Goal: Task Accomplishment & Management: Use online tool/utility

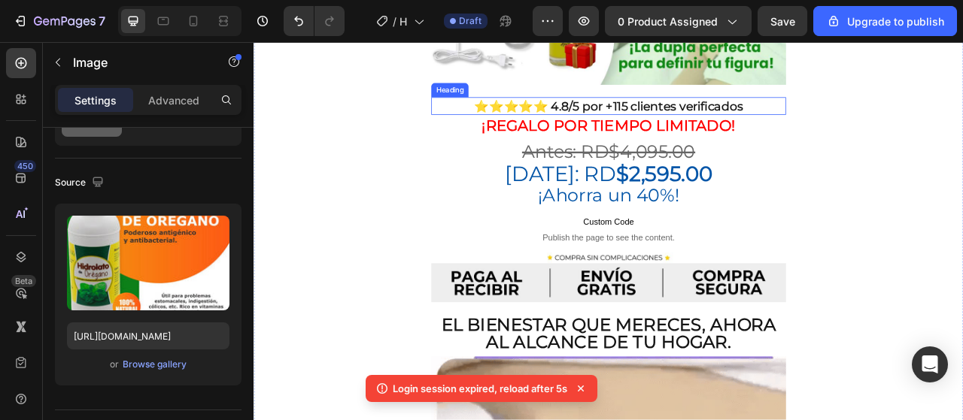
scroll to position [677, 0]
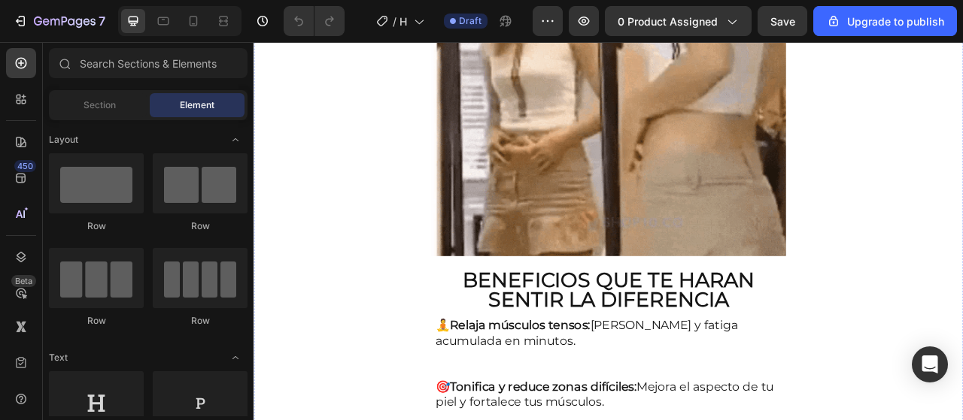
scroll to position [1504, 0]
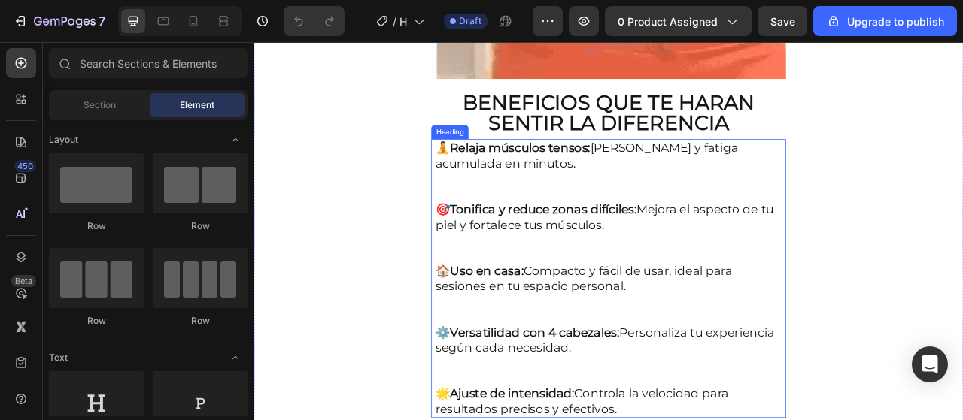
click at [624, 184] on h2 "🧘 Relaja músculos tensos: Alivia dolores y fatiga acumulada en minutos. 🎯 Tonif…" at bounding box center [705, 343] width 444 height 355
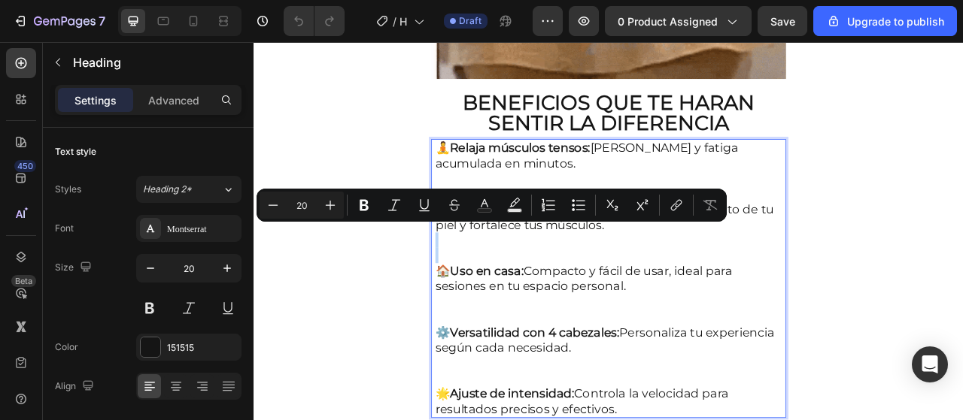
drag, startPoint x: 698, startPoint y: 265, endPoint x: 606, endPoint y: 300, distance: 98.3
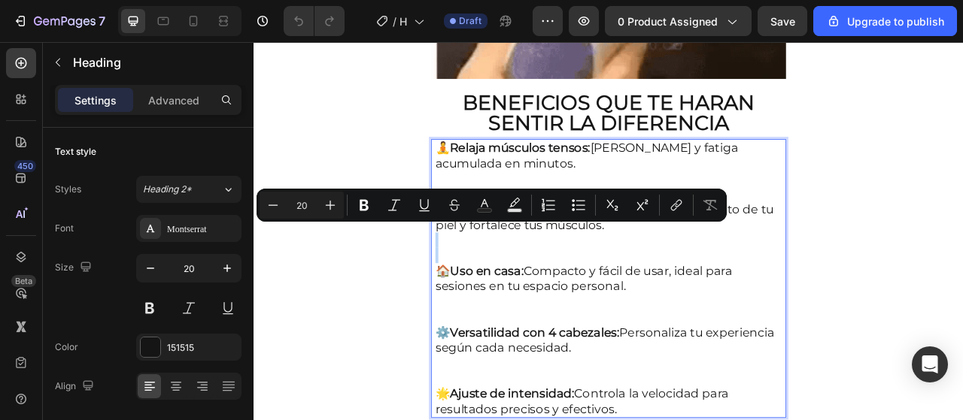
click at [606, 300] on p "🧘 Relaja músculos tensos: Alivia dolores y fatiga acumulada en minutos. 🎯 Tonif…" at bounding box center [704, 344] width 441 height 352
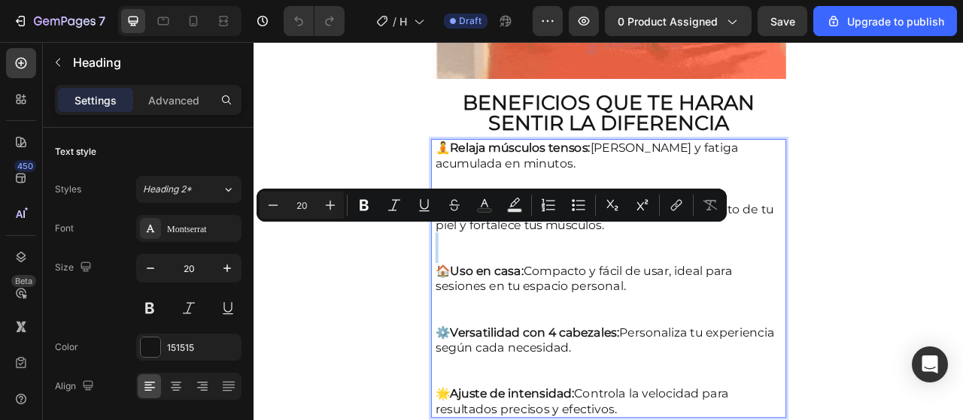
click at [606, 300] on p "🧘 Relaja músculos tensos: Alivia dolores y fatiga acumulada en minutos. 🎯 Tonif…" at bounding box center [704, 344] width 441 height 352
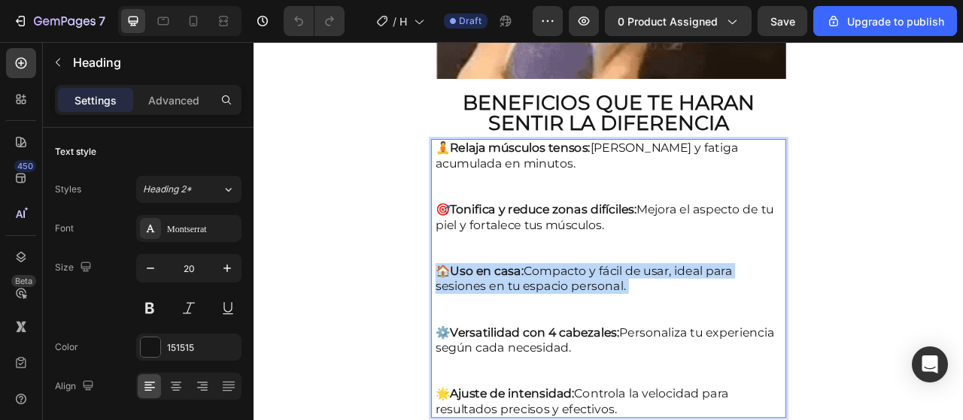
click at [606, 300] on p "🧘 Relaja músculos tensos: Alivia dolores y fatiga acumulada en minutos. 🎯 Tonif…" at bounding box center [704, 344] width 441 height 352
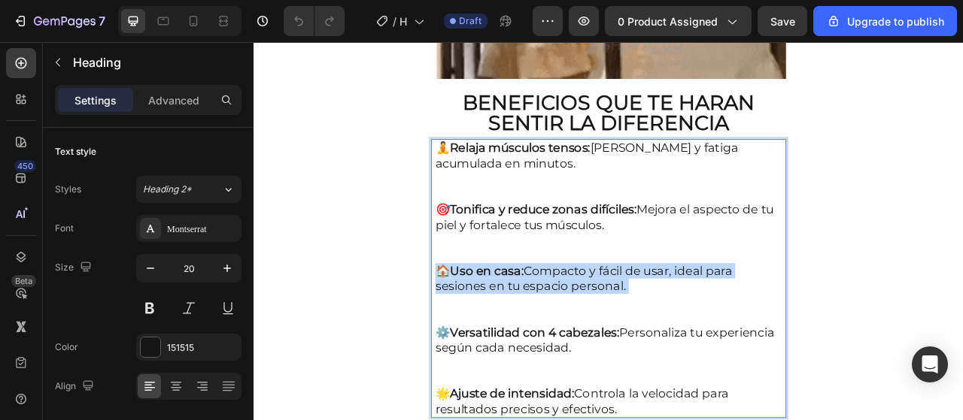
click at [606, 300] on p "🧘 Relaja músculos tensos: Alivia dolores y fatiga acumulada en minutos. 🎯 Tonif…" at bounding box center [704, 344] width 441 height 352
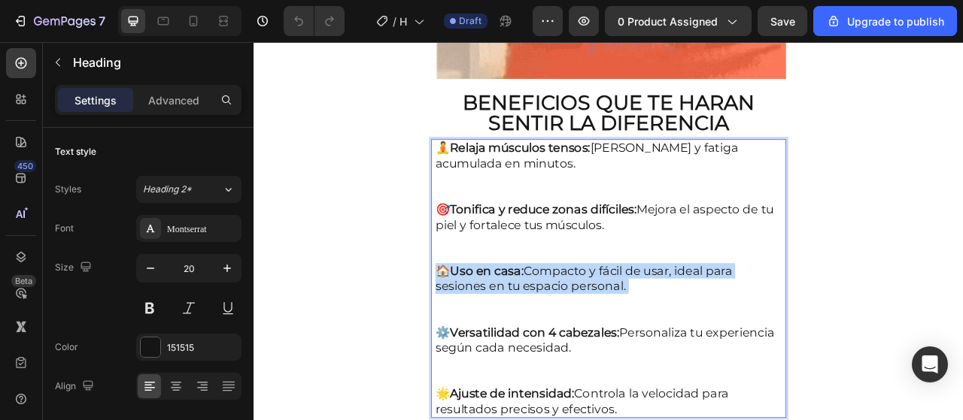
click at [606, 300] on p "🧘 Relaja músculos tensos: Alivia dolores y fatiga acumulada en minutos. 🎯 Tonif…" at bounding box center [704, 344] width 441 height 352
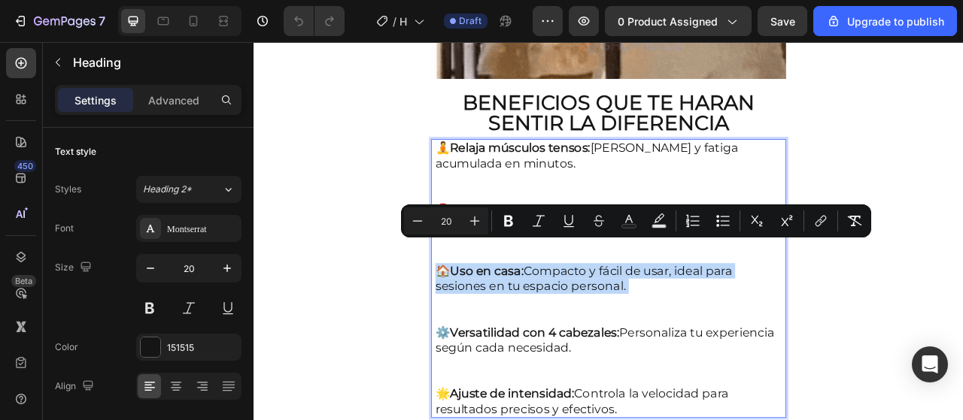
click at [606, 300] on p "🧘 Relaja músculos tensos: Alivia dolores y fatiga acumulada en minutos. 🎯 Tonif…" at bounding box center [704, 344] width 441 height 352
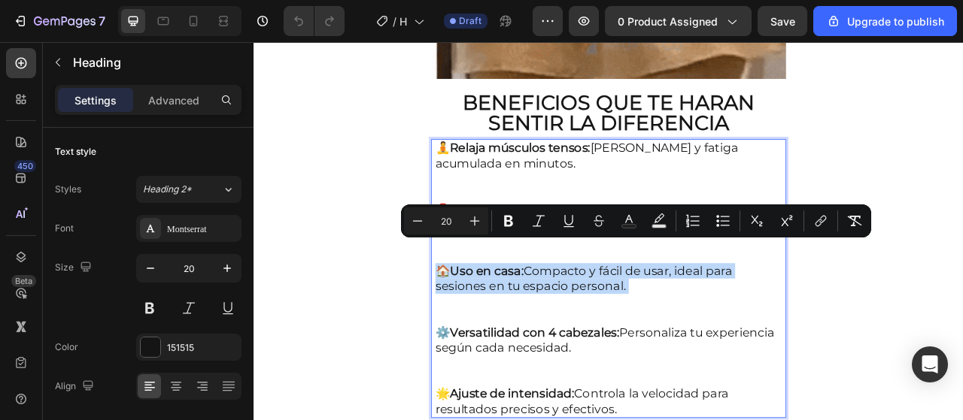
drag, startPoint x: 606, startPoint y: 300, endPoint x: 645, endPoint y: 341, distance: 56.9
click at [606, 300] on p "🧘 Relaja músculos tensos: Alivia dolores y fatiga acumulada en minutos. 🎯 Tonif…" at bounding box center [704, 344] width 441 height 352
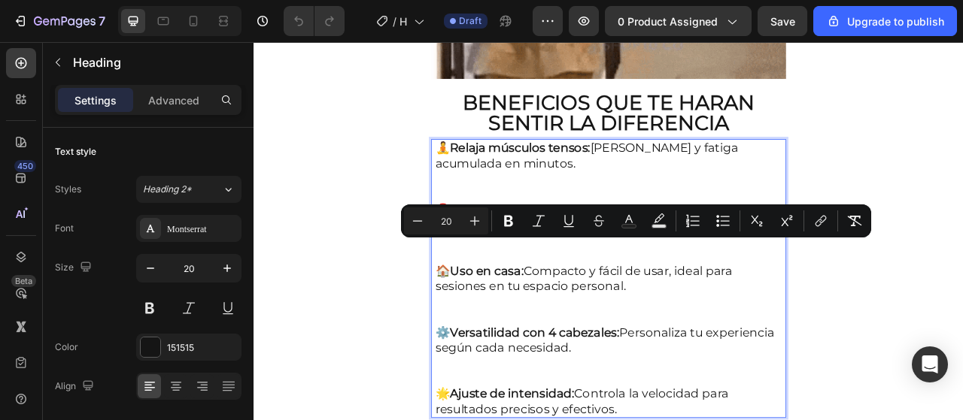
click at [717, 396] on p "🧘 Relaja músculos tensos: Alivia dolores y fatiga acumulada en minutos. 🎯 Tonif…" at bounding box center [704, 344] width 441 height 352
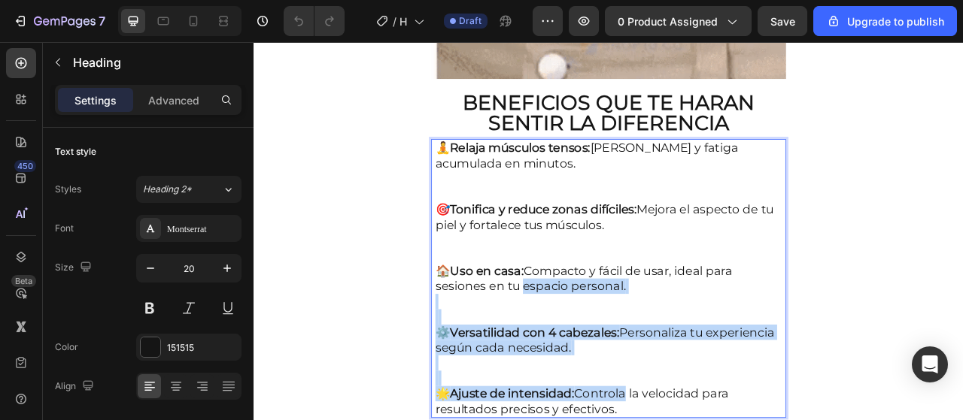
drag, startPoint x: 730, startPoint y: 467, endPoint x: 587, endPoint y: 313, distance: 209.7
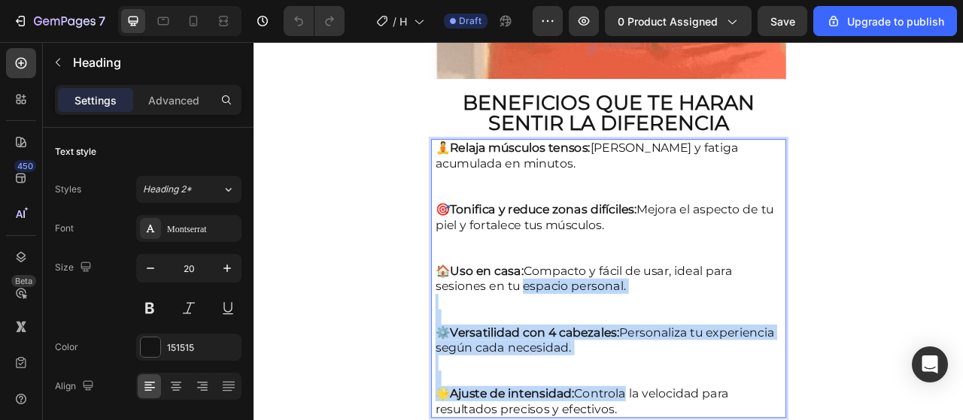
click at [587, 313] on p "🧘 Relaja músculos tensos: Alivia dolores y fatiga acumulada en minutos. 🎯 Tonif…" at bounding box center [704, 344] width 441 height 352
drag, startPoint x: 718, startPoint y: 478, endPoint x: 432, endPoint y: 110, distance: 465.8
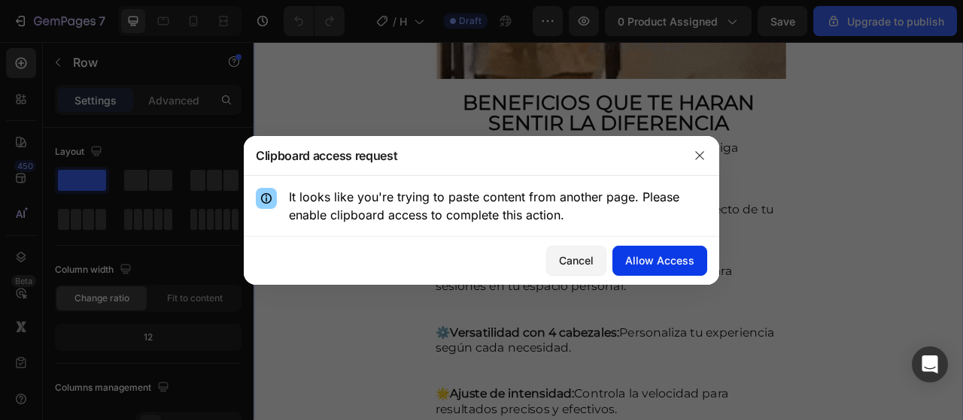
click at [663, 264] on div "Allow Access" at bounding box center [659, 261] width 69 height 16
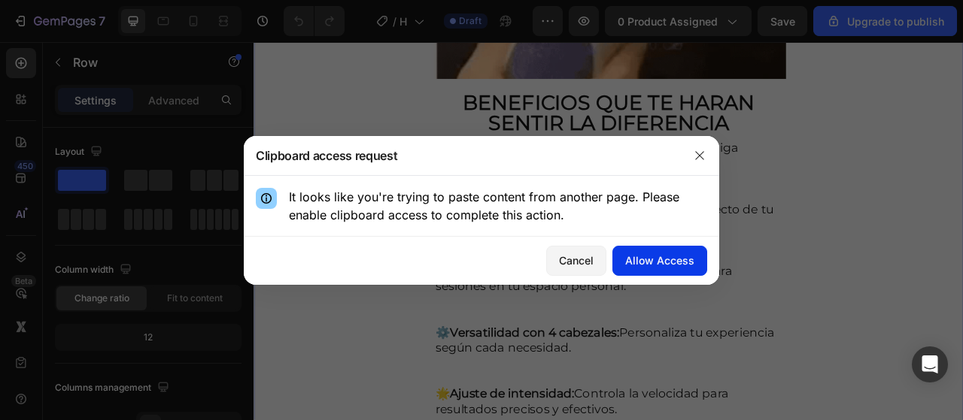
click at [663, 264] on div "Allow Access" at bounding box center [659, 261] width 69 height 16
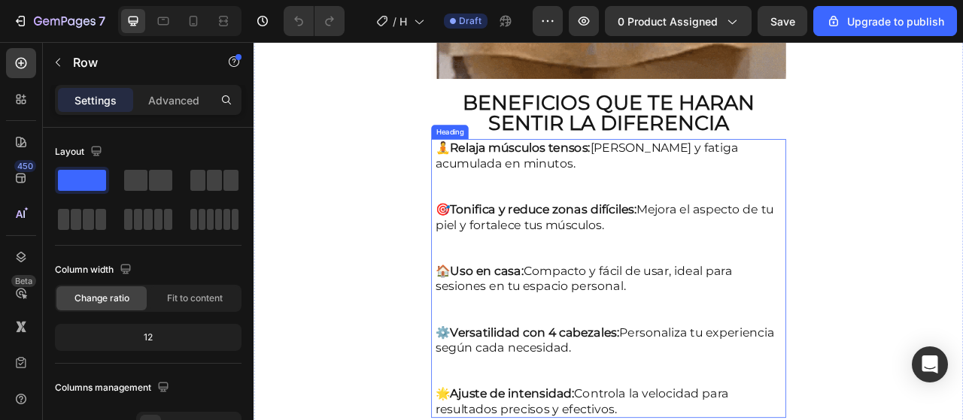
click at [606, 237] on p "🧘 Relaja músculos tensos: Alivia dolores y fatiga acumulada en minutos. 🎯 Tonif…" at bounding box center [704, 344] width 441 height 352
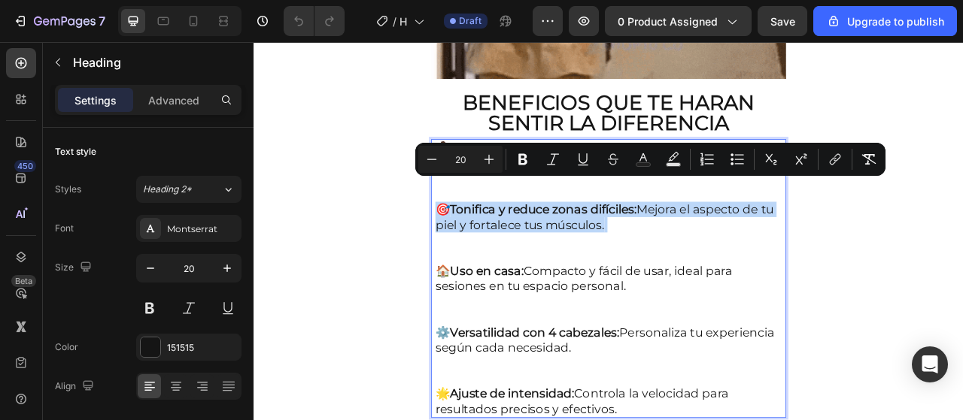
click at [606, 237] on p "🧘 Relaja músculos tensos: Alivia dolores y fatiga acumulada en minutos. 🎯 Tonif…" at bounding box center [704, 344] width 441 height 352
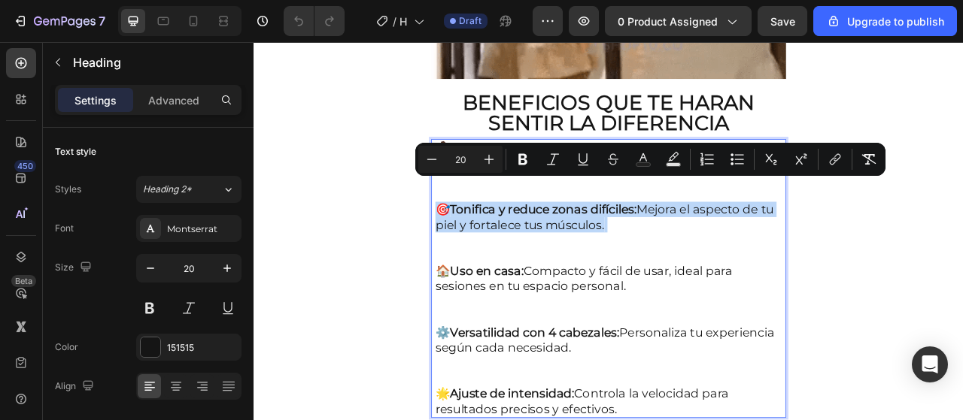
click at [606, 237] on p "🧘 Relaja músculos tensos: Alivia dolores y fatiga acumulada en minutos. 🎯 Tonif…" at bounding box center [704, 344] width 441 height 352
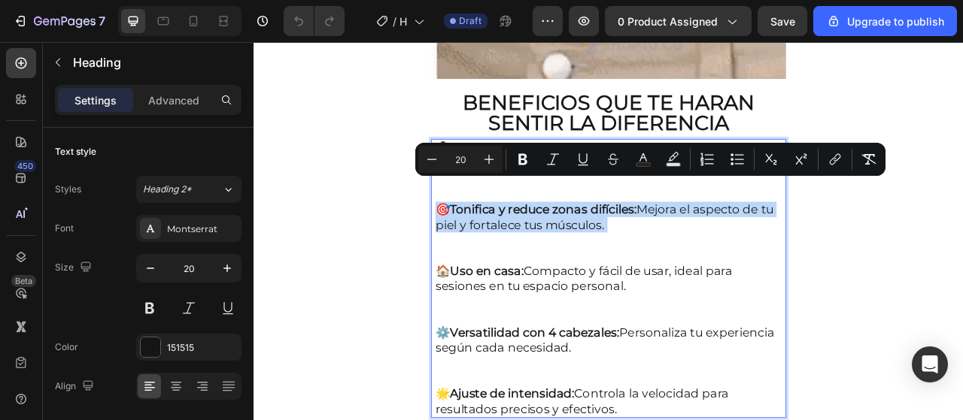
drag, startPoint x: 606, startPoint y: 237, endPoint x: 545, endPoint y: 273, distance: 70.8
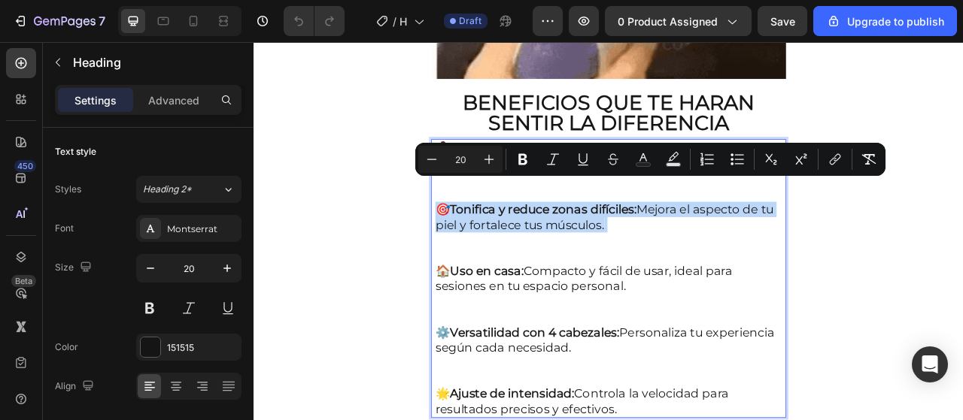
click at [545, 273] on p "🧘 Relaja músculos tensos: Alivia dolores y fatiga acumulada en minutos. 🎯 Tonif…" at bounding box center [704, 344] width 441 height 352
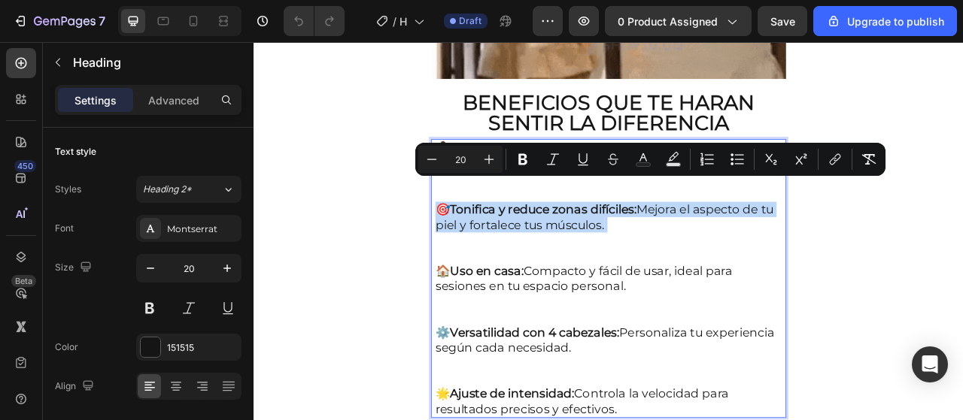
click at [545, 273] on p "🧘 Relaja músculos tensos: Alivia dolores y fatiga acumulada en minutos. 🎯 Tonif…" at bounding box center [704, 344] width 441 height 352
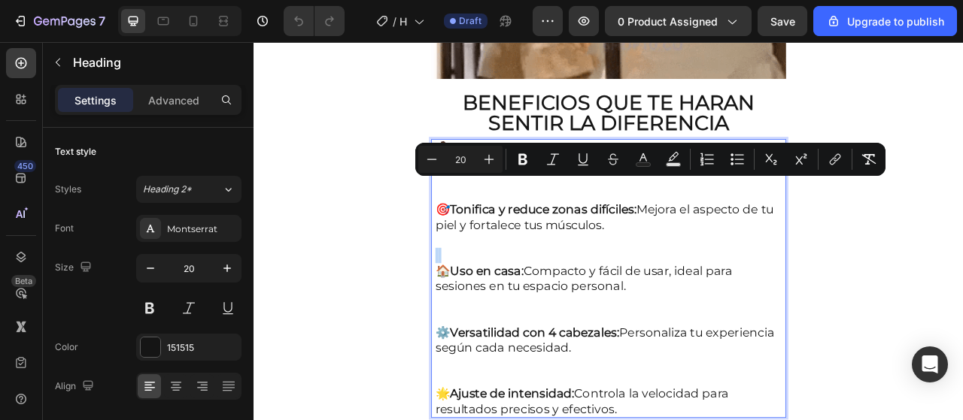
click at [545, 273] on p "🧘 Relaja músculos tensos: Alivia dolores y fatiga acumulada en minutos. 🎯 Tonif…" at bounding box center [704, 344] width 441 height 352
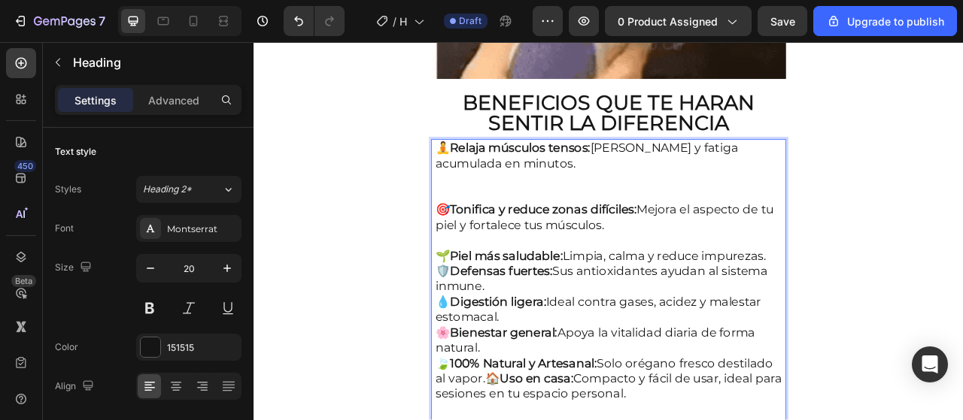
click at [545, 305] on strong "Piel más saludable:" at bounding box center [574, 314] width 143 height 18
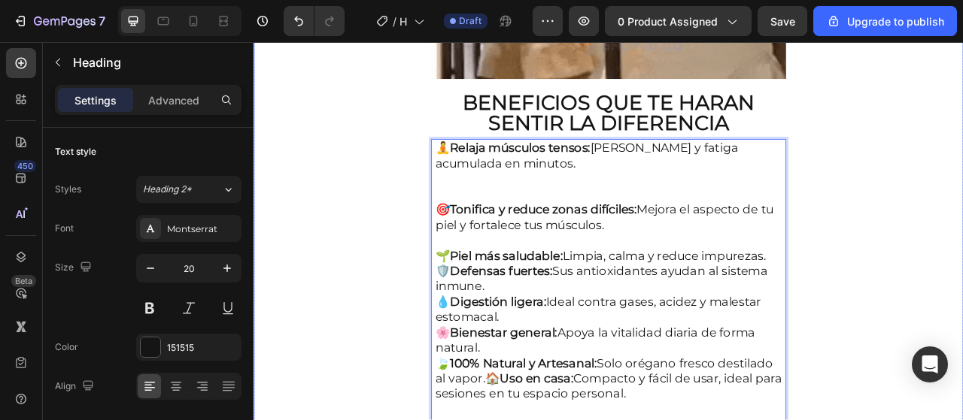
drag, startPoint x: 840, startPoint y: 483, endPoint x: 484, endPoint y: 127, distance: 503.7
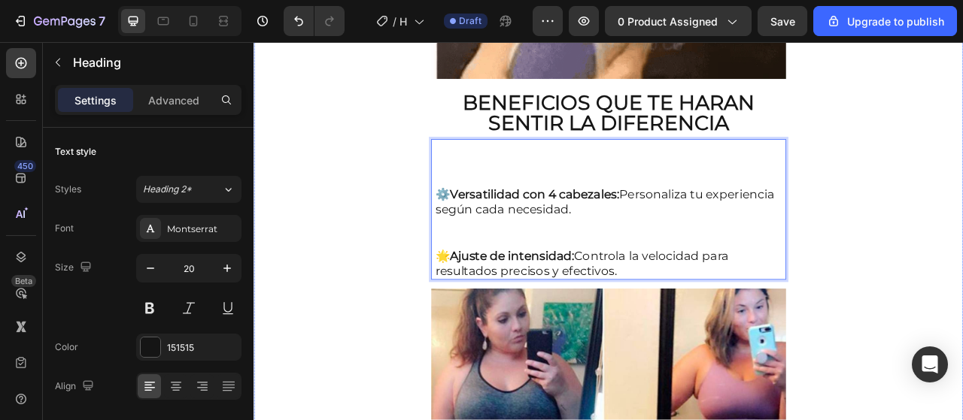
drag, startPoint x: 499, startPoint y: 174, endPoint x: 472, endPoint y: 167, distance: 28.8
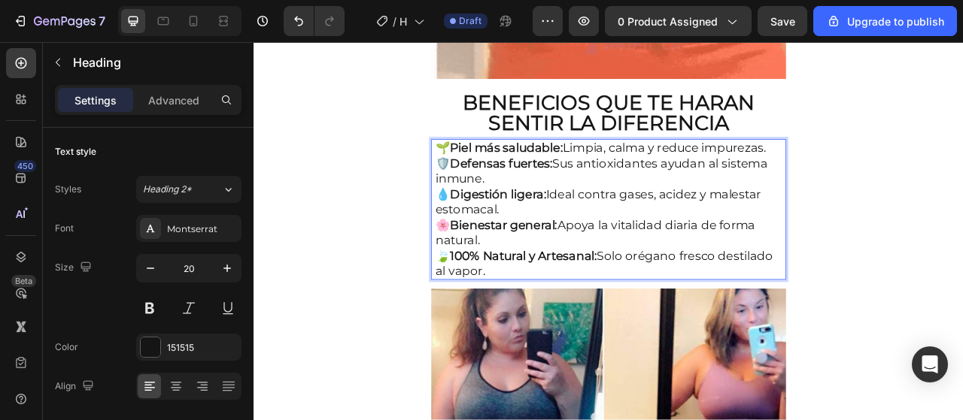
click at [596, 168] on p "🌱 Piel más saludable: Limpia, calma y reduce impurezas. 🛡️ Defensas fuertes: Su…" at bounding box center [704, 256] width 441 height 176
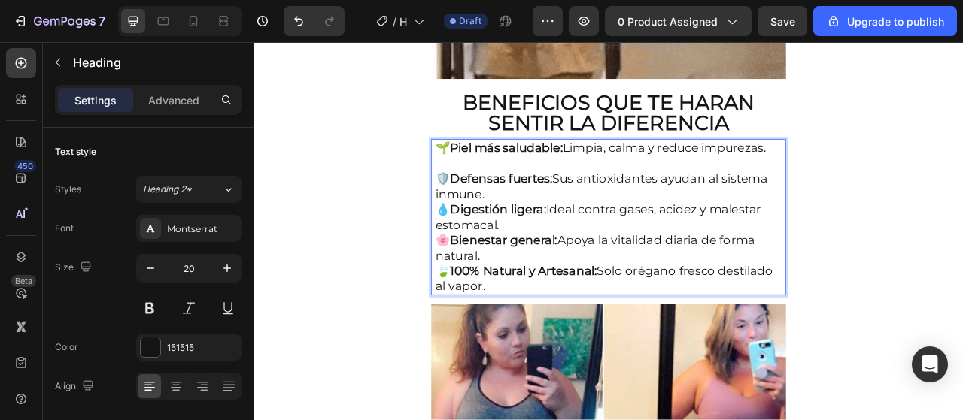
click at [587, 227] on p "🌱 Piel más saludable: Limpia, calma y reduce impurezas. ⁠⁠⁠⁠⁠⁠⁠ 🛡️ Defensas fue…" at bounding box center [704, 266] width 441 height 196
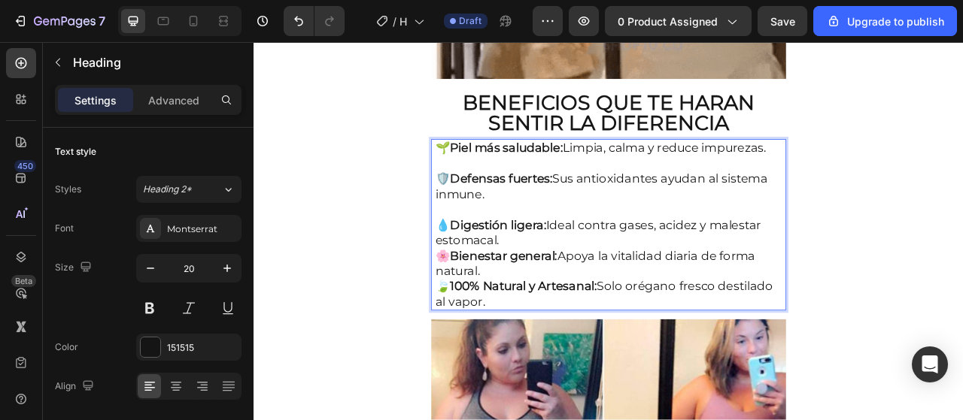
click at [590, 283] on p "🌱 Piel más saludable: Limpia, calma y reduce impurezas. 🛡️ Defensas fuertes: Su…" at bounding box center [704, 275] width 441 height 215
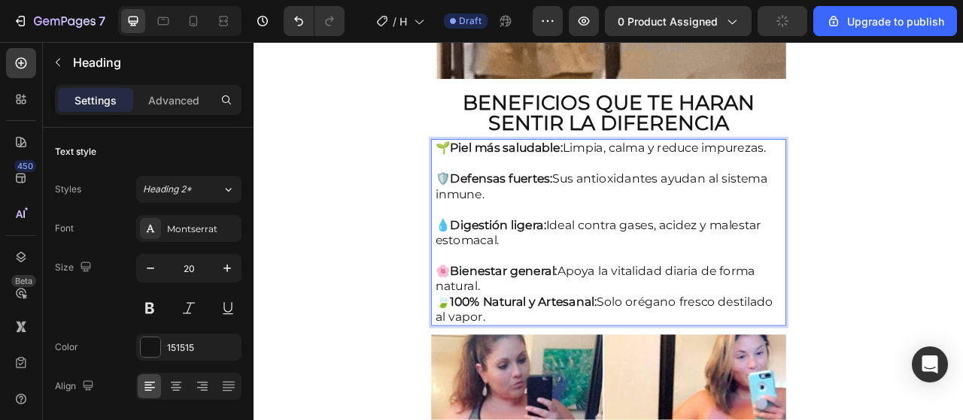
click at [590, 334] on p "🌱 Piel más saludable: Limpia, calma y reduce impurezas. 🛡️ Defensas fuertes: Su…" at bounding box center [704, 285] width 441 height 235
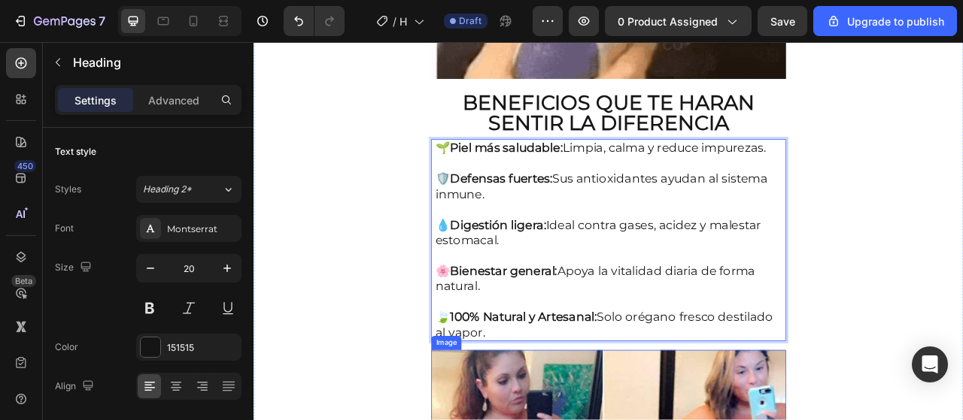
scroll to position [1805, 0]
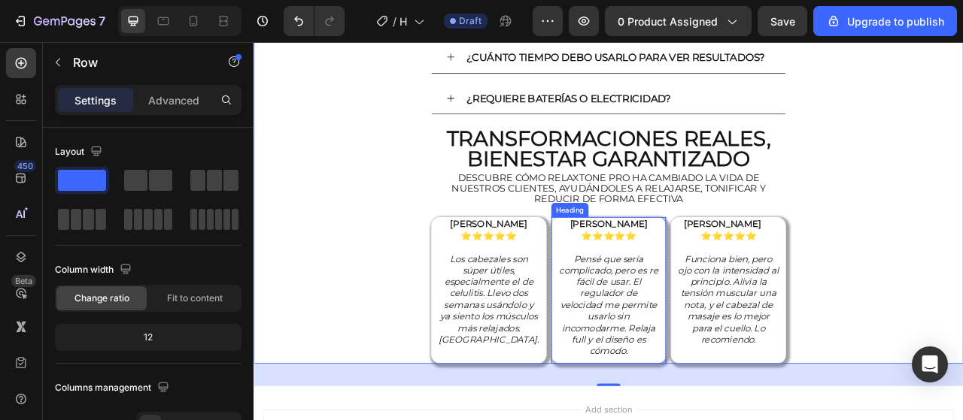
scroll to position [5190, 0]
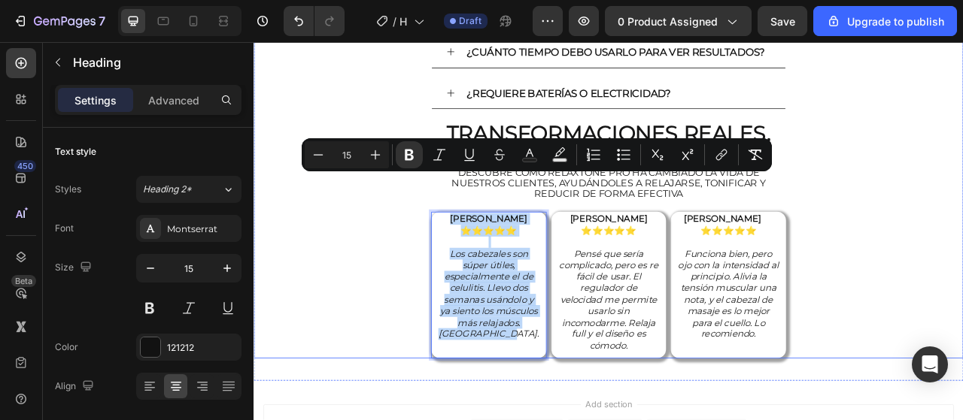
drag, startPoint x: 572, startPoint y: 369, endPoint x: 512, endPoint y: 208, distance: 172.5
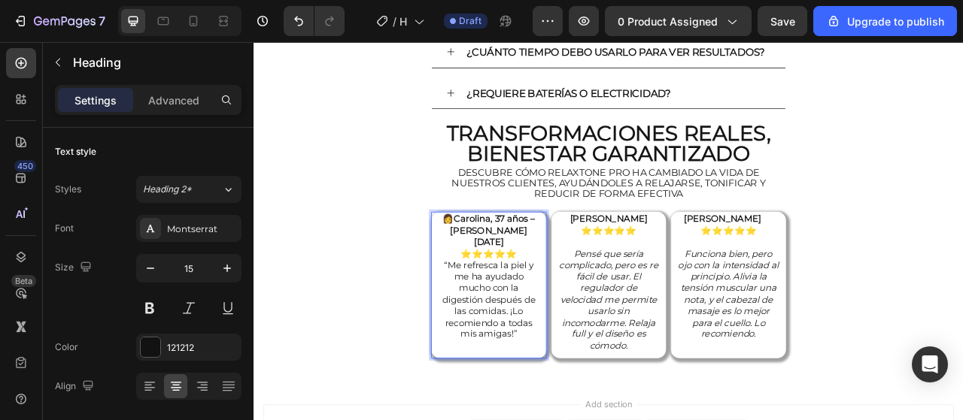
click at [597, 260] on p "👩 Carolina, 37 años – [PERSON_NAME][DATE] ⭐⭐⭐⭐⭐ “Me refresca la piel y me ha ay…" at bounding box center [552, 348] width 129 height 176
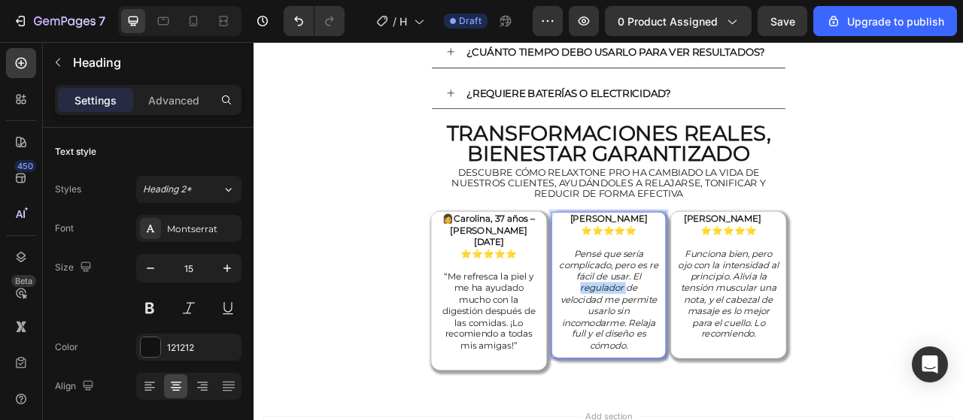
click at [706, 311] on icon "Pensé que sería complicado, pero es re fácil de usar. El regulador de velocidad…" at bounding box center [705, 371] width 126 height 132
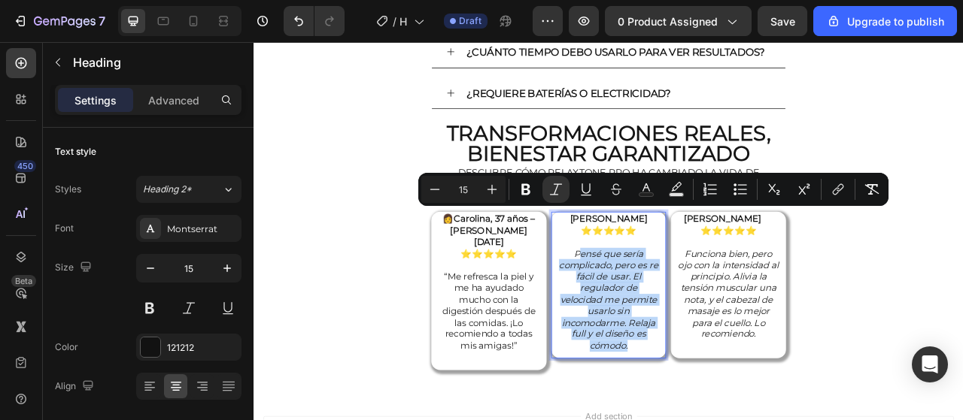
drag, startPoint x: 735, startPoint y: 374, endPoint x: 659, endPoint y: 257, distance: 139.1
click at [659, 260] on p "[PERSON_NAME] ⭐⭐⭐⭐⭐ Pensé que sería complicado, pero es re fácil de usar. El re…" at bounding box center [705, 348] width 129 height 176
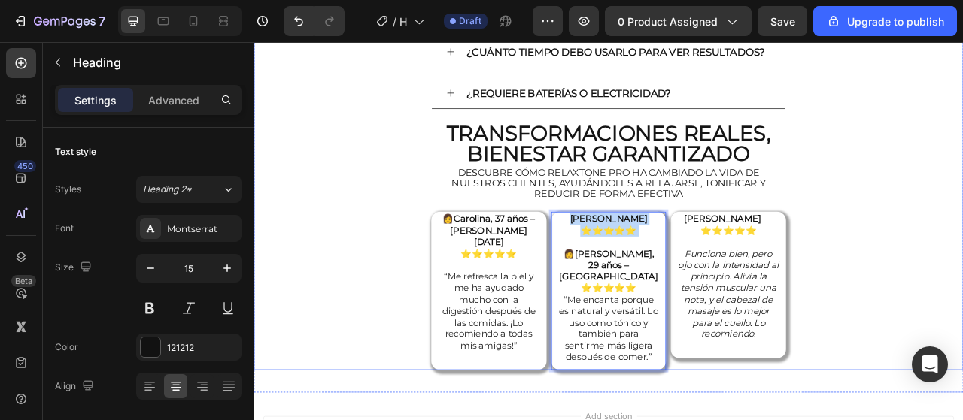
drag, startPoint x: 721, startPoint y: 246, endPoint x: 638, endPoint y: 198, distance: 96.4
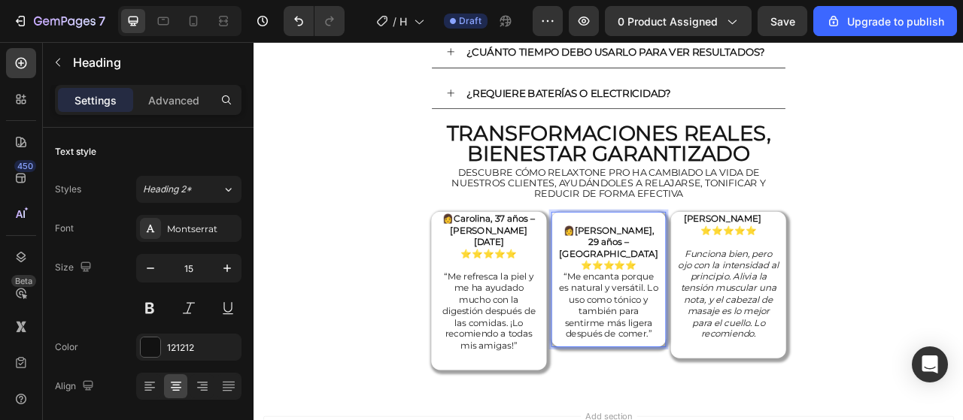
click at [639, 259] on h2 "👩 [PERSON_NAME], 29 años – [PERSON_NAME] ⭐⭐⭐⭐⭐ “Me encanta porque es natural y …" at bounding box center [705, 341] width 132 height 165
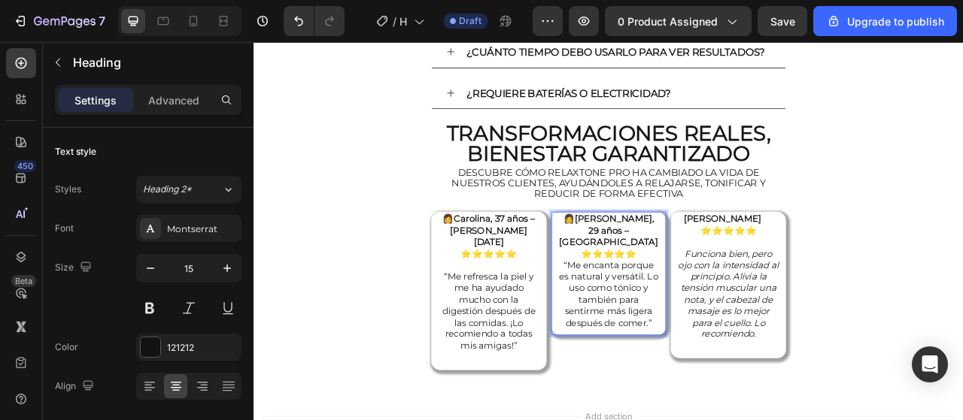
click at [748, 260] on p "👩 [PERSON_NAME], 29 años – [PERSON_NAME] ⭐⭐⭐⭐⭐ “Me encanta porque es natural y …" at bounding box center [705, 333] width 129 height 147
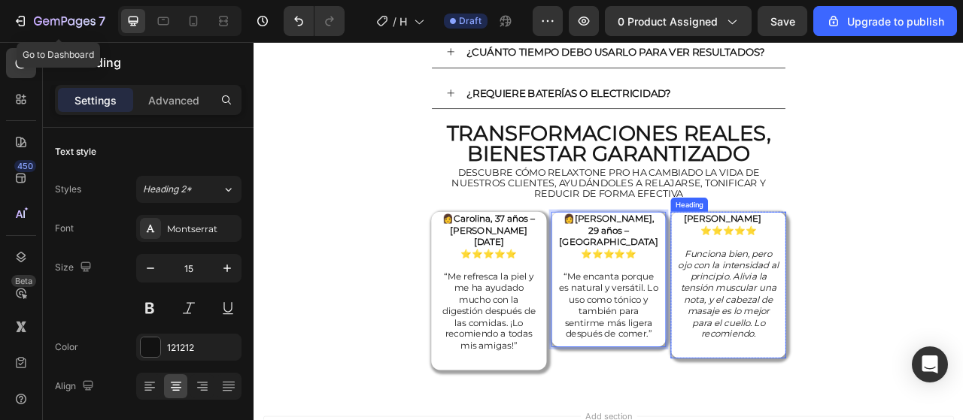
click at [878, 305] on icon "Funciona bien, pero ojo con la intensidad al principio. Alivia la tensión muscu…" at bounding box center [858, 363] width 128 height 117
click at [889, 354] on icon "Funciona bien, pero ojo con la intensidad al principio. Alivia la tensión muscu…" at bounding box center [858, 363] width 128 height 117
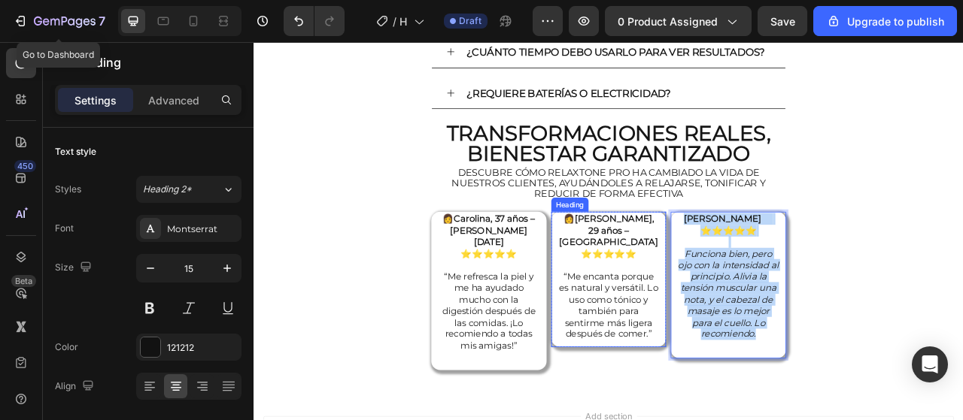
drag, startPoint x: 889, startPoint y: 363, endPoint x: 750, endPoint y: 208, distance: 208.2
click at [751, 259] on div "👩 Carolina, 37 años – [PERSON_NAME][DATE] ⭐⭐⭐⭐⭐ “Me refresca la piel y me ha ay…" at bounding box center [704, 360] width 451 height 202
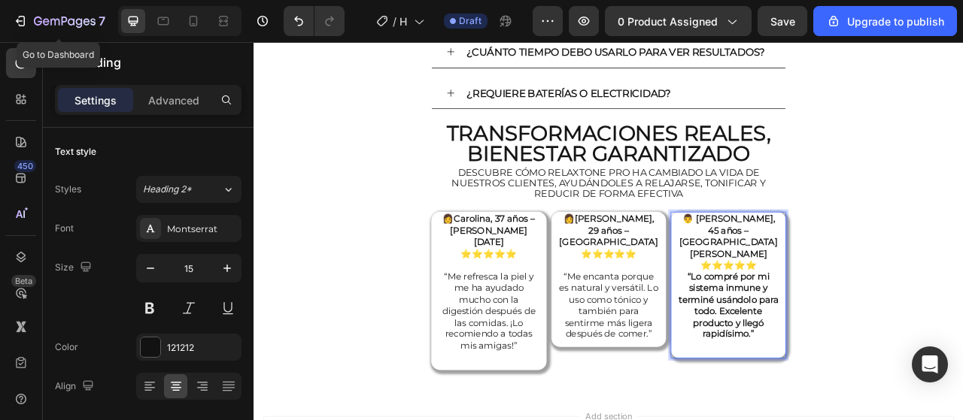
click at [898, 260] on p "👨 [PERSON_NAME], 45 años – San [PERSON_NAME] ⭐⭐⭐⭐⭐ “Lo compré por mi sistema in…" at bounding box center [857, 348] width 129 height 176
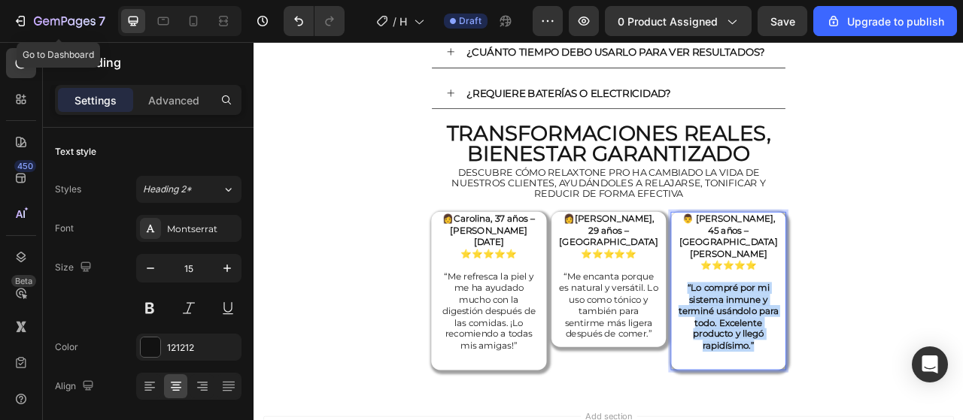
drag, startPoint x: 879, startPoint y: 346, endPoint x: 792, endPoint y: 271, distance: 115.2
click at [793, 271] on p "👨 [PERSON_NAME], 45 años – San [PERSON_NAME] ⭐⭐⭐⭐⭐ “Lo compré por mi sistema in…" at bounding box center [857, 355] width 129 height 191
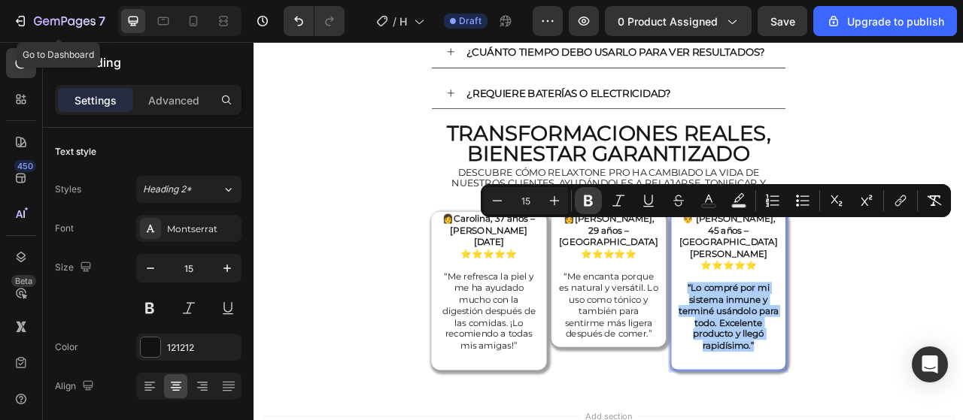
click at [591, 208] on icon "Editor contextual toolbar" at bounding box center [588, 200] width 15 height 15
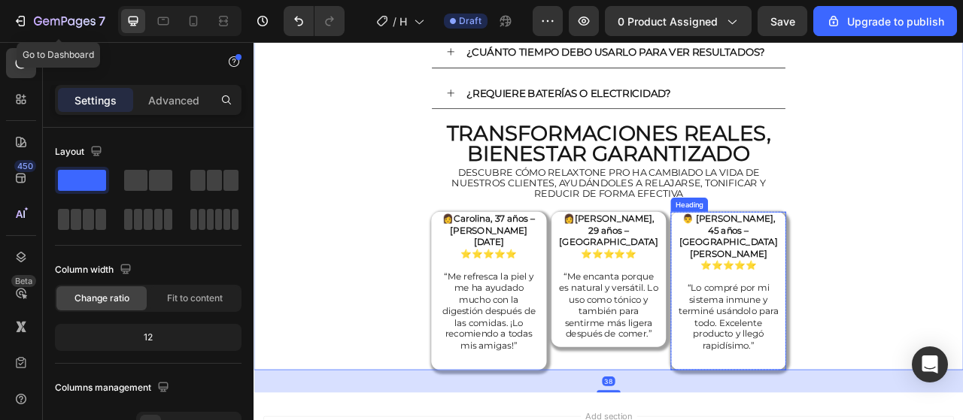
click at [861, 338] on p "⁠⁠⁠⁠⁠⁠⁠ 👨 [PERSON_NAME], 45 años – San [PERSON_NAME] ⭐⭐⭐⭐⭐ “Lo compré por mi si…" at bounding box center [857, 355] width 129 height 191
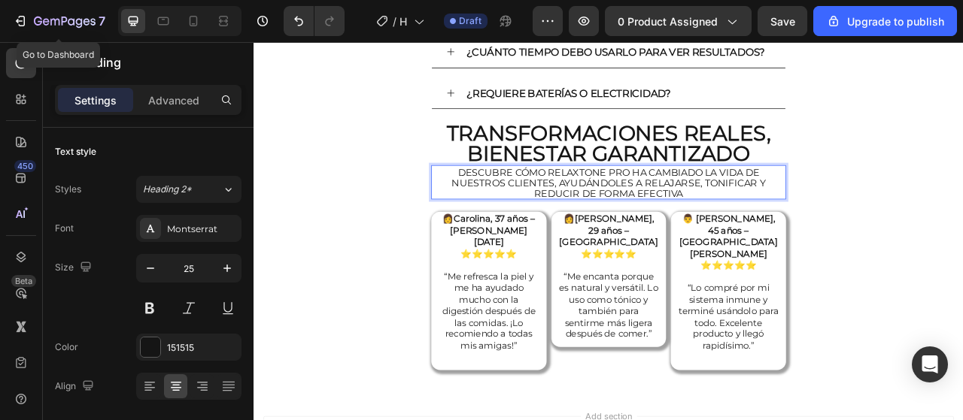
click at [665, 202] on span "Descubre cómo RelaxTone Pro ha cambiado la vida de nuestros clientes, ayudándol…" at bounding box center [704, 222] width 399 height 41
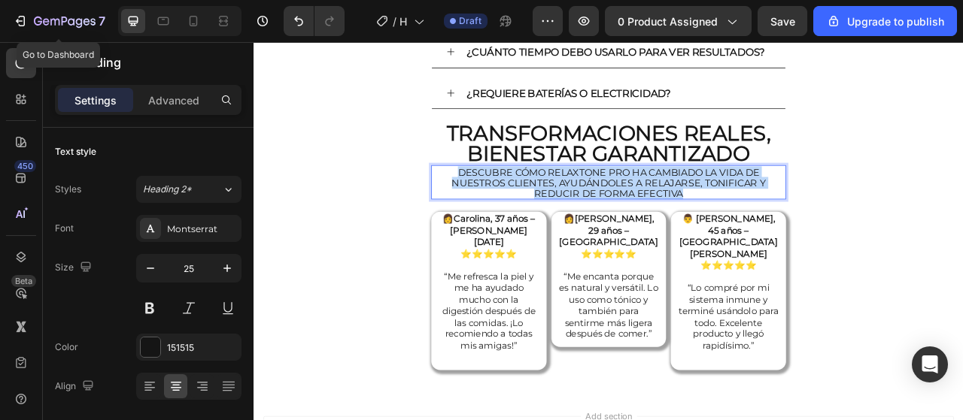
click at [665, 202] on span "Descubre cómo RelaxTone Pro ha cambiado la vida de nuestros clientes, ayudándol…" at bounding box center [704, 222] width 399 height 41
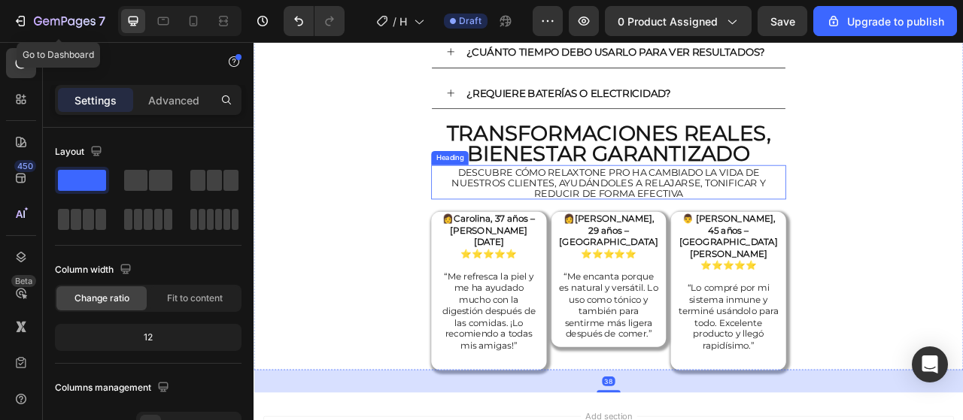
click at [742, 202] on span "Descubre cómo RelaxTone Pro ha cambiado la vida de nuestros clientes, ayudándol…" at bounding box center [704, 222] width 399 height 41
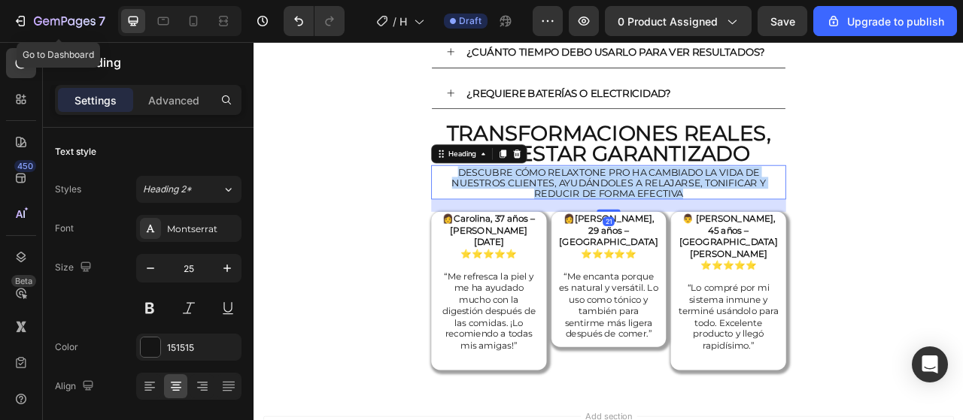
click at [742, 202] on span "Descubre cómo RelaxTone Pro ha cambiado la vida de nuestros clientes, ayudándol…" at bounding box center [704, 222] width 399 height 41
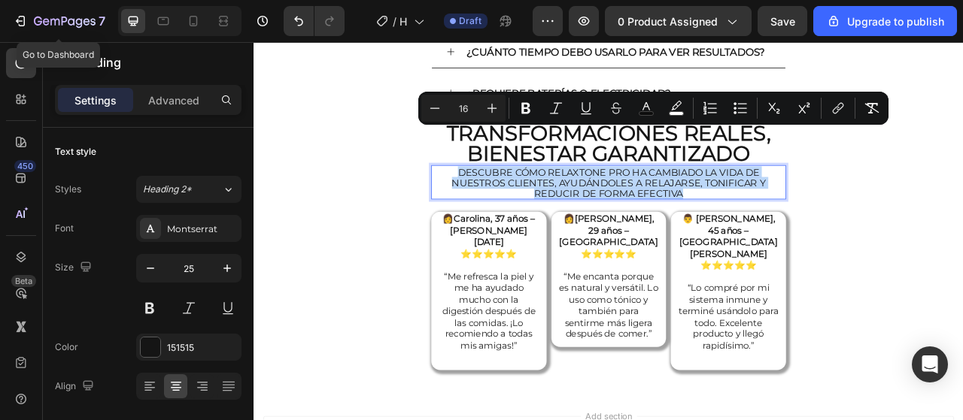
click at [742, 202] on span "Descubre cómo RelaxTone Pro ha cambiado la vida de nuestros clientes, ayudándol…" at bounding box center [704, 222] width 399 height 41
copy span "Descubre cómo RelaxTone Pro ha cambiado la vida de nuestros clientes, ayudándol…"
type input "25"
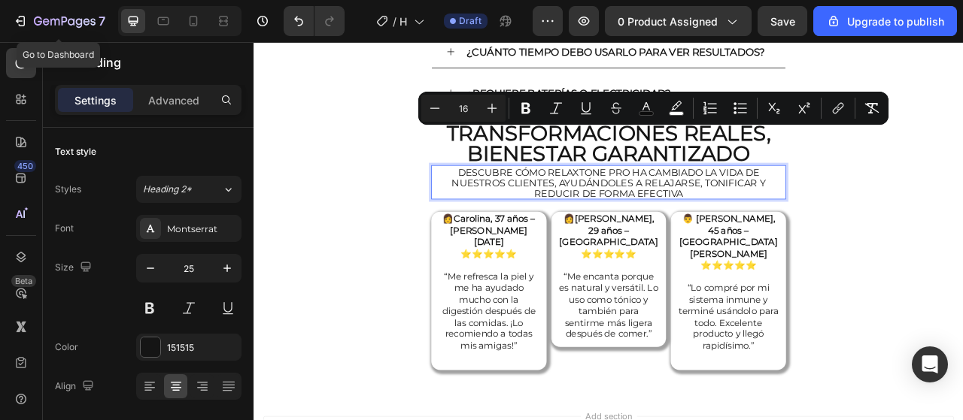
click at [824, 201] on p "Descubre cómo RelaxTone Pro ha cambiado la vida de nuestros clientes, ayudándol…" at bounding box center [705, 221] width 448 height 41
click at [834, 201] on p "Descubre cómo RelaxTone Pro ha cambiado la vida de nuestros clientes, ayudándol…" at bounding box center [705, 221] width 448 height 41
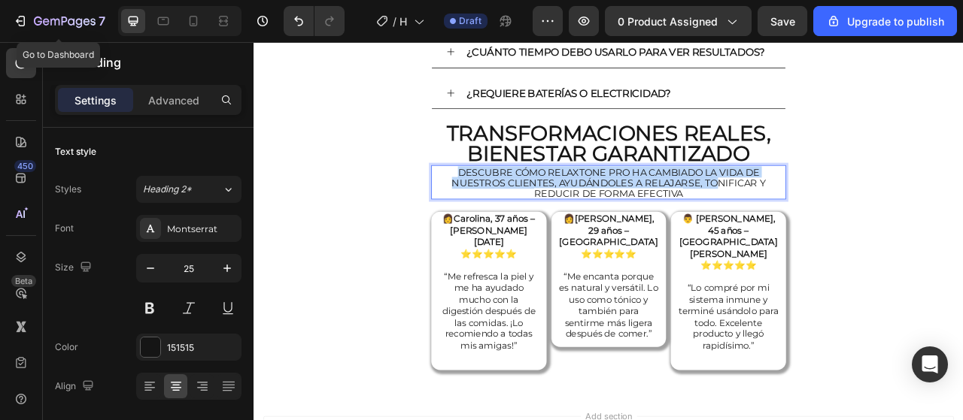
drag, startPoint x: 808, startPoint y: 174, endPoint x: 491, endPoint y: 150, distance: 317.6
click at [491, 201] on p "Descubre cómo RelaxTone Pro ha cambiado la vida de nuestros clientes, ayudándol…" at bounding box center [705, 221] width 448 height 41
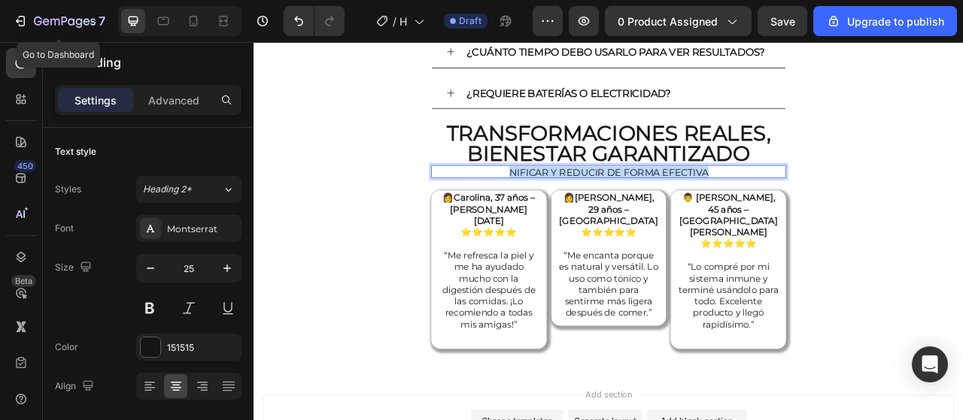
drag, startPoint x: 848, startPoint y: 149, endPoint x: 575, endPoint y: 153, distance: 273.8
click at [575, 201] on p "nificar y reducir de forma efectiva" at bounding box center [705, 208] width 448 height 14
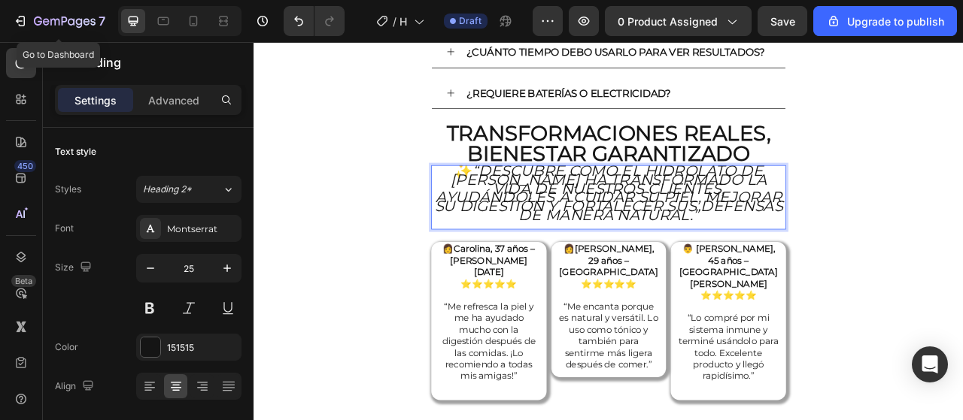
click at [777, 214] on p "✨ “Descubre cómo el Hidrolato de [PERSON_NAME] ha transformado la vida de nuest…" at bounding box center [705, 235] width 448 height 68
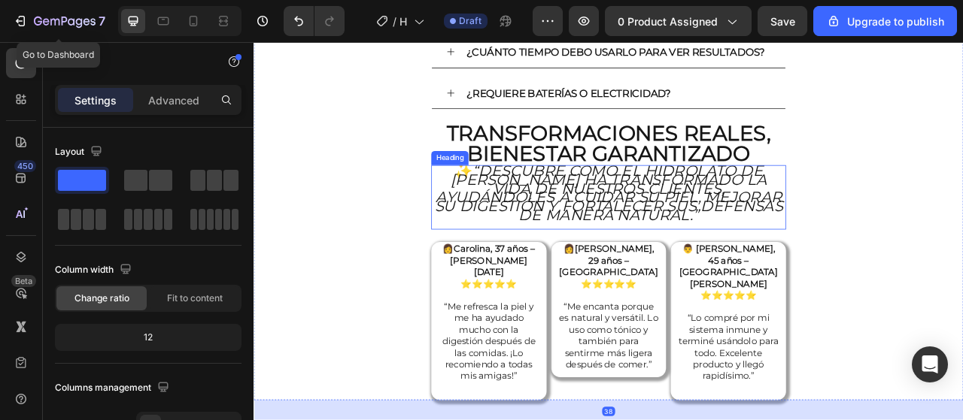
click at [785, 195] on icon "“Descubre cómo el Hidrolato de [PERSON_NAME] ha transformado la vida de nuestro…" at bounding box center [705, 234] width 443 height 79
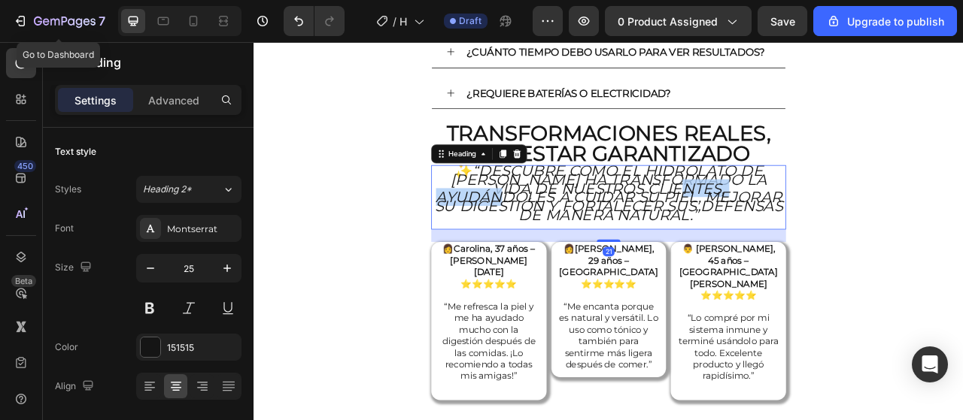
click at [760, 195] on icon "“Descubre cómo el Hidrolato de [PERSON_NAME] ha transformado la vida de nuestro…" at bounding box center [705, 234] width 443 height 79
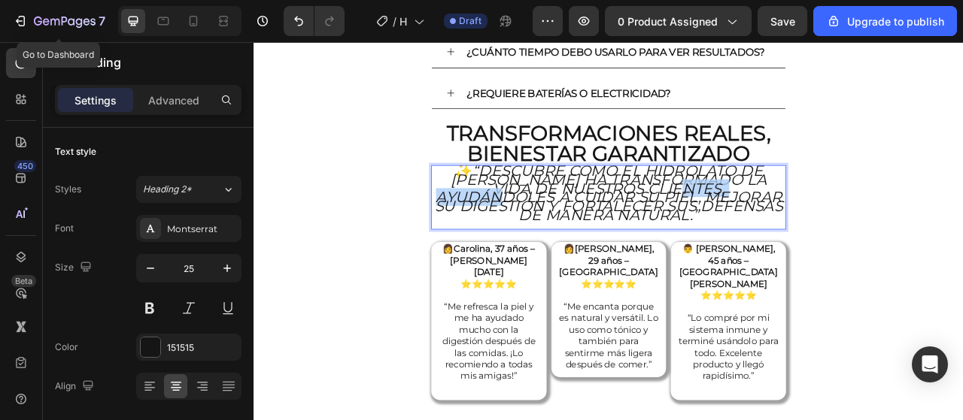
click at [760, 195] on icon "“Descubre cómo el Hidrolato de [PERSON_NAME] ha transformado la vida de nuestro…" at bounding box center [705, 234] width 443 height 79
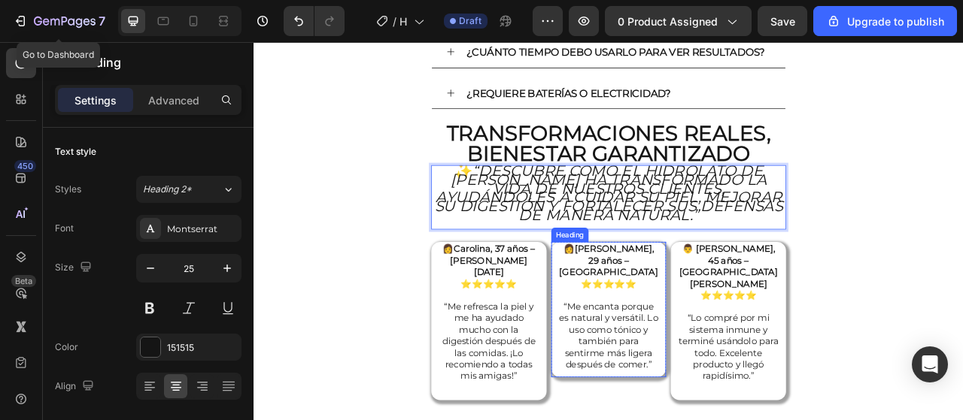
scroll to position [3, 0]
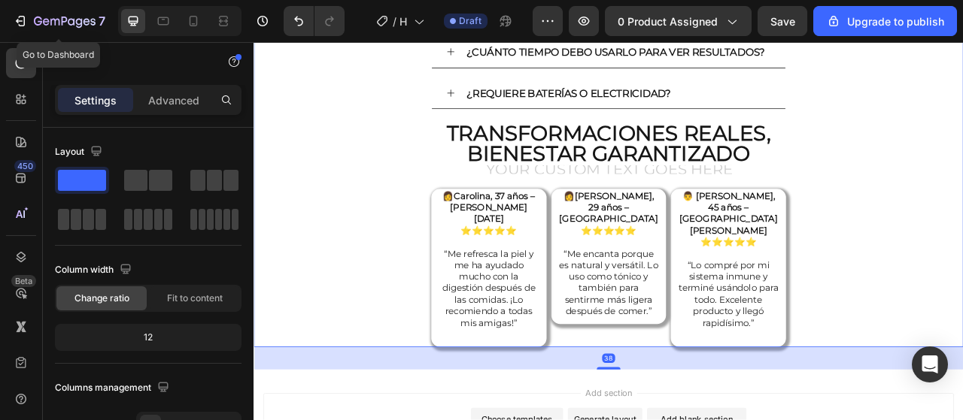
click at [745, 201] on p "Rich Text Editor. Editing area: main" at bounding box center [705, 206] width 448 height 11
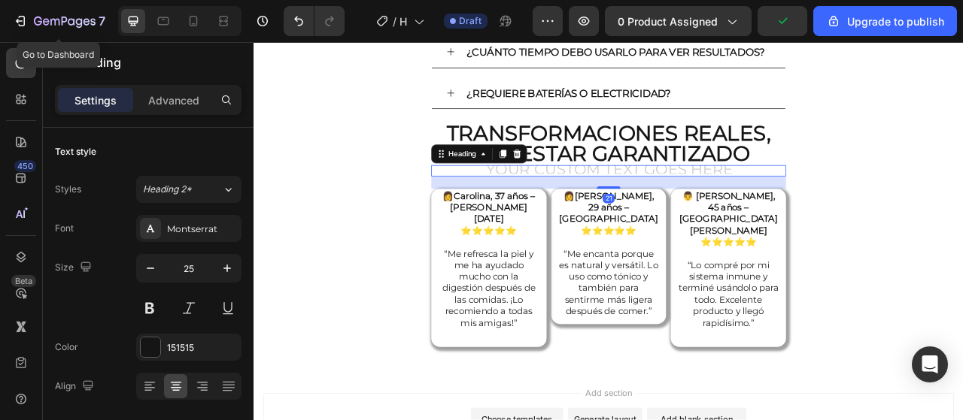
click at [733, 199] on h2 "Rich Text Editor. Editing area: main" at bounding box center [704, 206] width 451 height 14
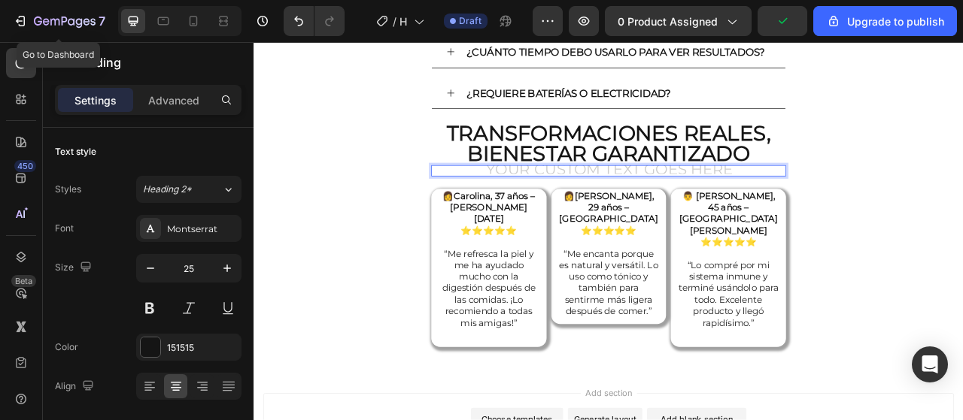
click at [733, 199] on h2 "Rich Text Editor. Editing area: main" at bounding box center [704, 206] width 451 height 14
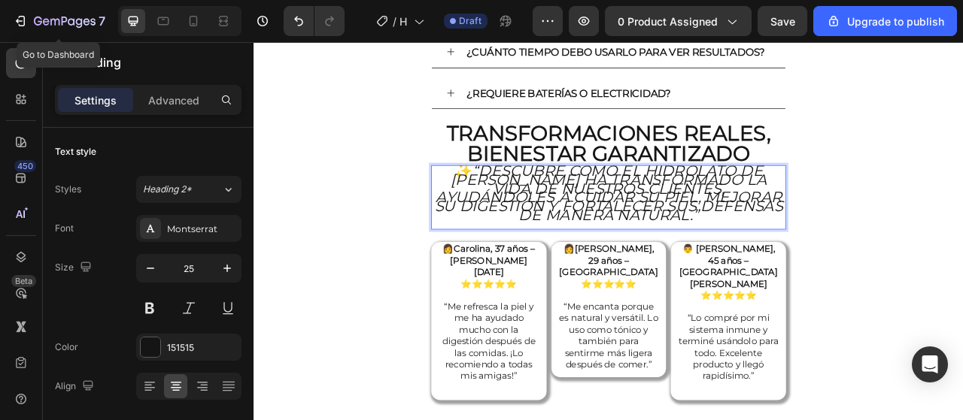
click at [575, 195] on icon "“Descubre cómo el Hidrolato de [PERSON_NAME] ha transformado la vida de nuestro…" at bounding box center [705, 234] width 443 height 79
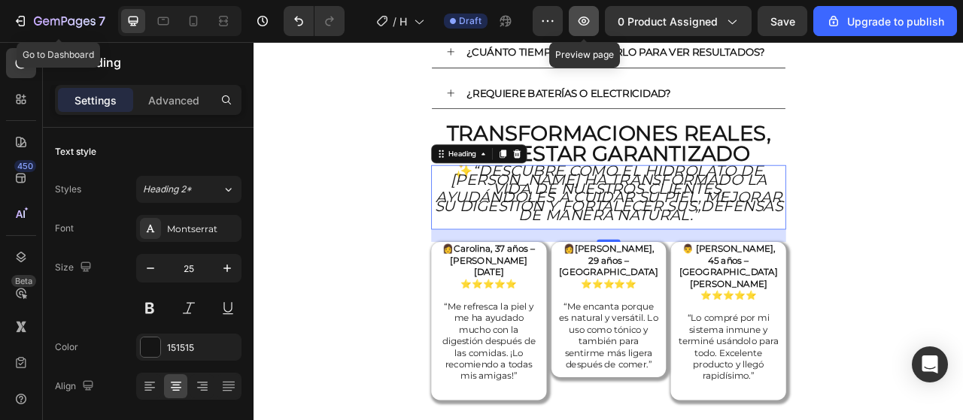
click at [583, 20] on icon "button" at bounding box center [583, 21] width 11 height 9
drag, startPoint x: 607, startPoint y: 138, endPoint x: 605, endPoint y: 168, distance: 29.4
click at [607, 142] on strong "Transformaciones reales, bienestar garantizado" at bounding box center [705, 171] width 412 height 59
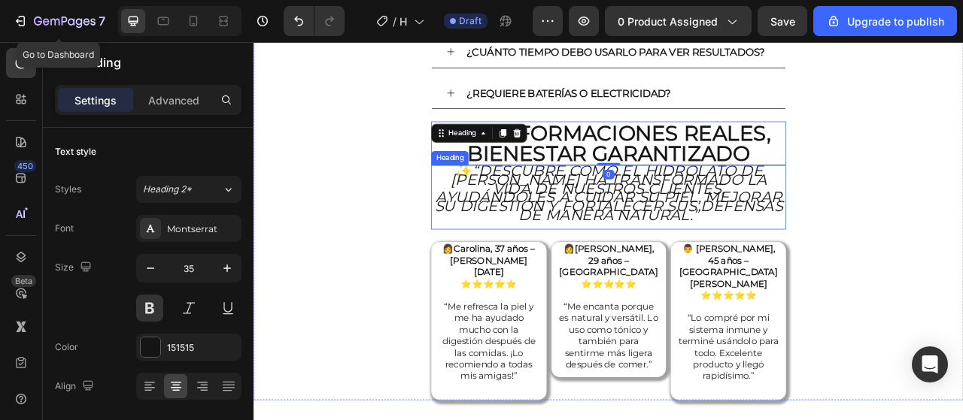
click at [645, 195] on icon "“Descubre cómo el Hidrolato de [PERSON_NAME] ha transformado la vida de nuestro…" at bounding box center [705, 234] width 443 height 79
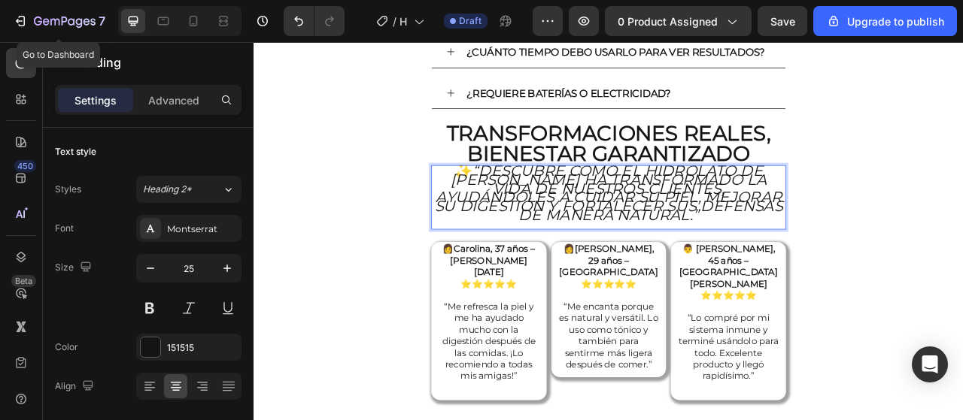
drag, startPoint x: 761, startPoint y: 208, endPoint x: 659, endPoint y: 179, distance: 106.2
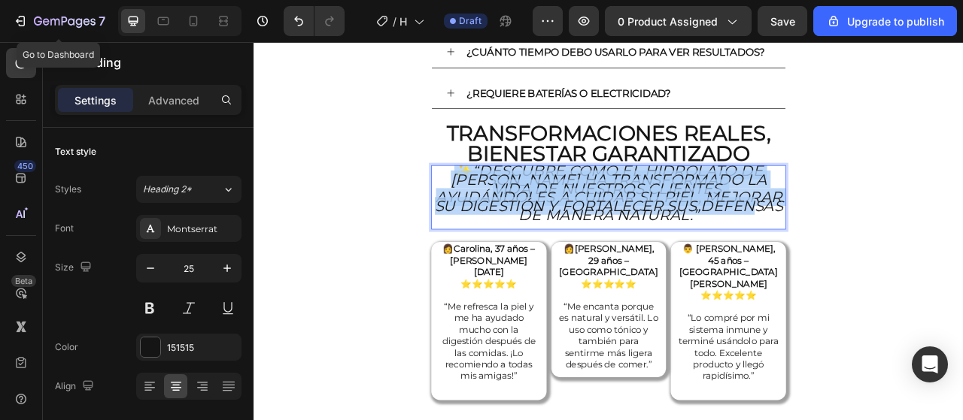
drag, startPoint x: 771, startPoint y: 207, endPoint x: 460, endPoint y: 147, distance: 317.0
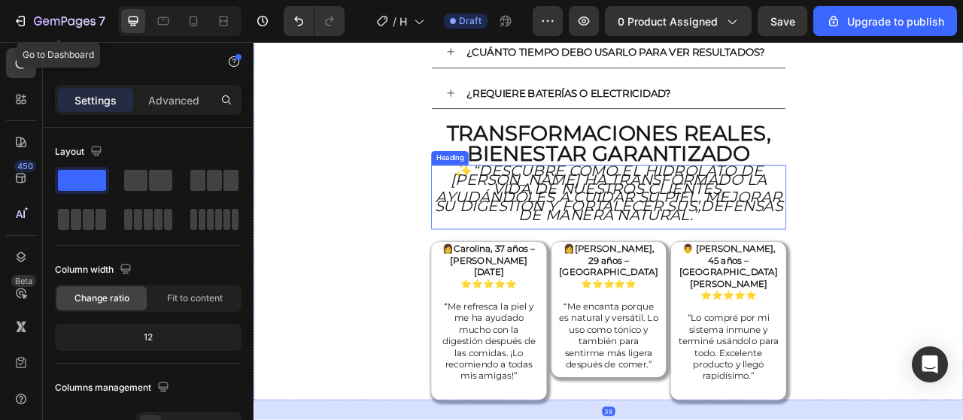
click at [634, 195] on icon "“Descubre cómo el Hidrolato de [PERSON_NAME] ha transformado la vida de nuestro…" at bounding box center [705, 234] width 443 height 79
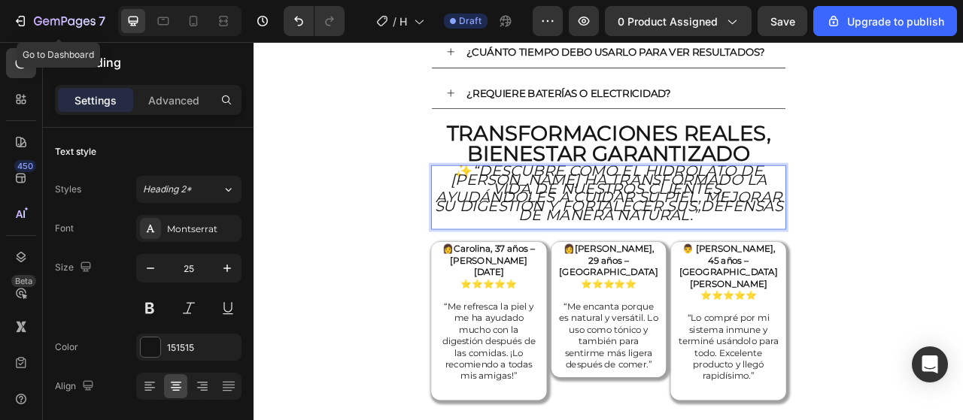
click at [766, 207] on icon "“Descubre cómo el Hidrolato de [PERSON_NAME] ha transformado la vida de nuestro…" at bounding box center [705, 234] width 443 height 79
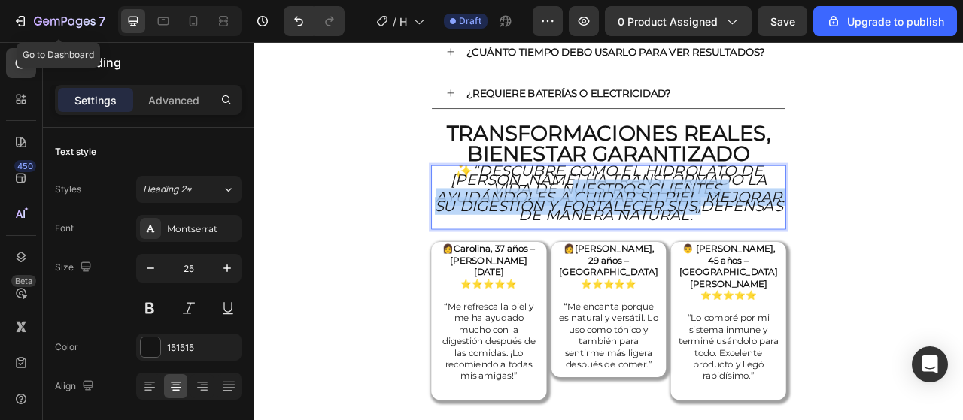
drag, startPoint x: 748, startPoint y: 209, endPoint x: 605, endPoint y: 184, distance: 145.0
click at [605, 195] on icon "“Descubre cómo el Hidrolato de [PERSON_NAME] ha transformado la vida de nuestro…" at bounding box center [705, 234] width 443 height 79
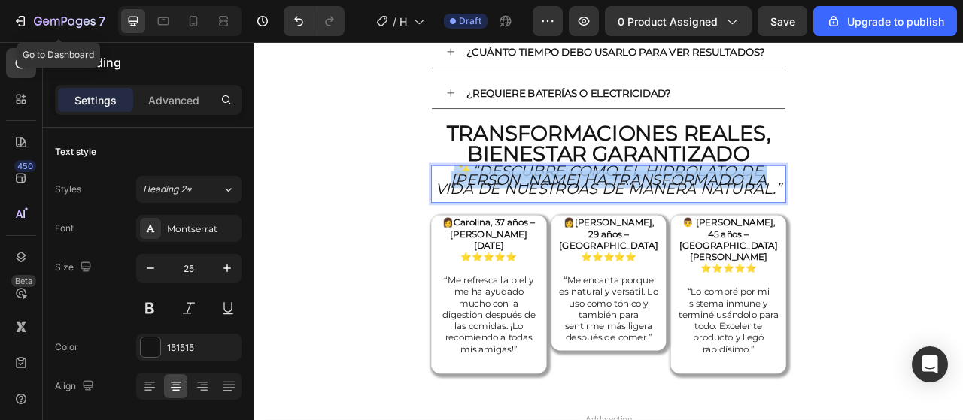
drag, startPoint x: 838, startPoint y: 173, endPoint x: 481, endPoint y: 153, distance: 357.8
click at [481, 201] on p "✨ “Descubre cómo el Hidrolato de [PERSON_NAME] ha transformado la vida de nuest…" at bounding box center [705, 223] width 448 height 45
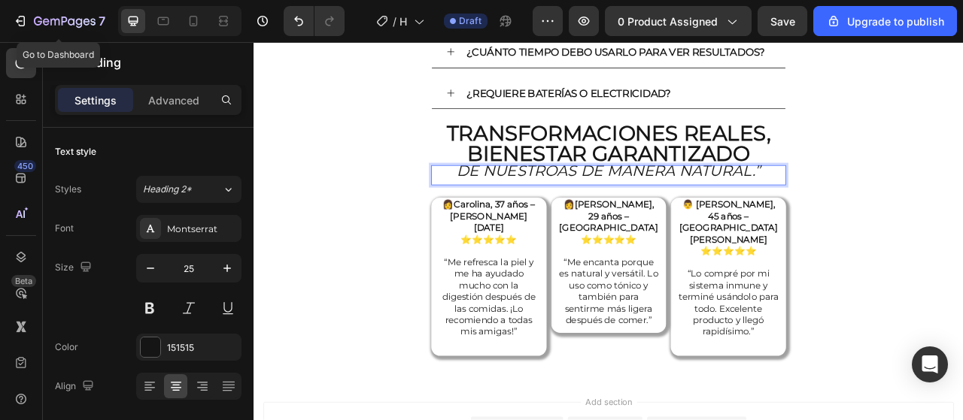
click at [887, 195] on icon "de nuestroas de manera natural.”" at bounding box center [704, 206] width 387 height 23
click at [735, 142] on strong "Transformaciones reales, bienestar garantizado" at bounding box center [705, 171] width 412 height 59
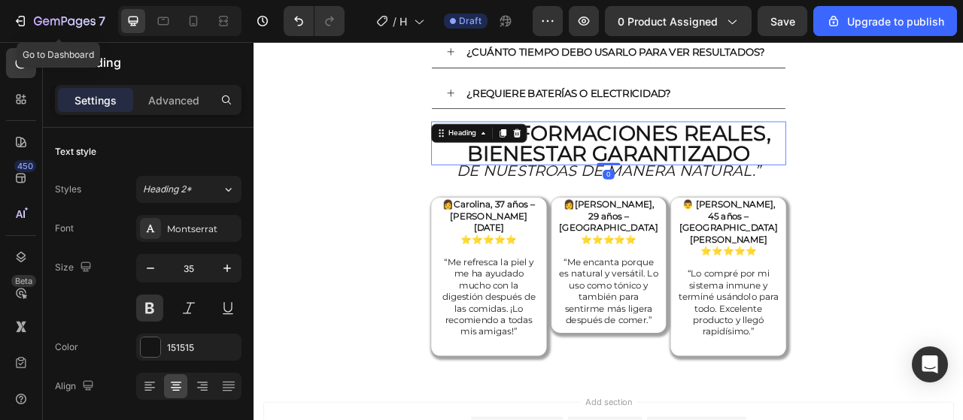
drag, startPoint x: 699, startPoint y: 145, endPoint x: 698, endPoint y: 137, distance: 8.4
click at [698, 144] on div "Transformaciones reales, bienestar garantizado Heading 0" at bounding box center [704, 172] width 451 height 56
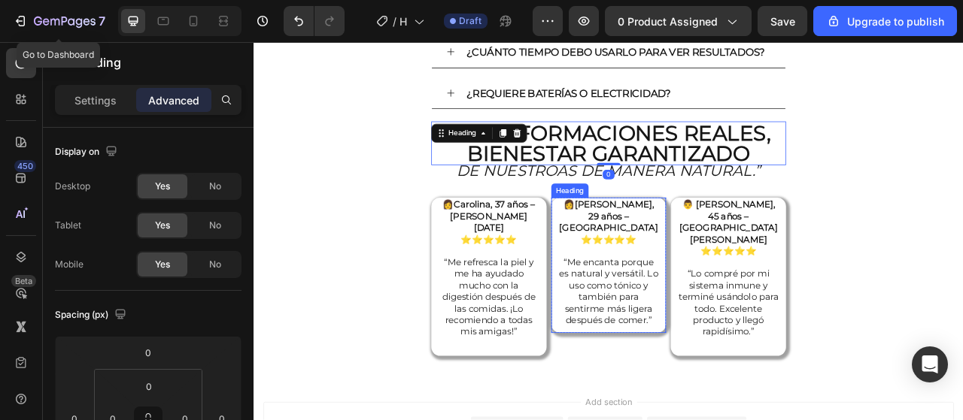
click at [699, 201] on p "⁠⁠⁠⁠⁠⁠⁠ de nuestroas de manera natural.”" at bounding box center [705, 212] width 448 height 23
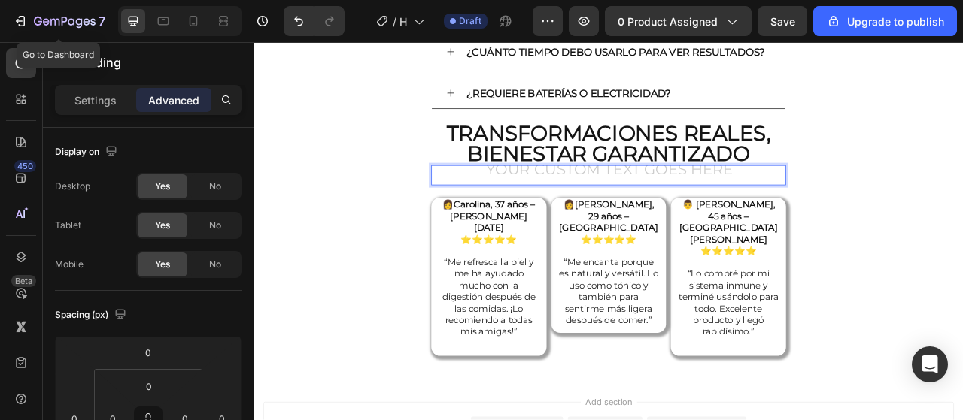
drag, startPoint x: 854, startPoint y: 153, endPoint x: 576, endPoint y: 150, distance: 278.3
click at [578, 199] on h2 "⁠⁠⁠⁠⁠⁠⁠" at bounding box center [704, 212] width 451 height 26
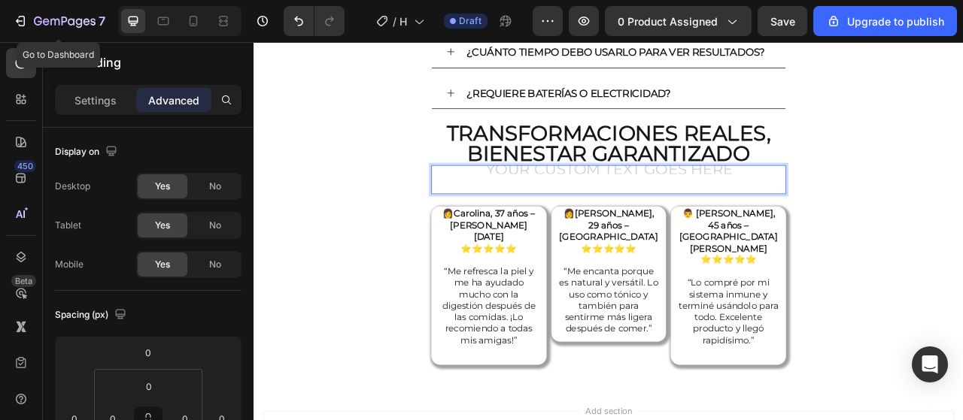
click at [667, 201] on p "⁠⁠⁠⁠⁠⁠⁠" at bounding box center [705, 218] width 448 height 34
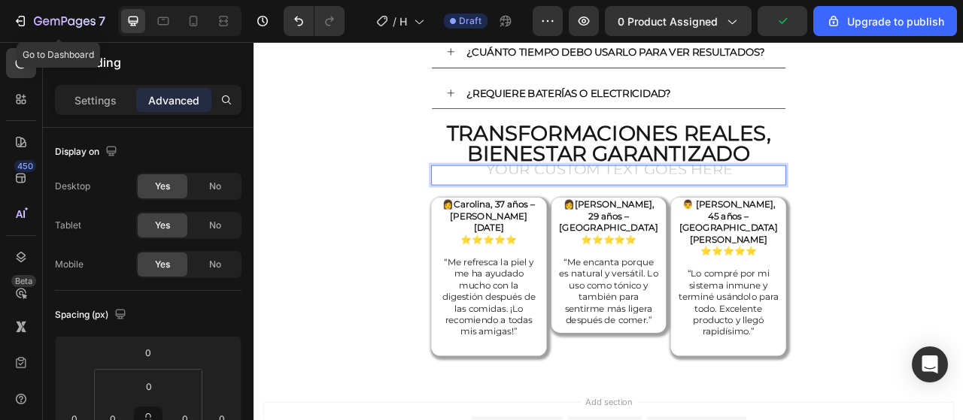
drag, startPoint x: 571, startPoint y: 162, endPoint x: 545, endPoint y: 153, distance: 26.9
click at [571, 201] on p "⁠⁠⁠⁠⁠⁠⁠" at bounding box center [705, 212] width 448 height 23
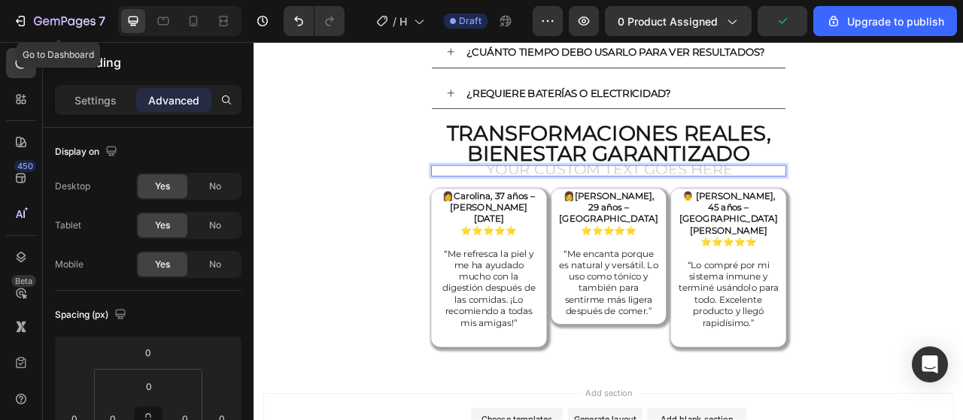
click at [599, 199] on h2 "Rich Text Editor. Editing area: main" at bounding box center [704, 206] width 451 height 14
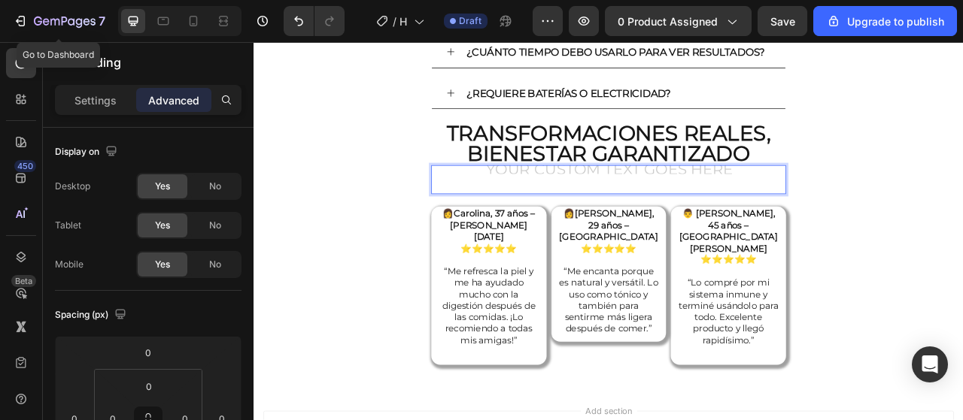
click at [894, 201] on p "Rich Text Editor. Editing area: main" at bounding box center [705, 218] width 448 height 34
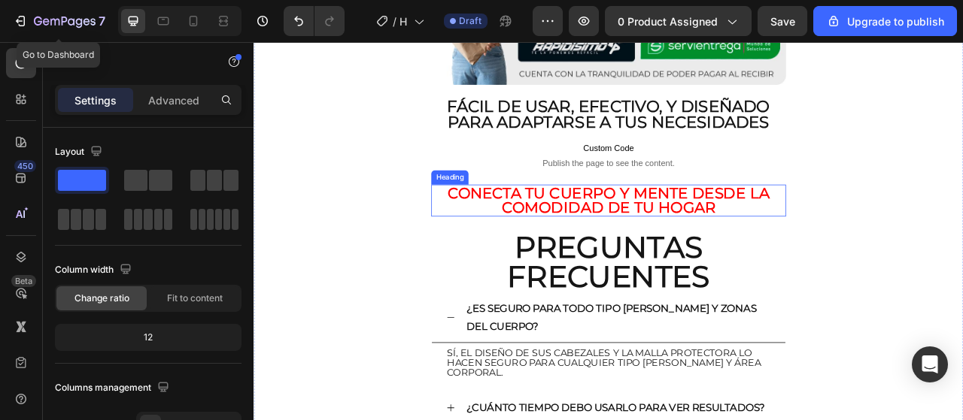
scroll to position [4663, 0]
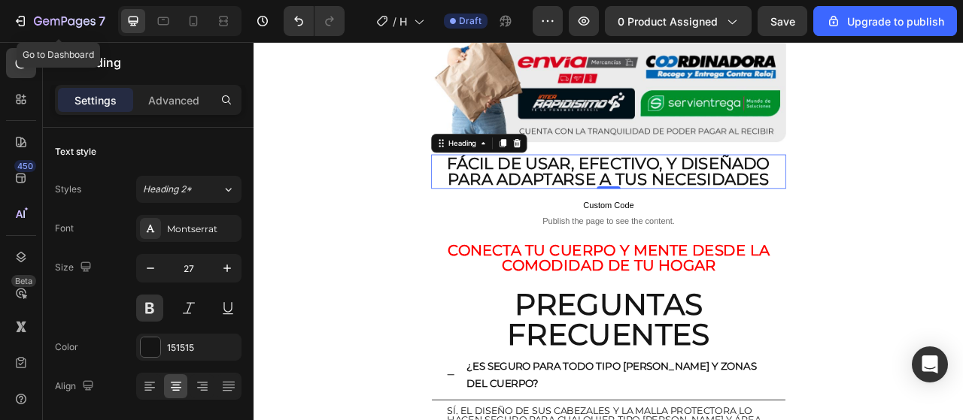
click at [639, 185] on strong "Fácil de usar, efectivo, y diseñado para adaptarse a tus necesidades" at bounding box center [704, 207] width 411 height 45
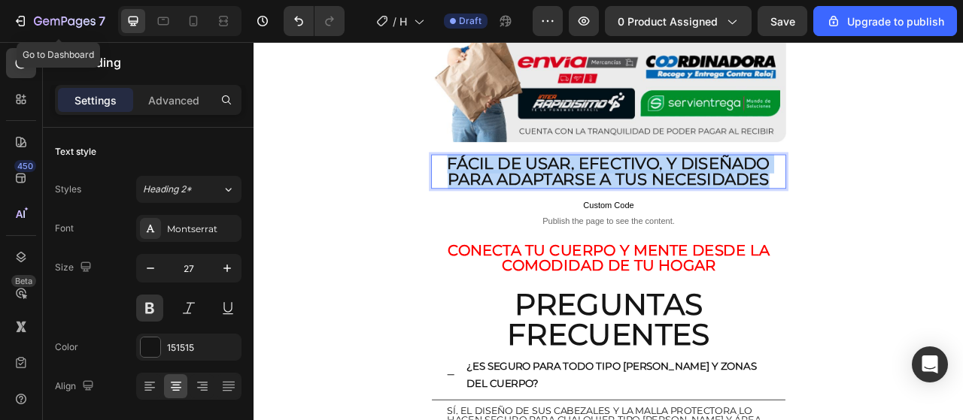
click at [639, 185] on strong "Fácil de usar, efectivo, y diseñado para adaptarse a tus necesidades" at bounding box center [704, 207] width 411 height 45
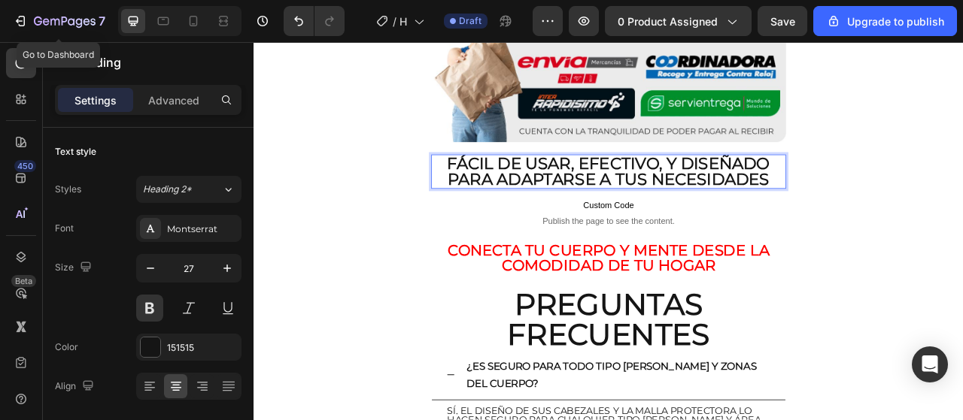
scroll to position [0, 0]
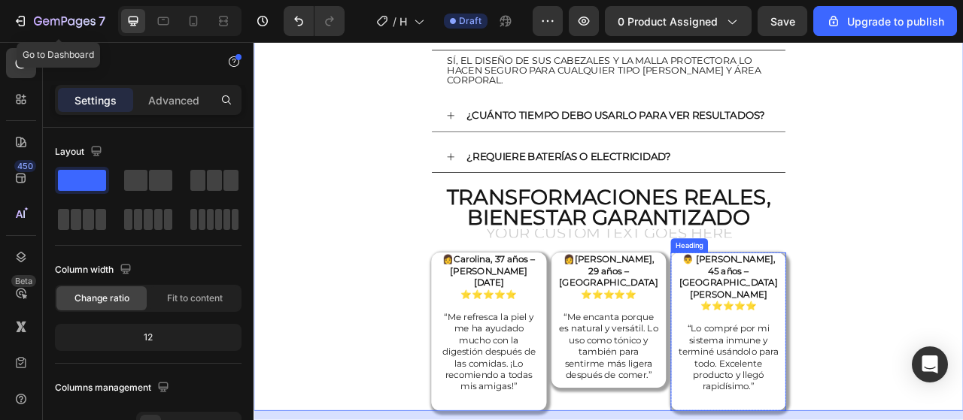
scroll to position [5115, 0]
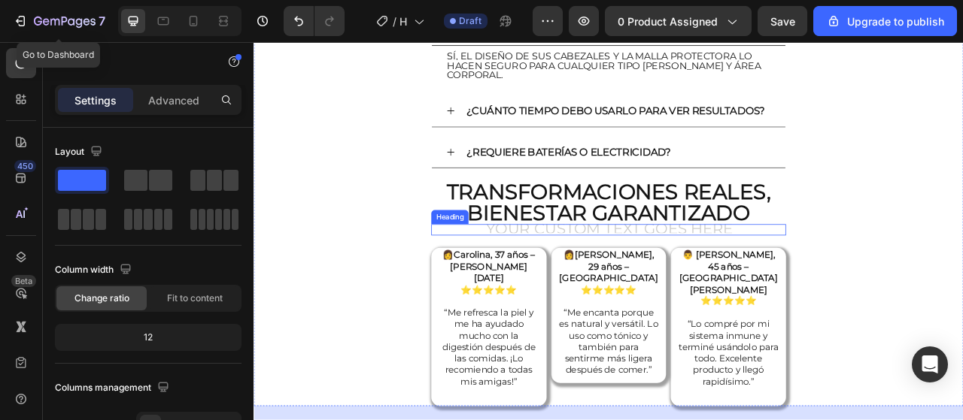
click at [707, 275] on h2 "Rich Text Editor. Editing area: main" at bounding box center [704, 282] width 451 height 14
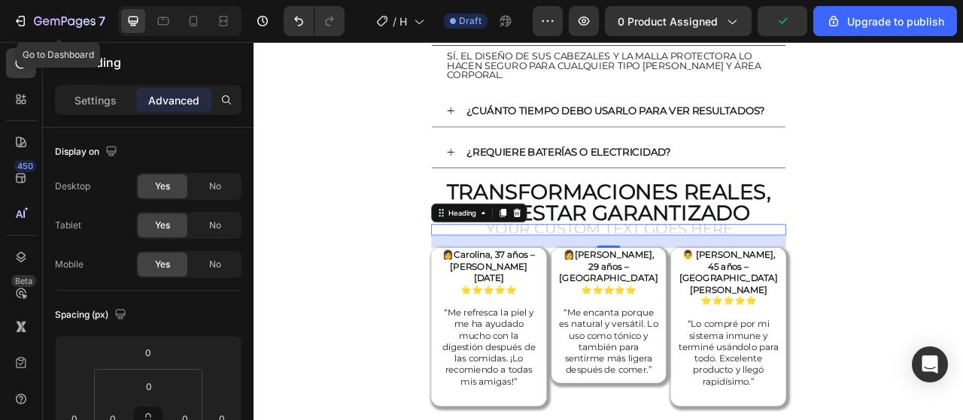
scroll to position [4, 0]
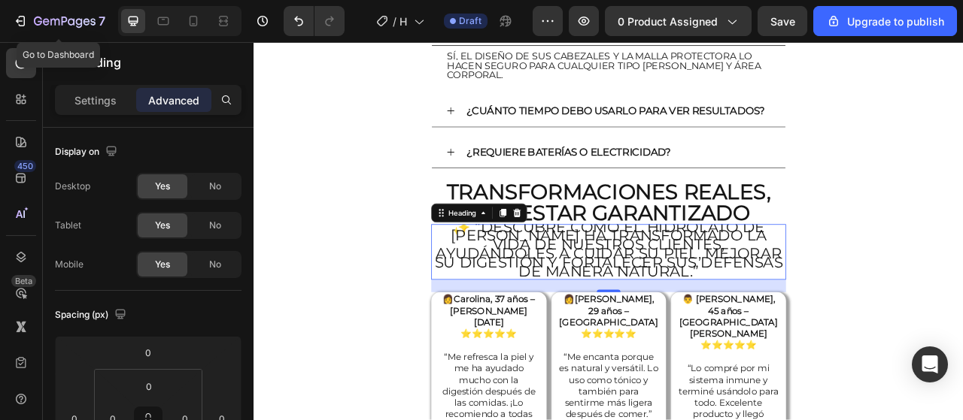
click at [650, 283] on p "✨ “Descubre cómo el Hidrolato de [PERSON_NAME] ha transformado la vida de nuest…" at bounding box center [705, 306] width 448 height 68
click at [490, 272] on p "✨ “Descubre cómo el Hidrolato de [PERSON_NAME] ha transformado la vida de nuest…" at bounding box center [705, 306] width 448 height 68
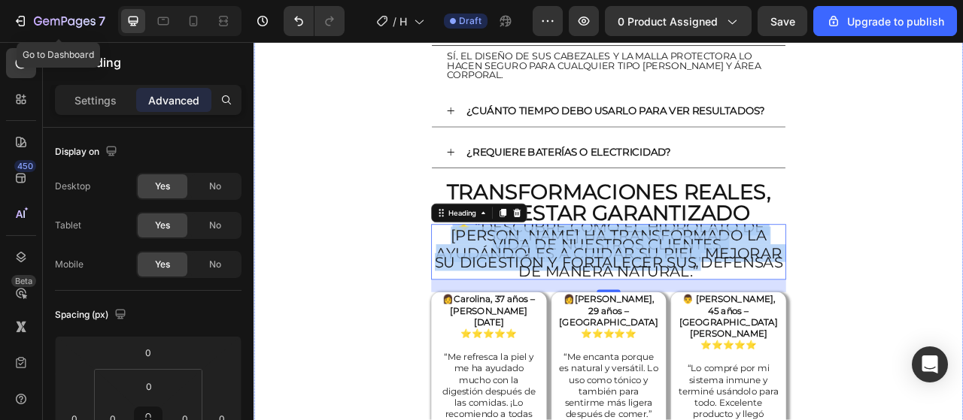
drag, startPoint x: 751, startPoint y: 275, endPoint x: 483, endPoint y: 223, distance: 273.3
drag, startPoint x: 762, startPoint y: 284, endPoint x: 458, endPoint y: 214, distance: 311.8
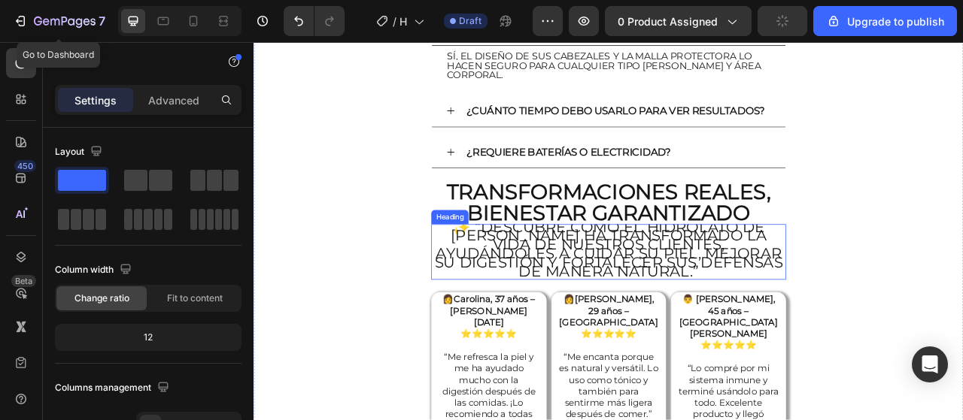
click at [727, 274] on p "✨ “Descubre cómo el Hidrolato de [PERSON_NAME] ha transformado la vida de nuest…" at bounding box center [705, 306] width 448 height 68
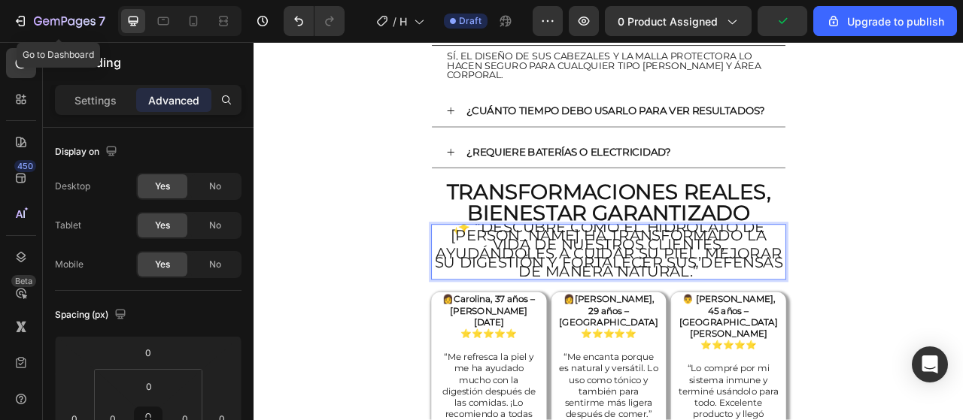
scroll to position [0, 0]
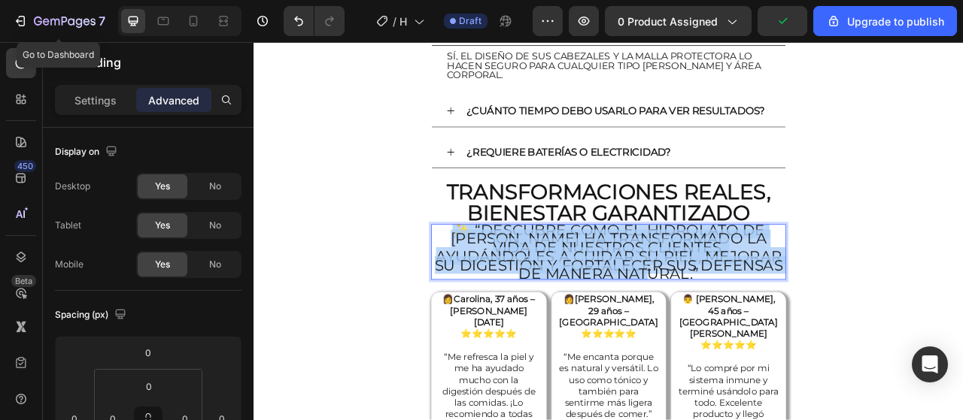
click at [727, 276] on p "✨ “Descubre cómo el Hidrolato de [PERSON_NAME] ha transformado la vida de nuest…" at bounding box center [705, 310] width 448 height 68
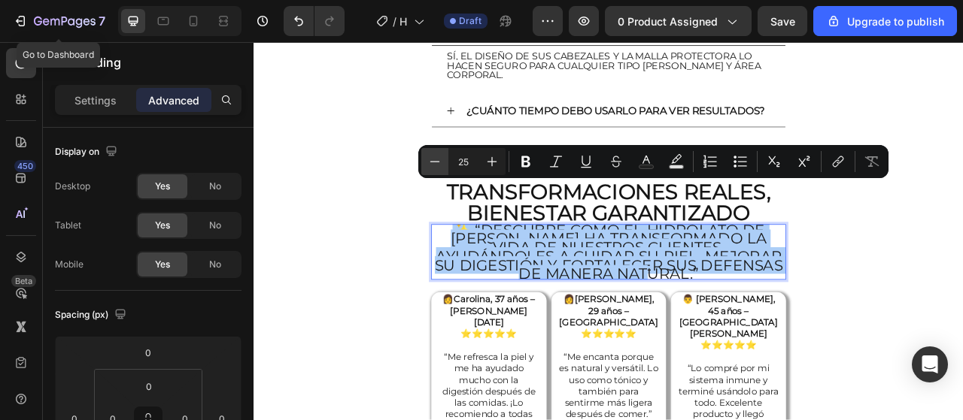
click at [430, 169] on button "Minus" at bounding box center [434, 161] width 27 height 27
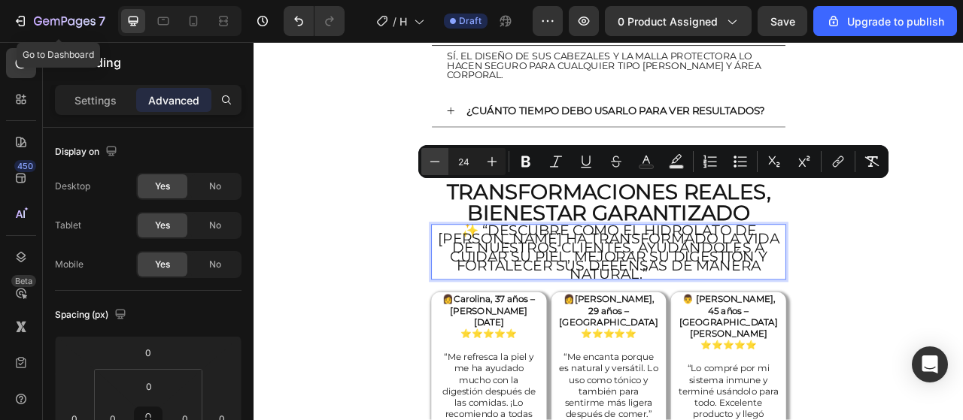
click at [430, 169] on button "Minus" at bounding box center [434, 161] width 27 height 27
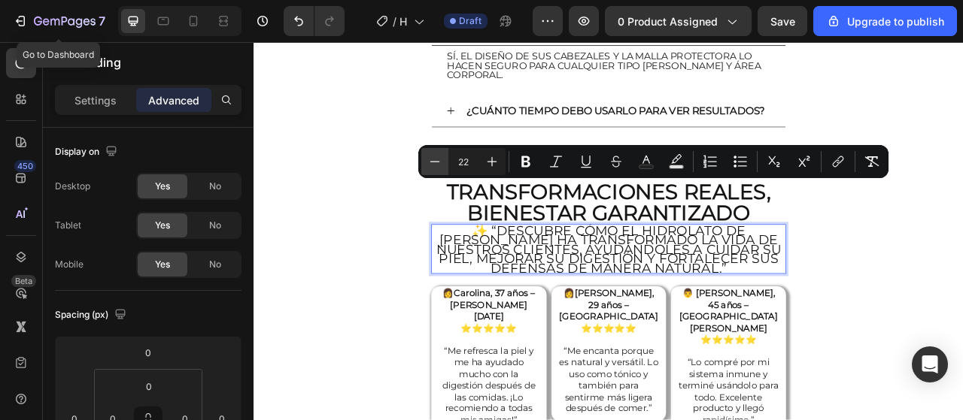
click at [430, 169] on button "Minus" at bounding box center [434, 161] width 27 height 27
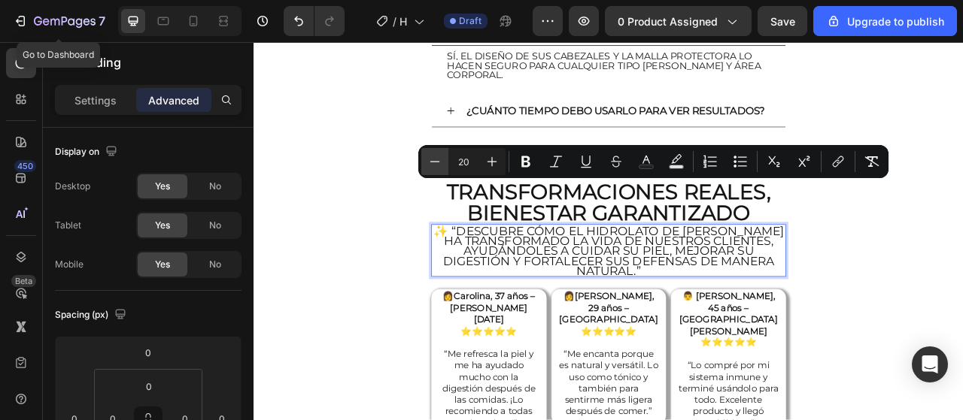
click at [430, 169] on button "Minus" at bounding box center [434, 161] width 27 height 27
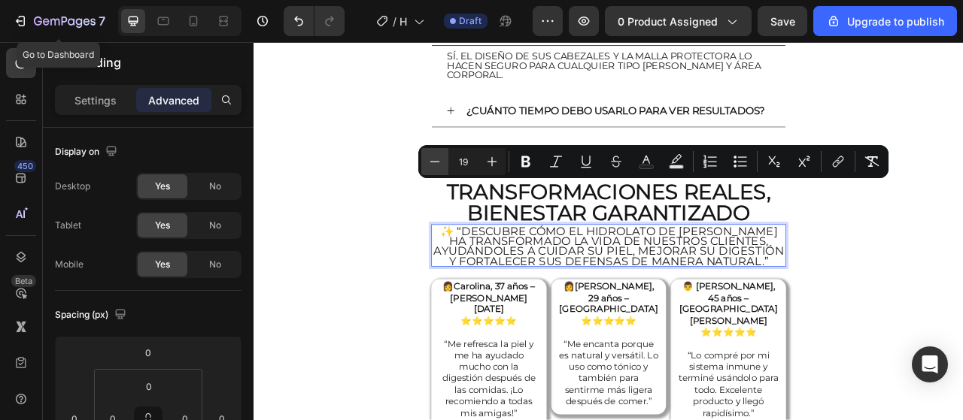
click at [430, 169] on button "Minus" at bounding box center [434, 161] width 27 height 27
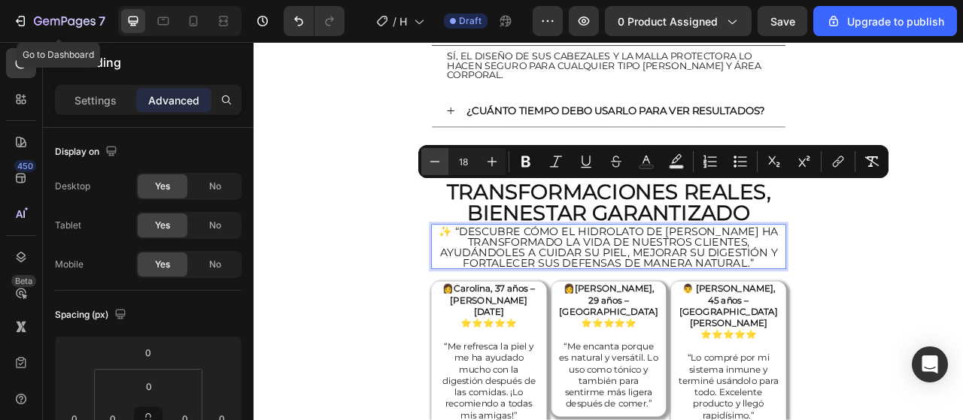
click at [430, 169] on button "Minus" at bounding box center [434, 161] width 27 height 27
type input "17"
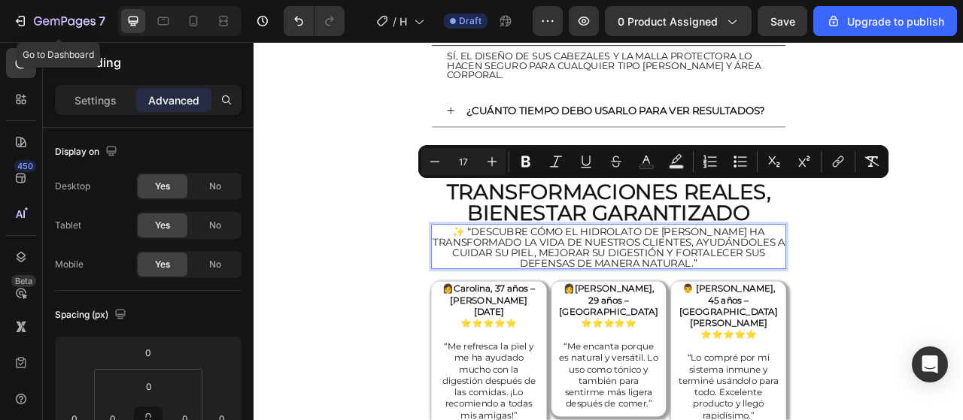
drag, startPoint x: 684, startPoint y: 211, endPoint x: 980, endPoint y: 261, distance: 300.5
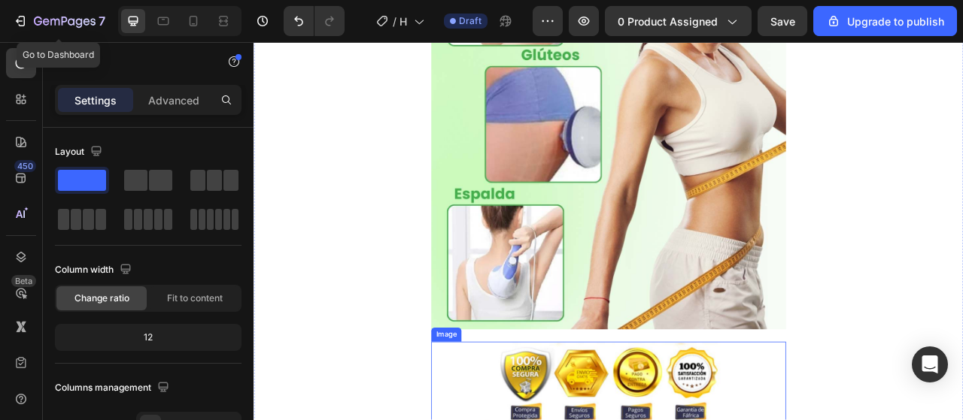
scroll to position [4438, 0]
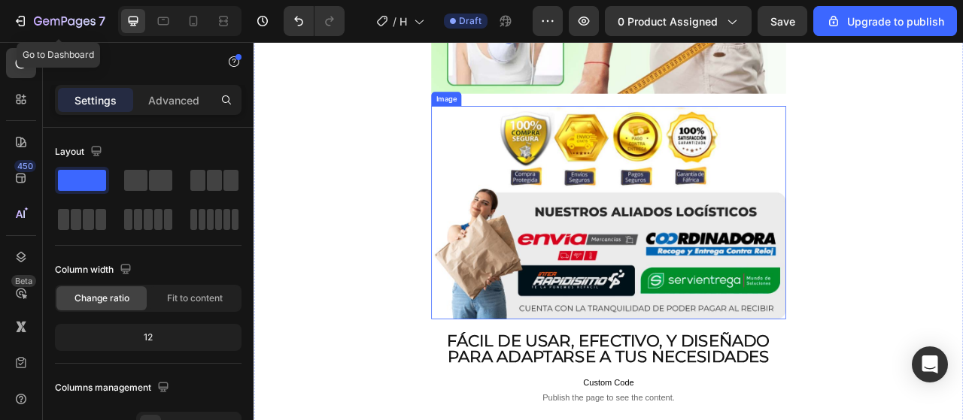
click at [775, 210] on img at bounding box center [704, 260] width 451 height 272
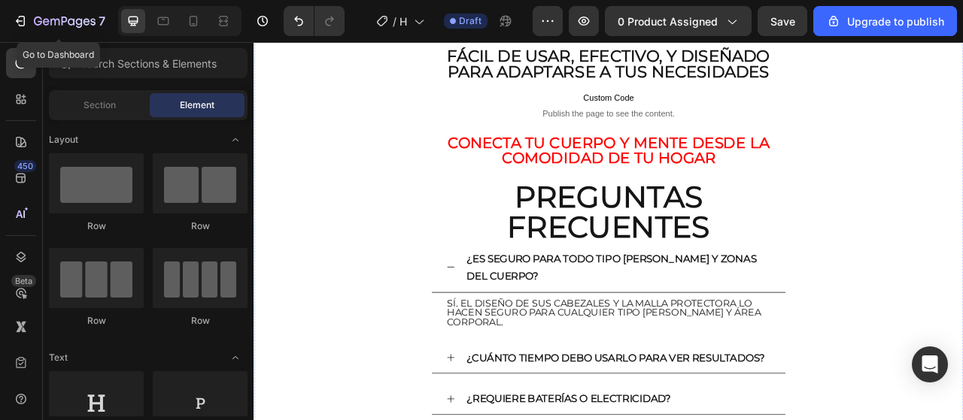
scroll to position [4232, 0]
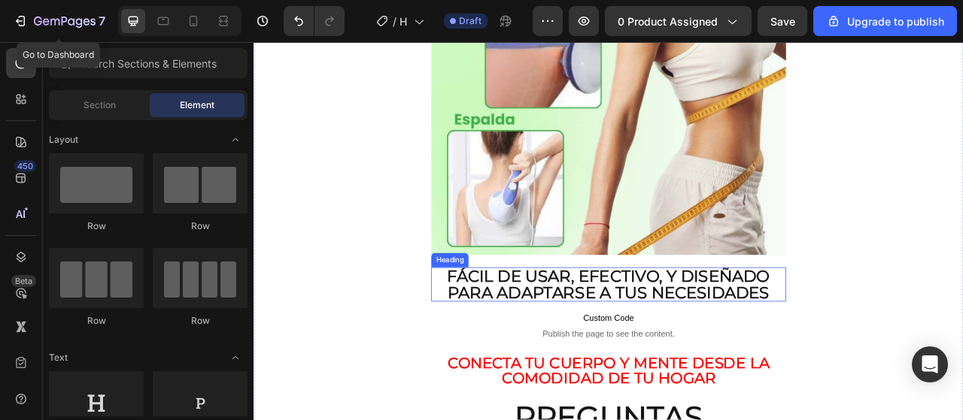
click at [733, 329] on strong "Fácil de usar, efectivo, y diseñado para adaptarse a tus necesidades" at bounding box center [704, 351] width 411 height 45
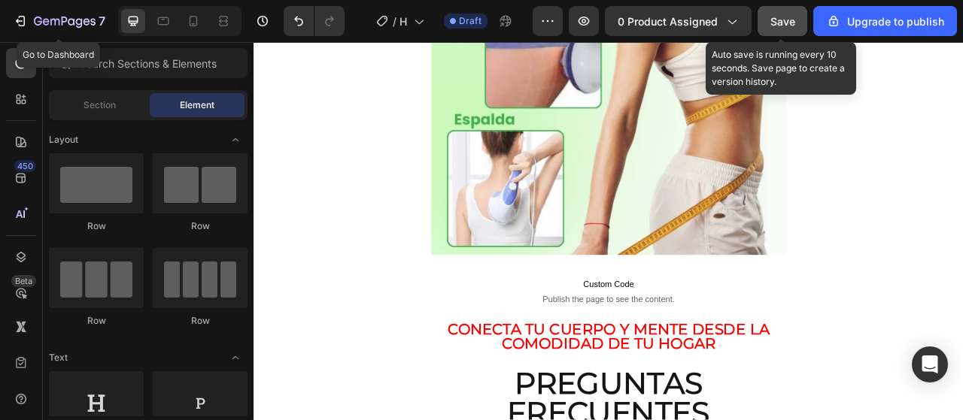
click at [793, 30] on button "Save" at bounding box center [782, 21] width 50 height 30
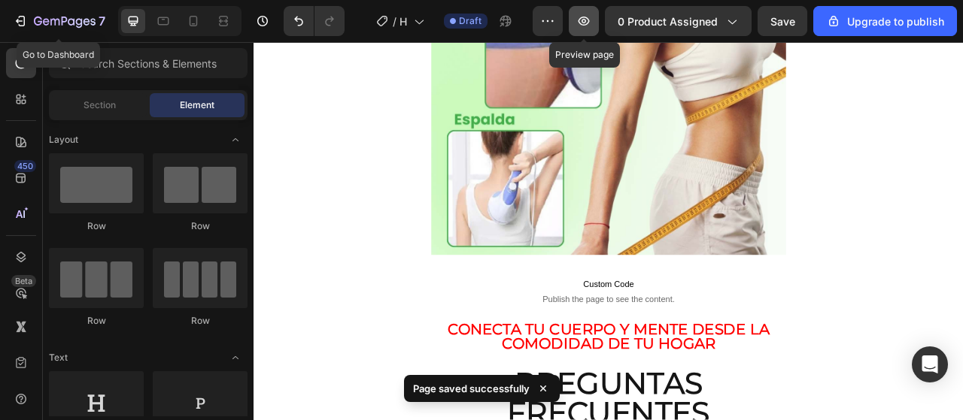
click at [587, 25] on icon "button" at bounding box center [583, 21] width 11 height 9
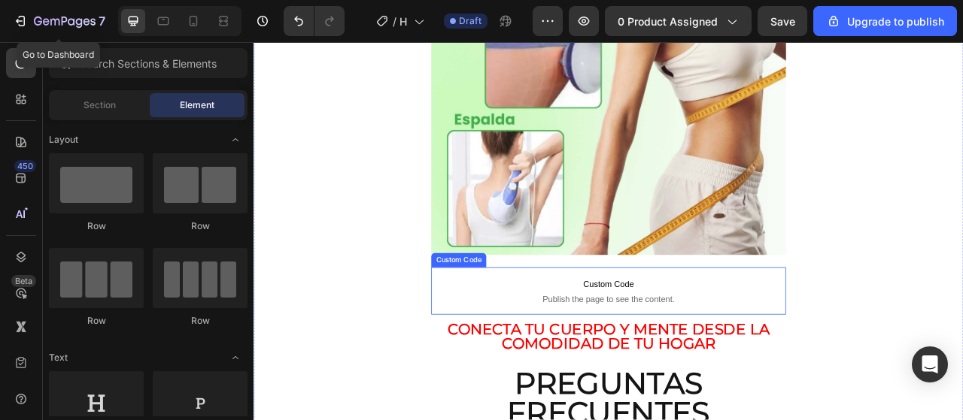
click at [703, 341] on span "Custom Code" at bounding box center [705, 350] width 376 height 18
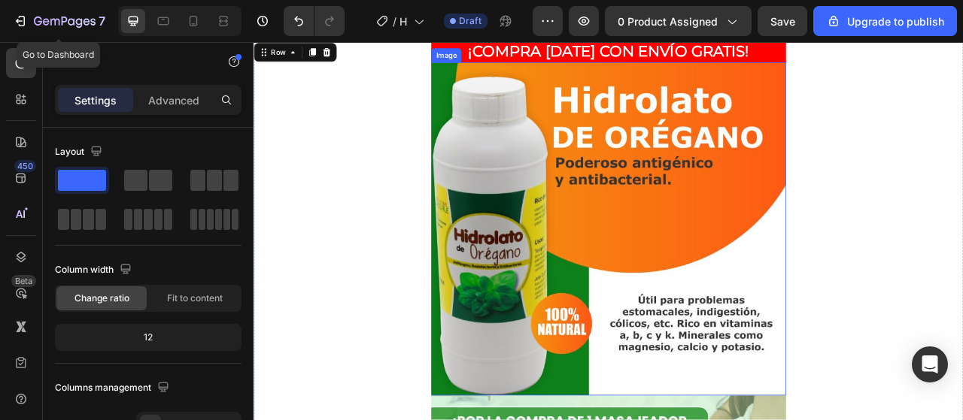
scroll to position [451, 0]
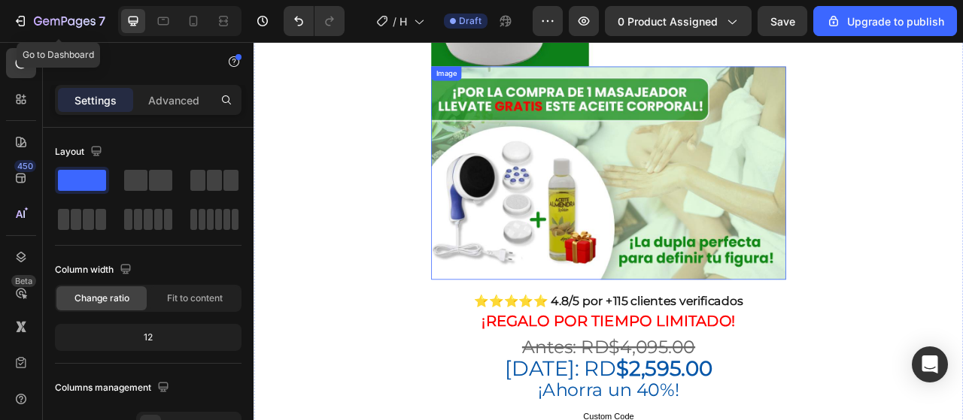
click at [623, 220] on img at bounding box center [704, 210] width 451 height 272
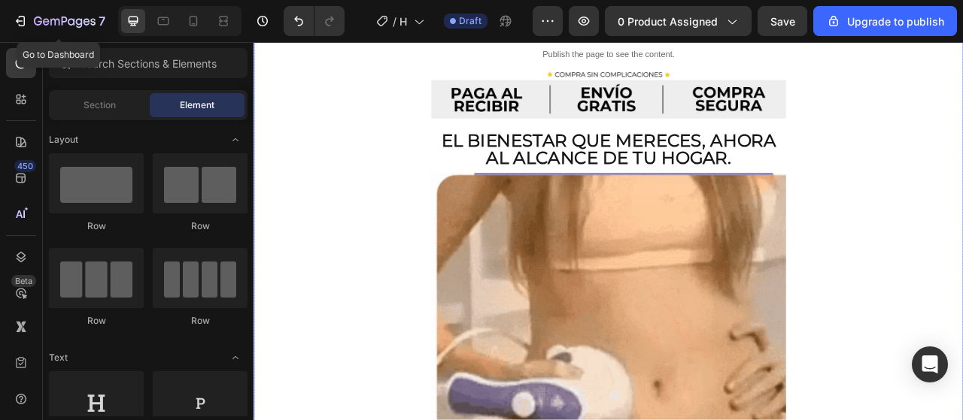
scroll to position [677, 0]
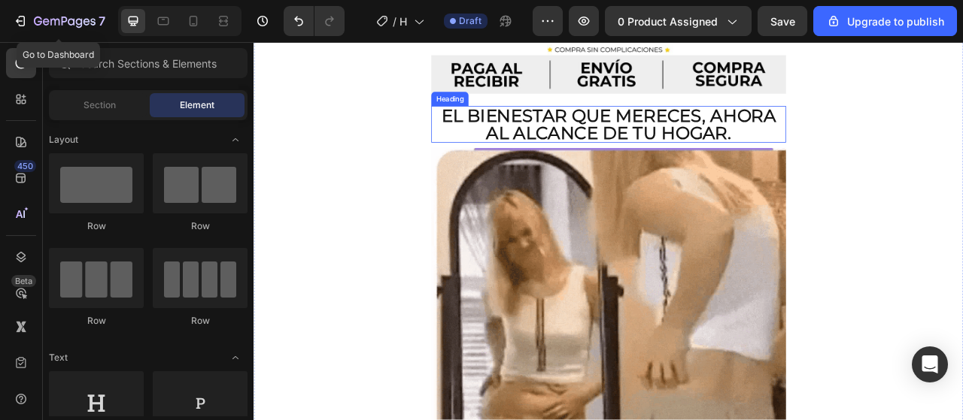
click at [647, 127] on h2 "El bienestar que mereces, ahora al alcance de tu hogar." at bounding box center [704, 147] width 451 height 47
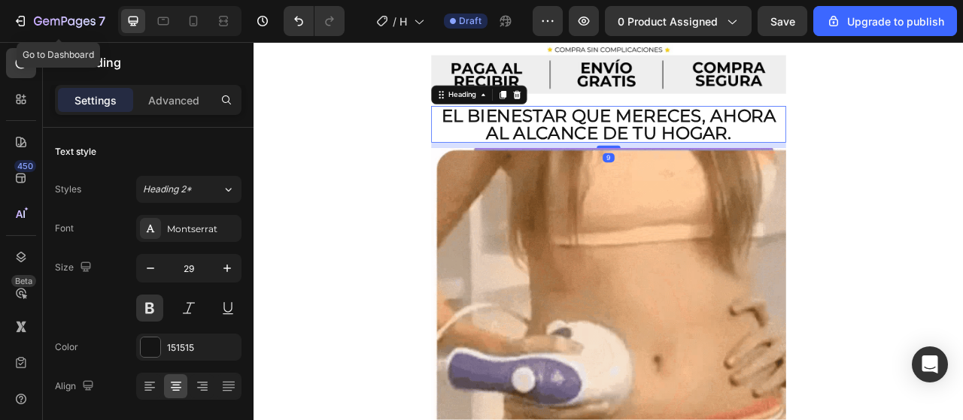
click at [647, 127] on h2 "El bienestar que mereces, ahora al alcance de tu hogar." at bounding box center [704, 147] width 451 height 47
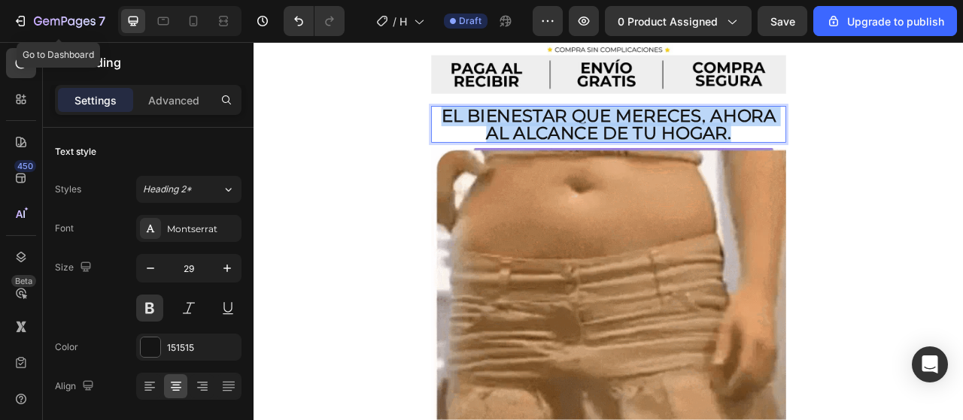
click at [647, 127] on p "El bienestar que mereces, ahora al alcance de tu hogar." at bounding box center [705, 148] width 448 height 44
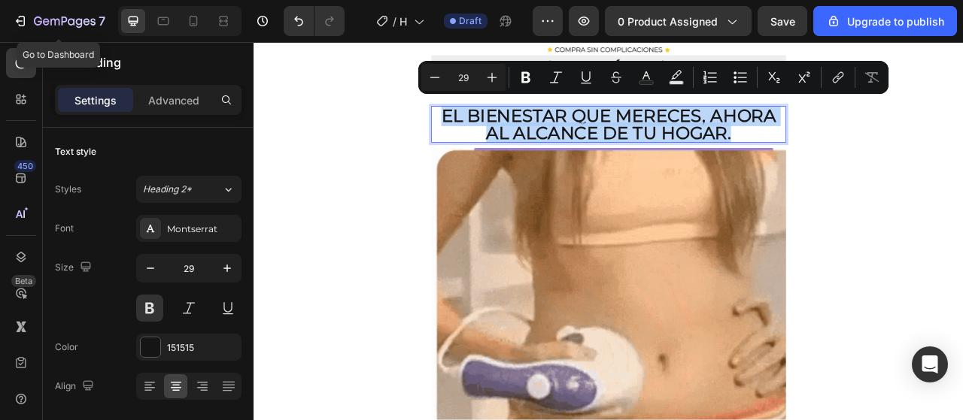
scroll to position [1, 0]
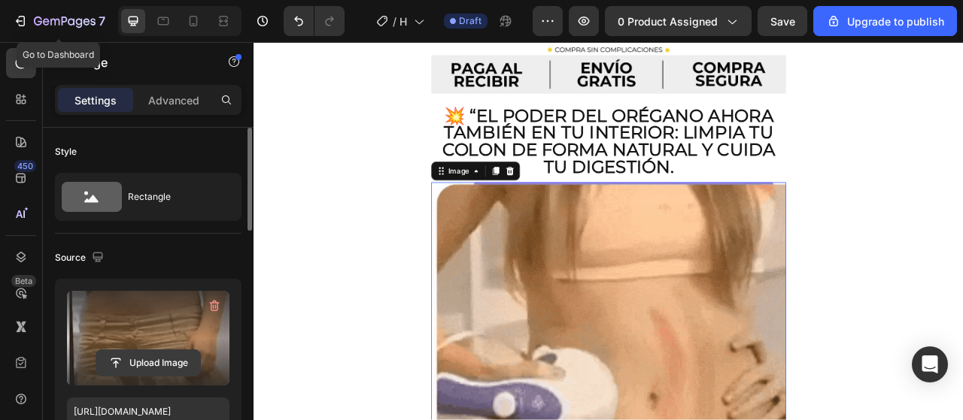
click at [134, 373] on input "file" at bounding box center [148, 363] width 104 height 26
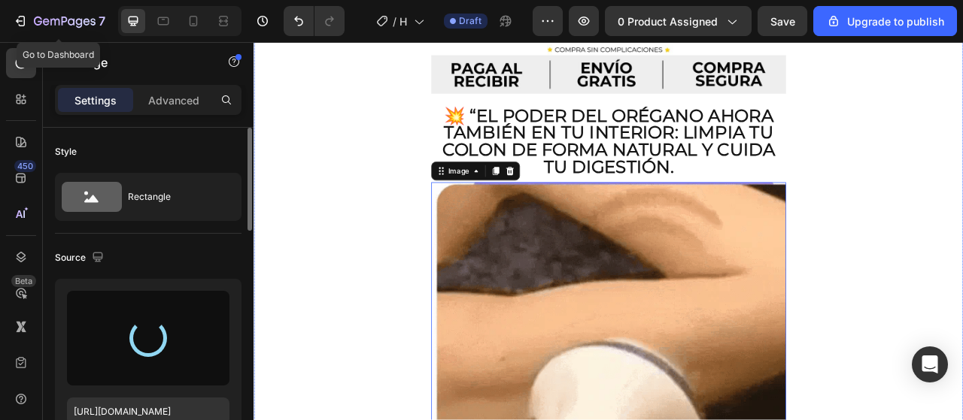
type input "[URL][DOMAIN_NAME]"
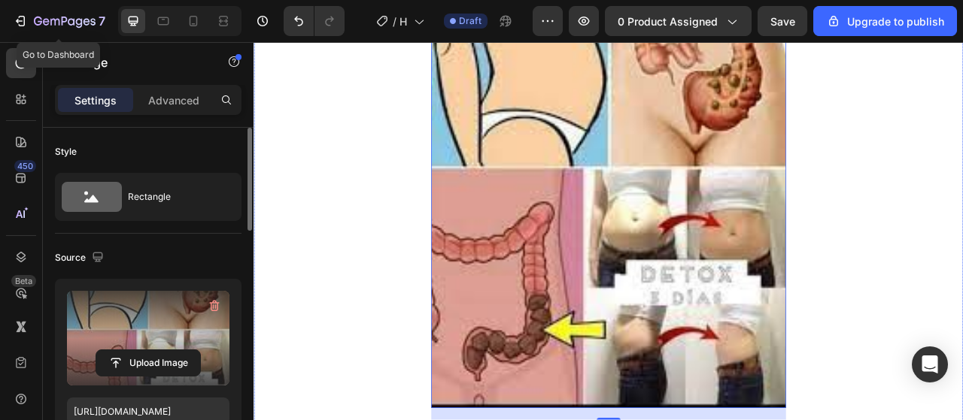
scroll to position [1053, 0]
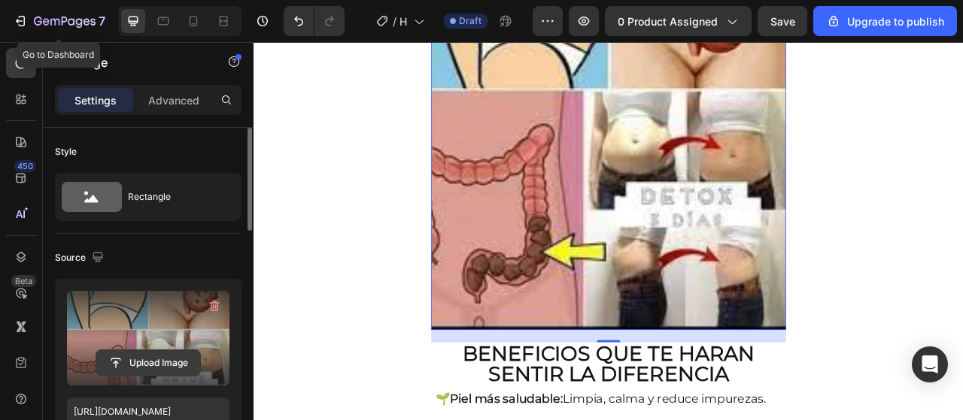
click at [147, 365] on input "file" at bounding box center [148, 363] width 104 height 26
click at [219, 302] on icon "button" at bounding box center [214, 306] width 15 height 15
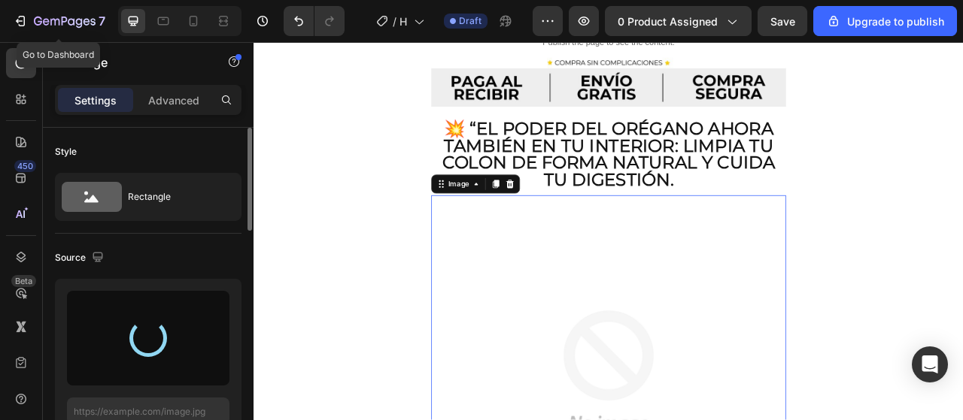
scroll to position [602, 0]
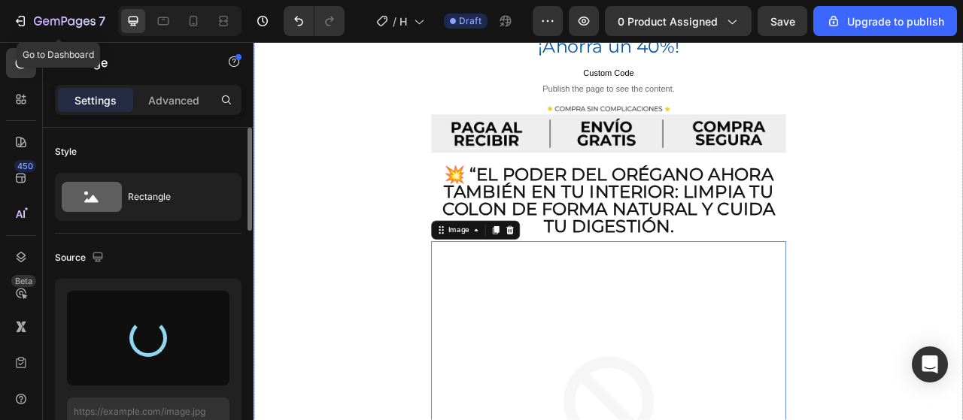
type input "[URL][DOMAIN_NAME]"
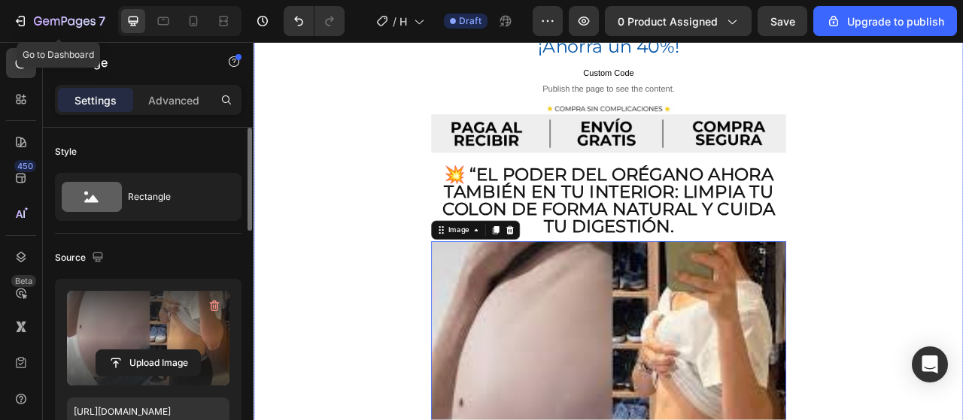
scroll to position [903, 0]
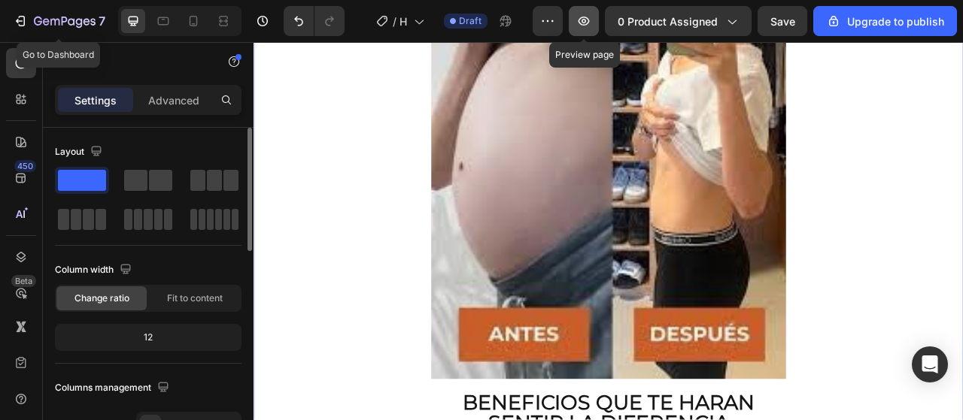
click at [589, 19] on icon "button" at bounding box center [583, 21] width 15 height 15
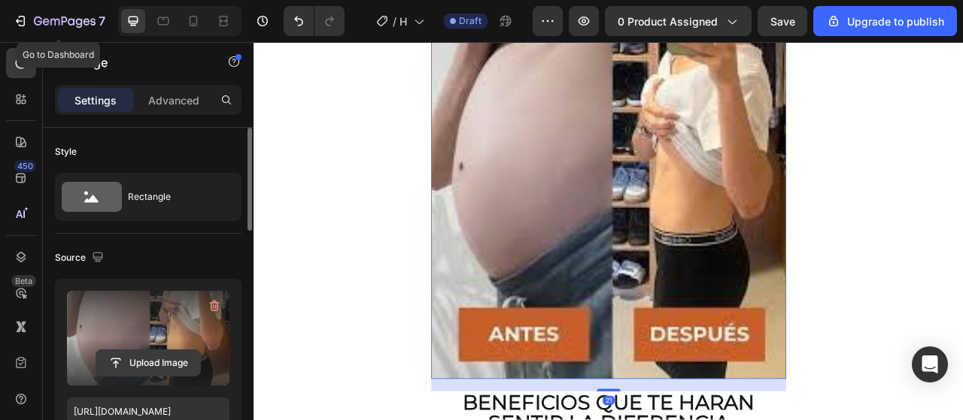
click at [146, 359] on input "file" at bounding box center [148, 363] width 104 height 26
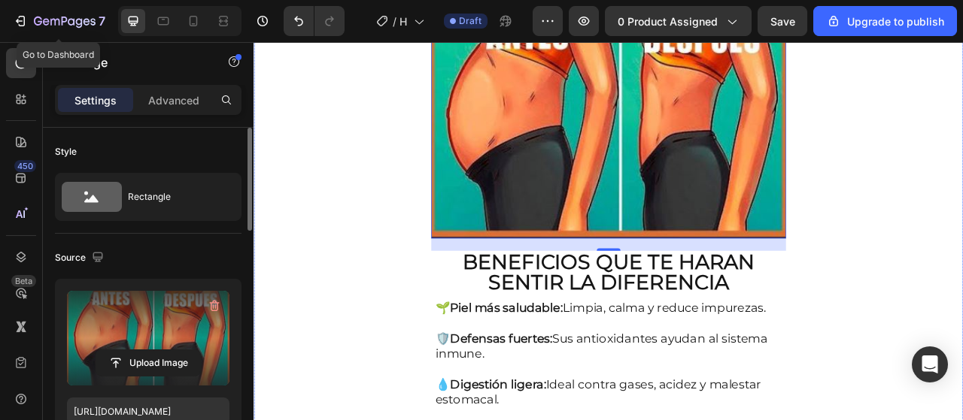
type input "[URL][DOMAIN_NAME]"
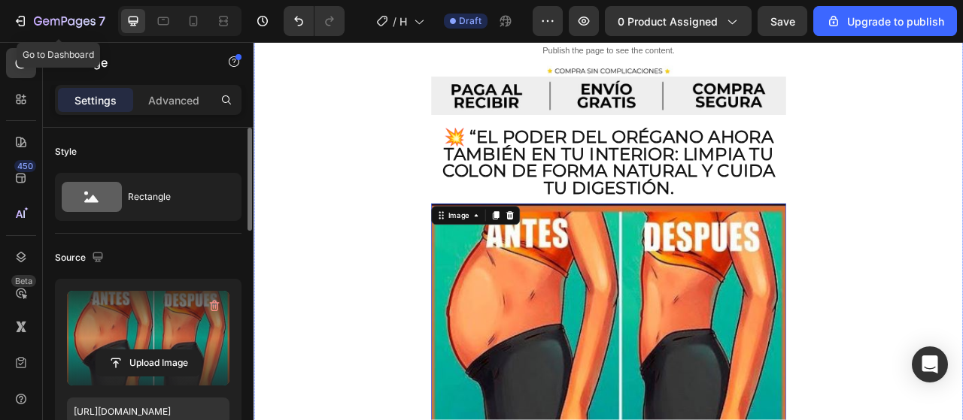
scroll to position [677, 0]
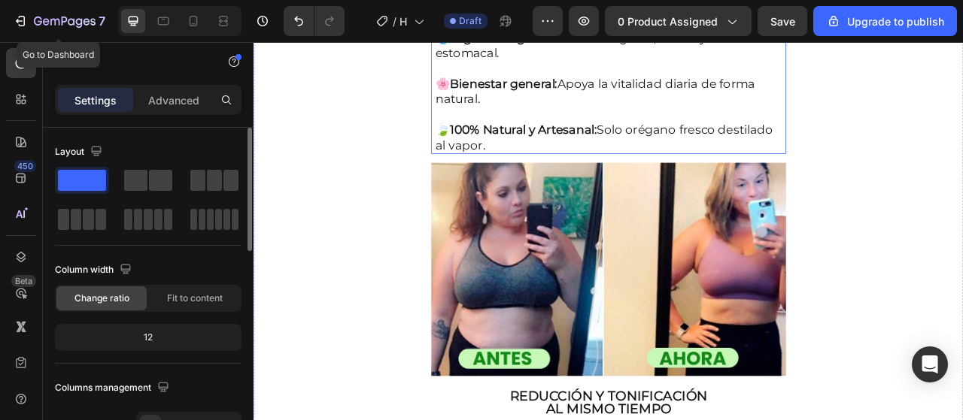
scroll to position [1429, 0]
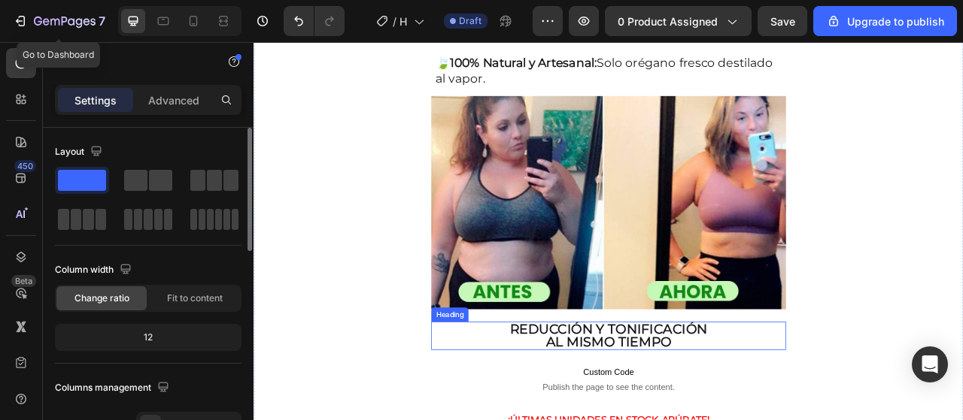
click at [680, 410] on h2 "Reducción y tonificación al mismo tiempo" at bounding box center [704, 417] width 451 height 36
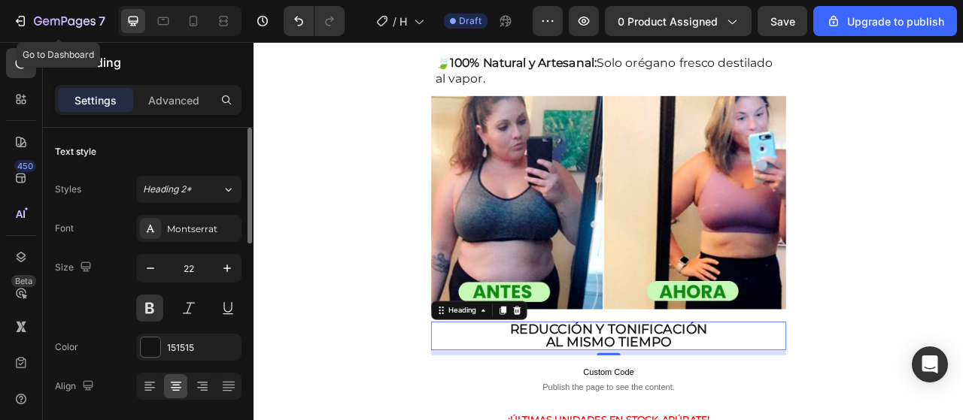
click at [680, 410] on h2 "Reducción y tonificación al mismo tiempo" at bounding box center [704, 417] width 451 height 36
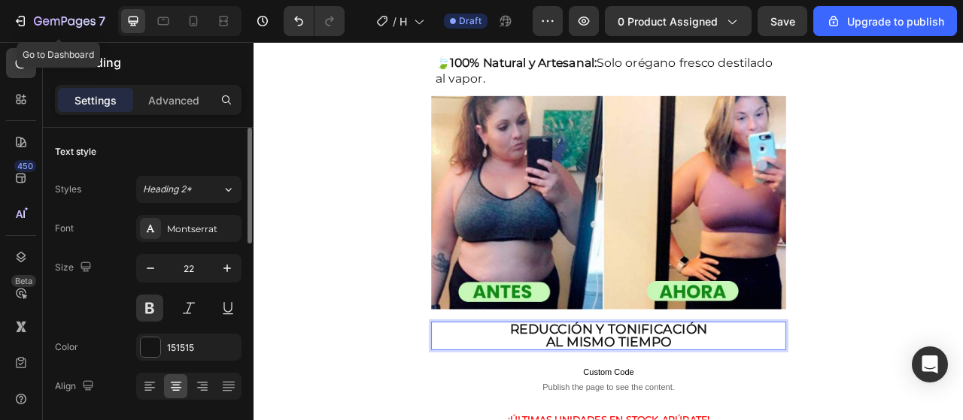
click at [680, 410] on p "Reducción y tonificación al mismo tiempo" at bounding box center [705, 416] width 448 height 33
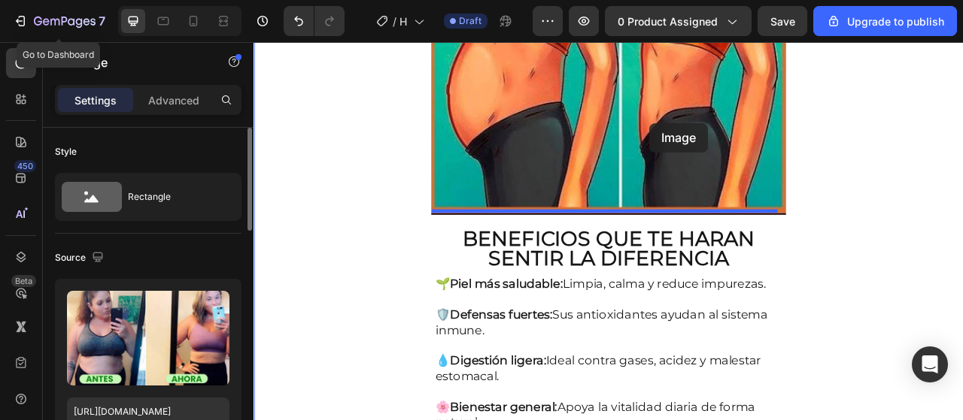
scroll to position [885, 0]
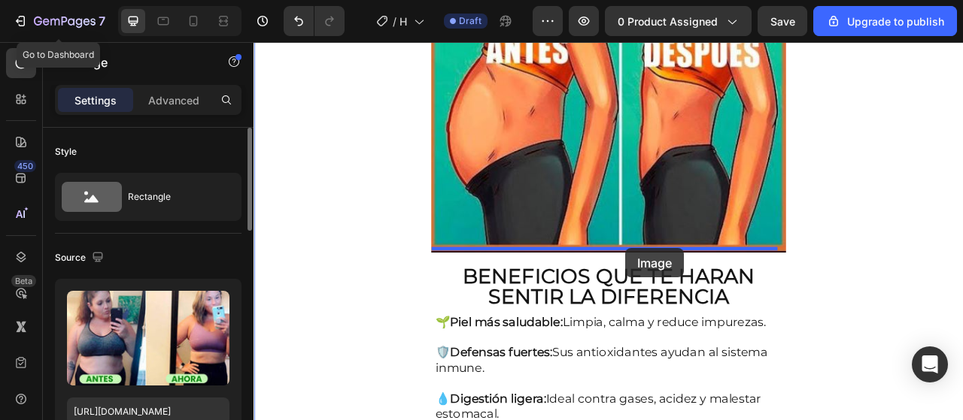
drag, startPoint x: 792, startPoint y: 431, endPoint x: 727, endPoint y: 305, distance: 142.3
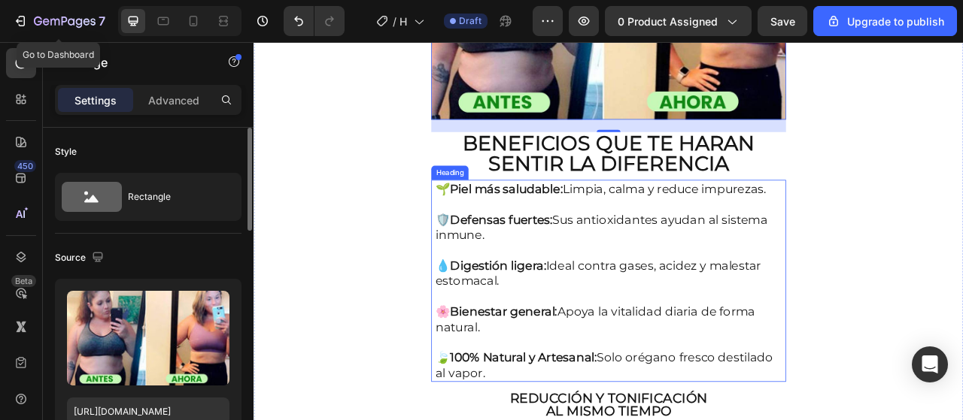
scroll to position [1637, 0]
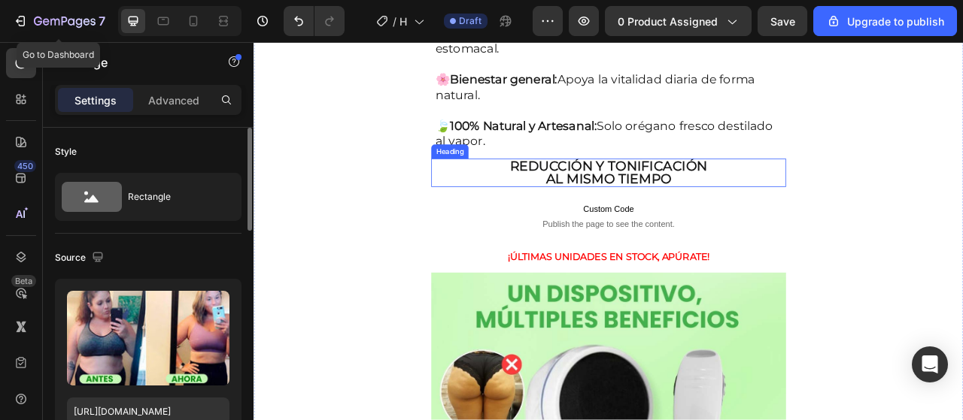
click at [704, 214] on p "Reducción y tonificación al mismo tiempo" at bounding box center [705, 209] width 448 height 33
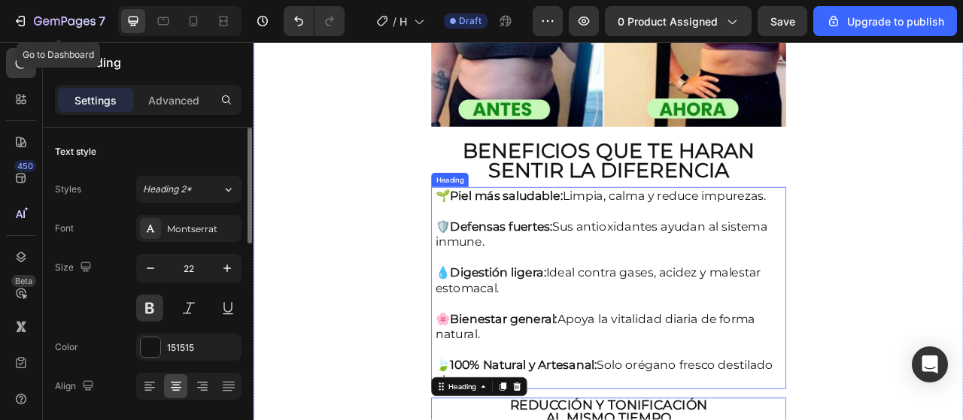
scroll to position [1261, 0]
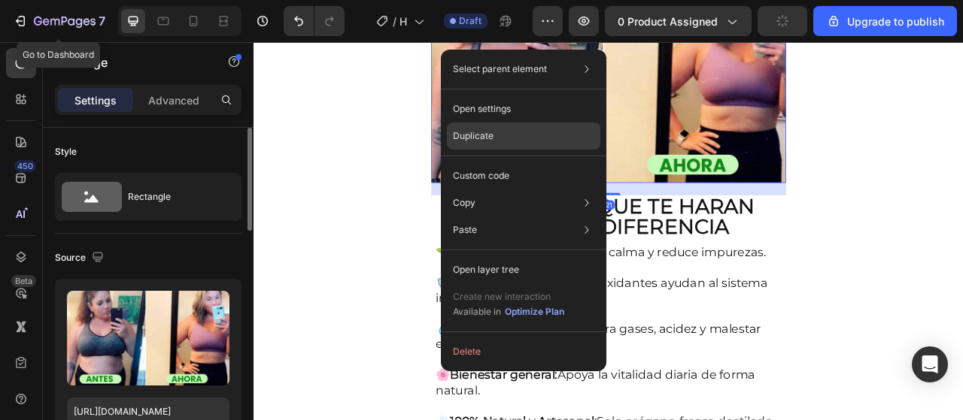
click at [555, 141] on div "Duplicate" at bounding box center [523, 136] width 153 height 27
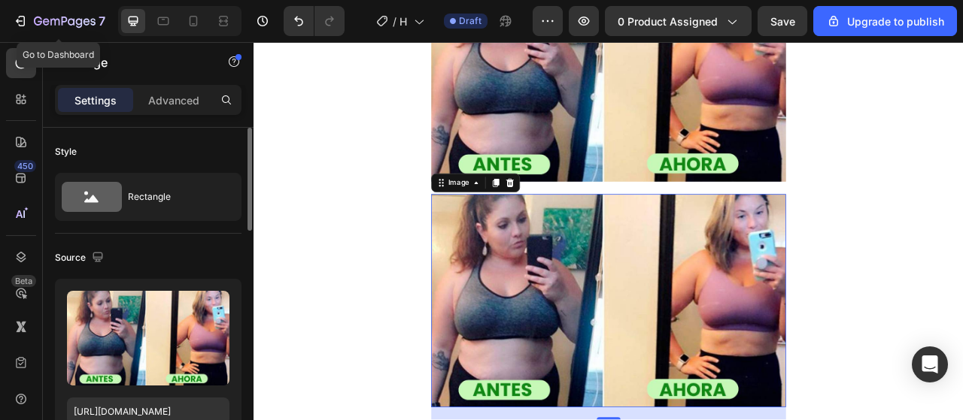
scroll to position [1411, 0]
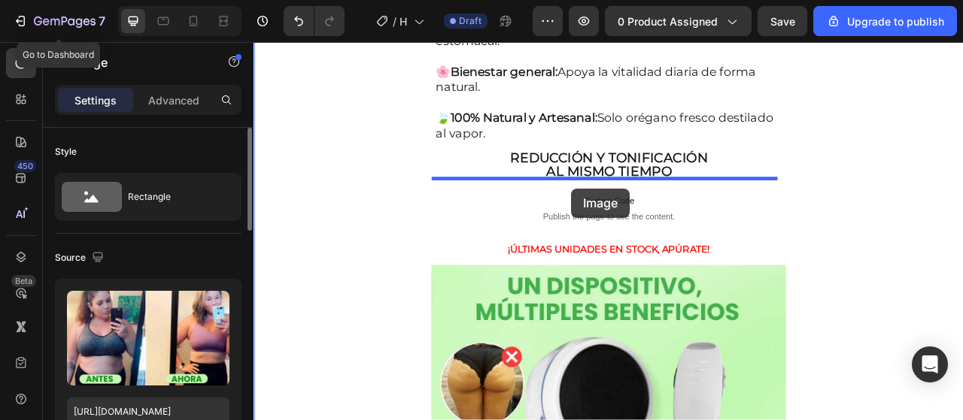
drag, startPoint x: 678, startPoint y: 166, endPoint x: 657, endPoint y: 229, distance: 65.9
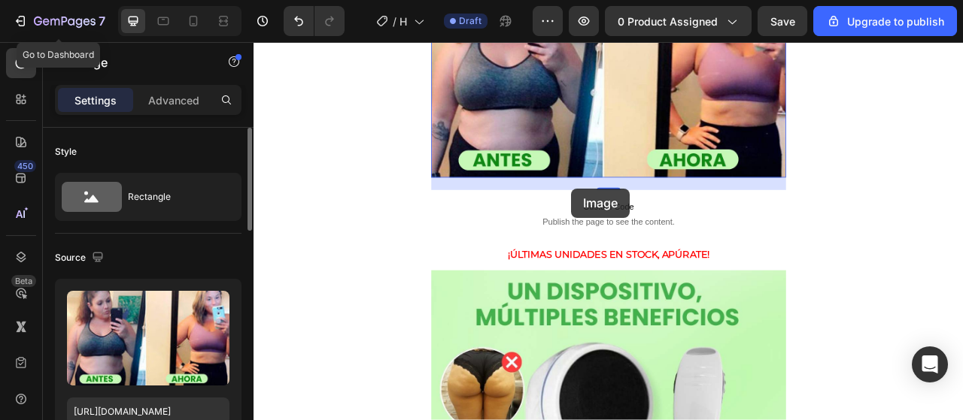
scroll to position [1646, 0]
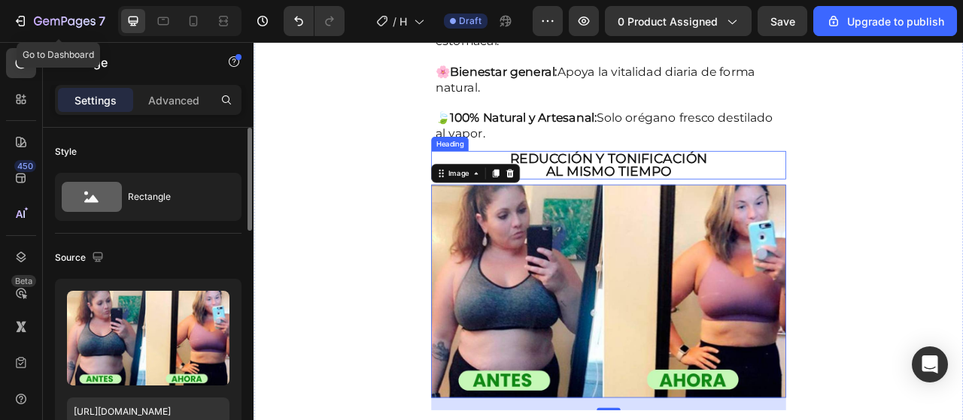
click at [664, 195] on p "Reducción y tonificación al mismo tiempo" at bounding box center [705, 199] width 448 height 33
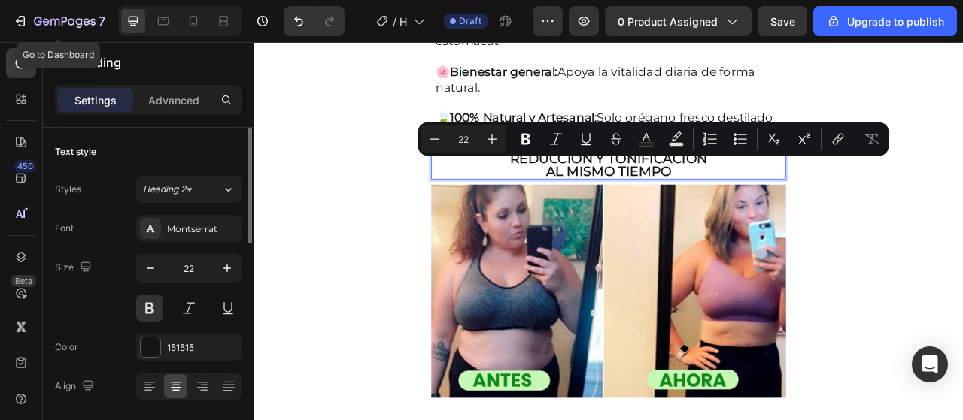
drag, startPoint x: 664, startPoint y: 195, endPoint x: 645, endPoint y: 191, distance: 19.2
click at [645, 191] on p "Reducción y tonificación al mismo tiempo" at bounding box center [705, 199] width 448 height 33
click at [644, 190] on p "Reducción y tonificación al mismo tiempo" at bounding box center [705, 199] width 448 height 33
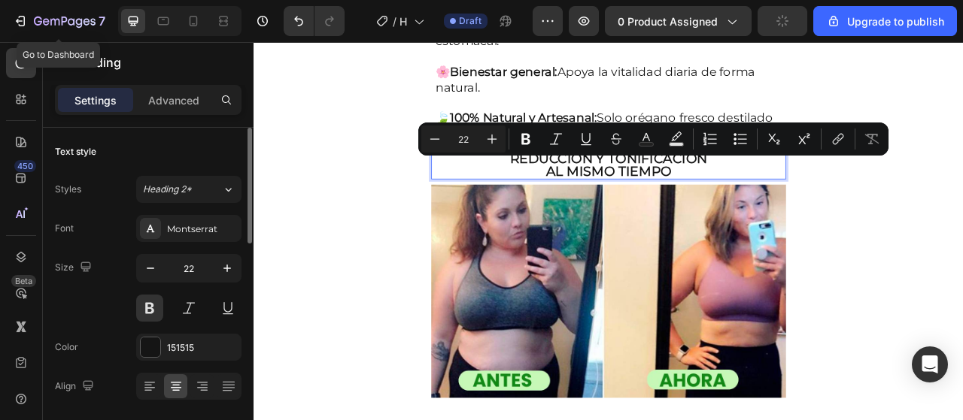
click at [644, 190] on p "Reducción y tonificación al mismo tiempo" at bounding box center [705, 199] width 448 height 33
click at [706, 194] on p "Reducción y tonificación al mismo tiempo" at bounding box center [705, 199] width 448 height 33
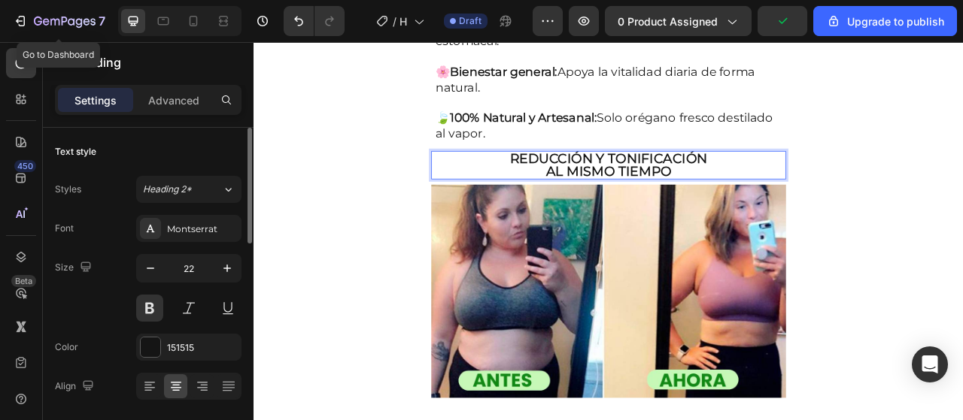
click at [814, 198] on p "Reducción y tonificación al mismo tiempo" at bounding box center [705, 199] width 448 height 33
drag, startPoint x: 788, startPoint y: 197, endPoint x: 530, endPoint y: 170, distance: 260.1
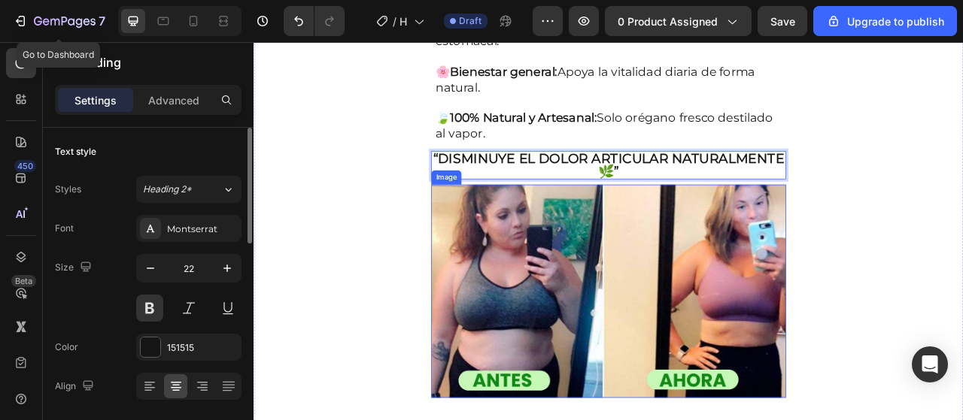
click at [647, 336] on img at bounding box center [704, 360] width 451 height 272
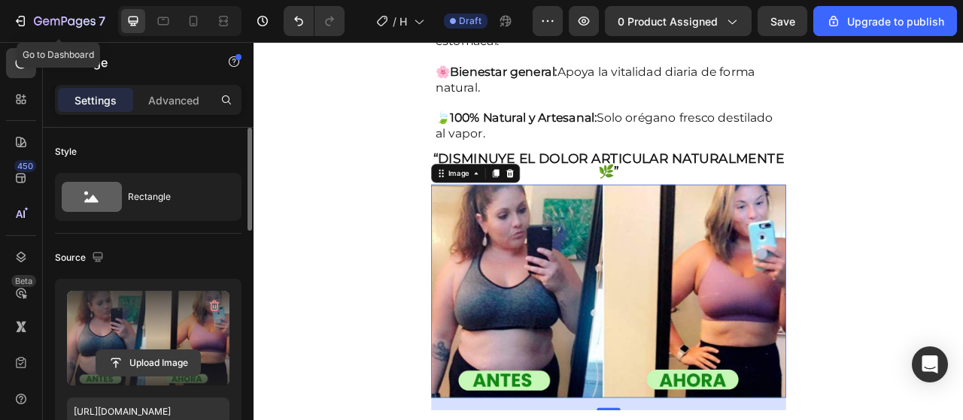
click at [161, 354] on input "file" at bounding box center [148, 363] width 104 height 26
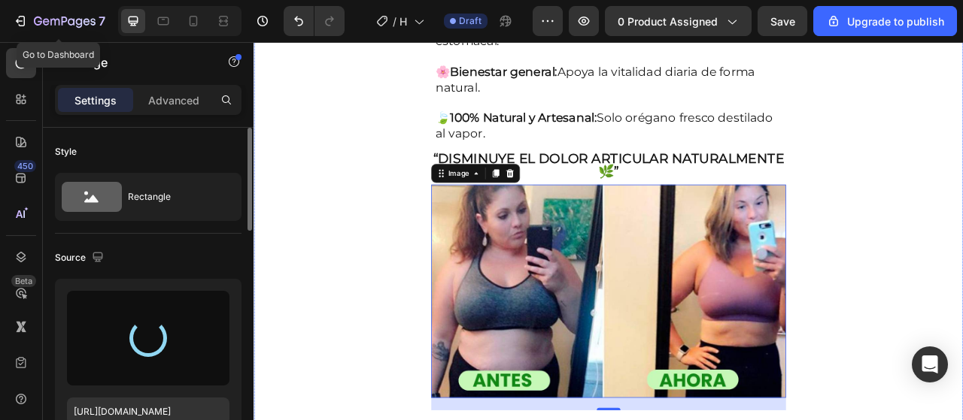
type input "[URL][DOMAIN_NAME]"
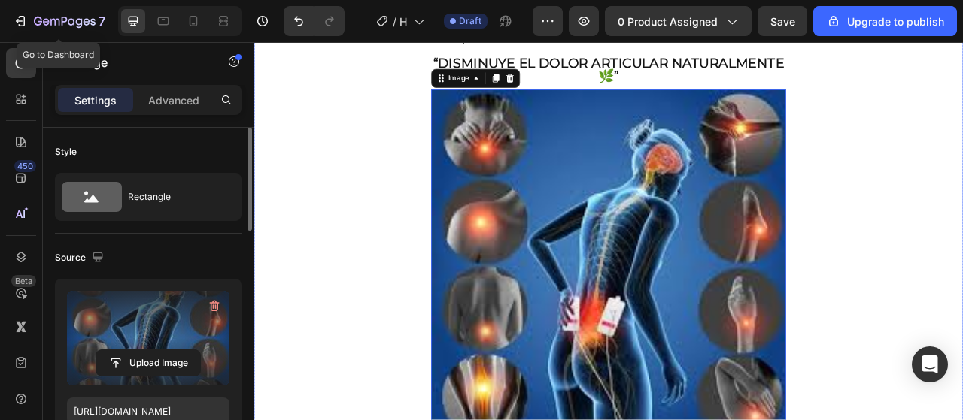
scroll to position [1872, 0]
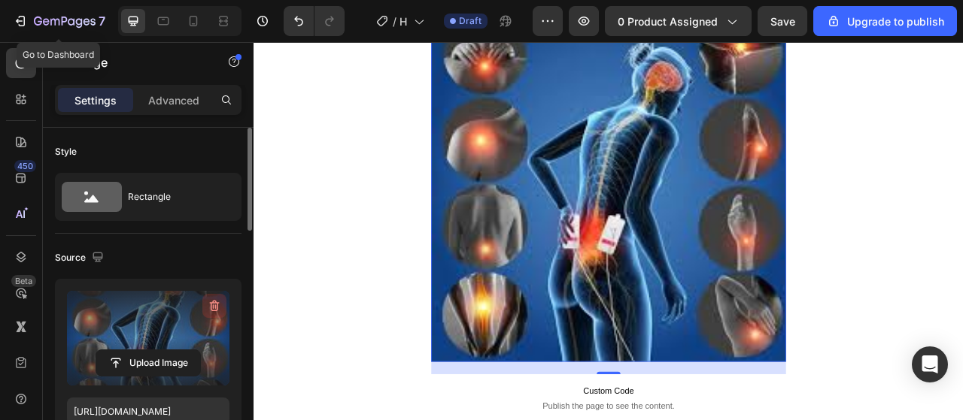
click at [212, 302] on icon "button" at bounding box center [215, 306] width 10 height 11
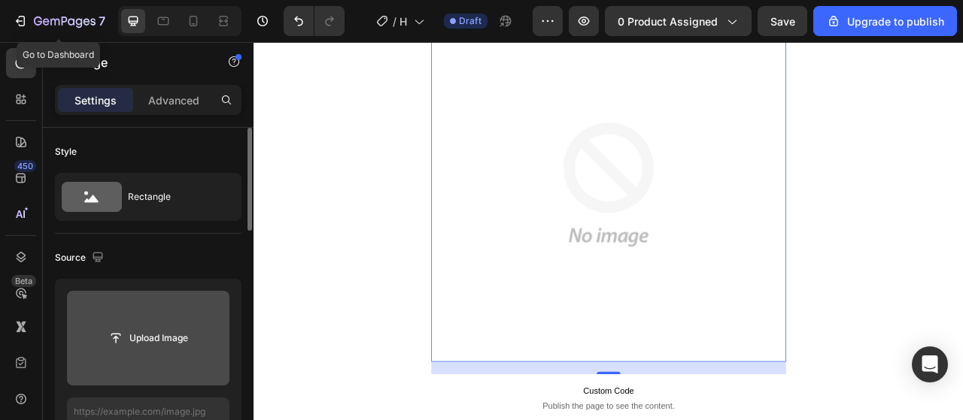
click at [162, 334] on input "file" at bounding box center [148, 339] width 104 height 26
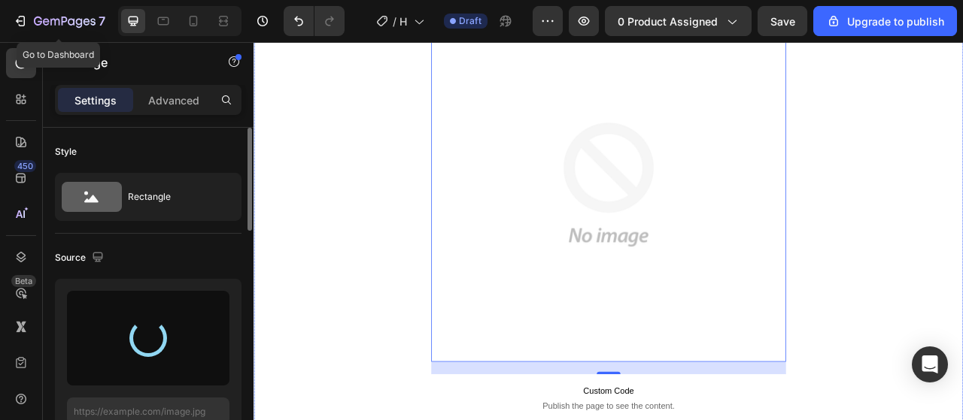
type input "[URL][DOMAIN_NAME]"
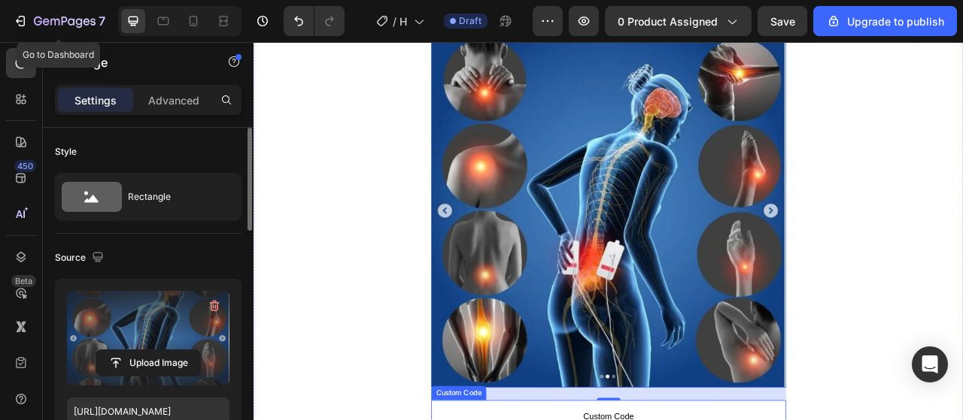
scroll to position [1722, 0]
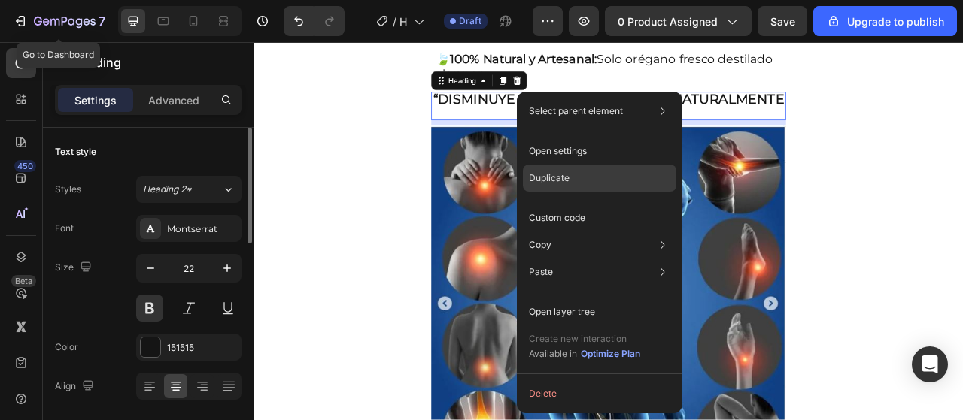
click at [572, 175] on div "Duplicate" at bounding box center [599, 178] width 153 height 27
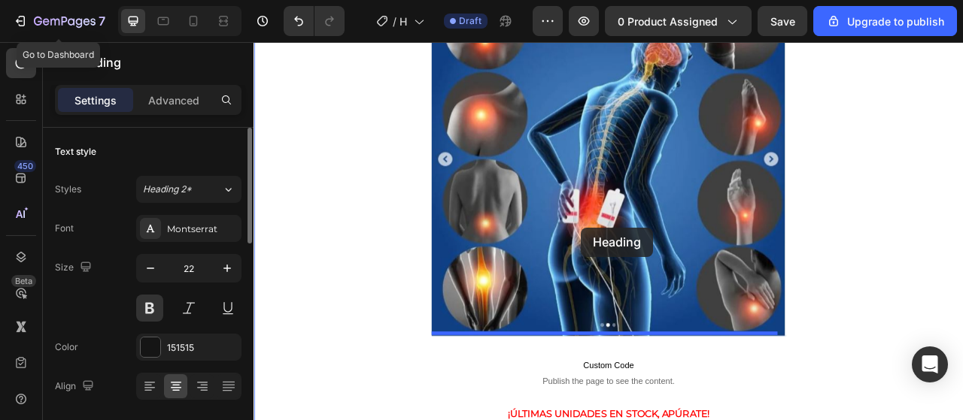
scroll to position [2095, 0]
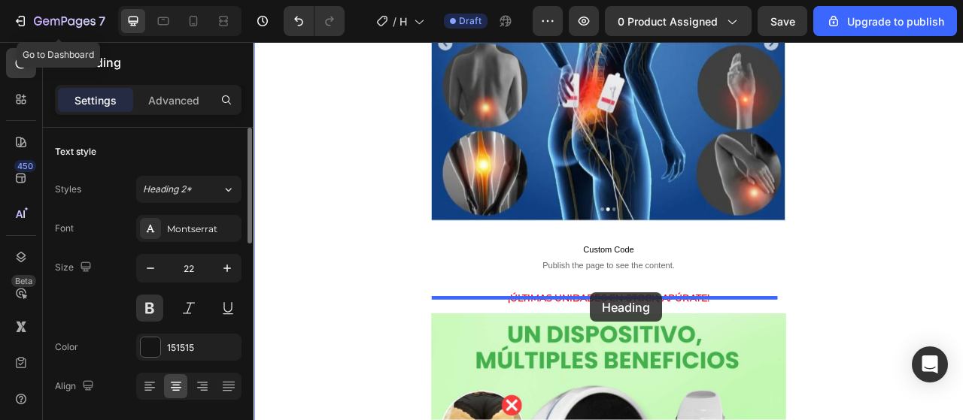
drag, startPoint x: 685, startPoint y: 158, endPoint x: 681, endPoint y: 361, distance: 203.1
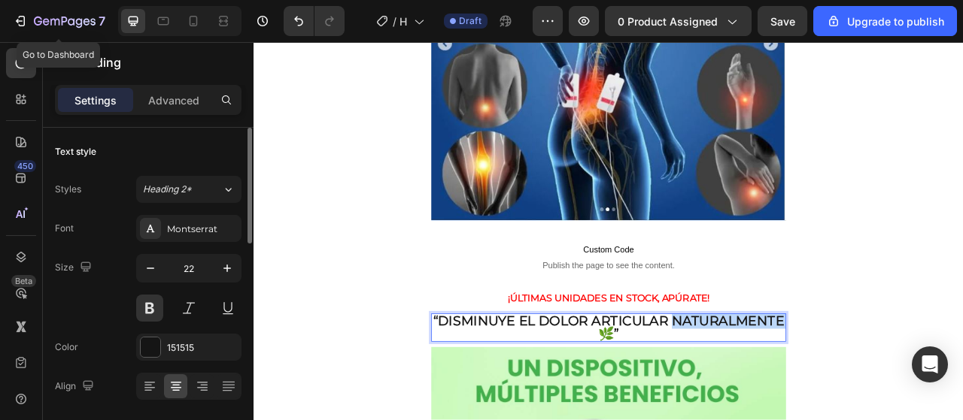
click at [709, 393] on p "“Disminuye el dolor articular naturalmente 🌿”" at bounding box center [705, 406] width 448 height 33
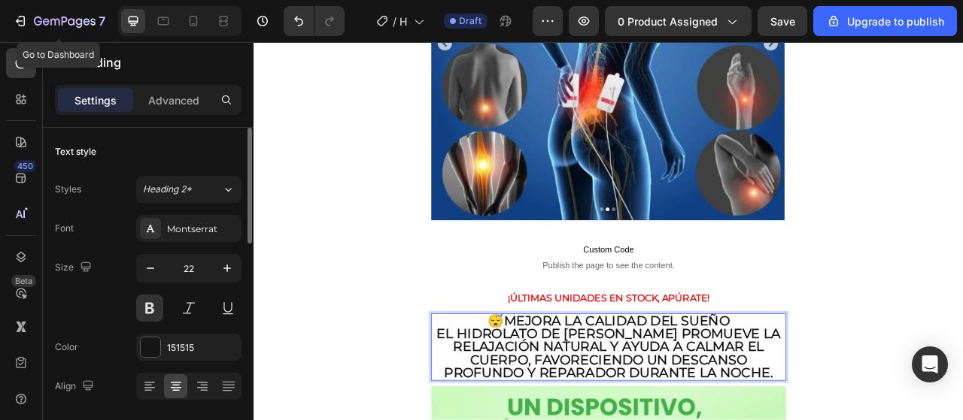
click at [860, 390] on p "😴 Mejora la calidad del sueño" at bounding box center [705, 398] width 448 height 17
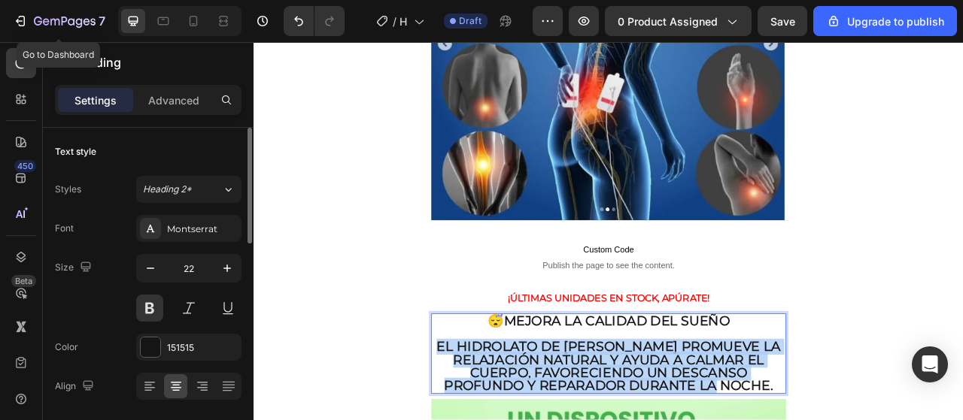
drag, startPoint x: 903, startPoint y: 460, endPoint x: 500, endPoint y: 411, distance: 406.1
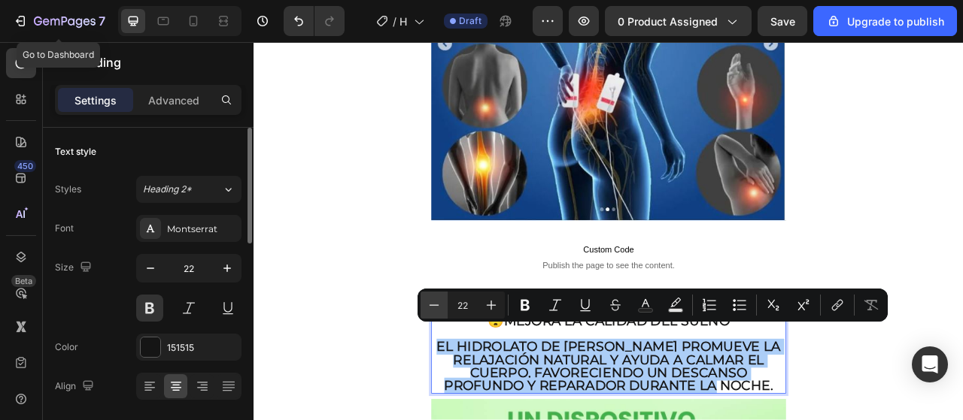
click at [441, 308] on icon "Editor contextual toolbar" at bounding box center [433, 305] width 15 height 15
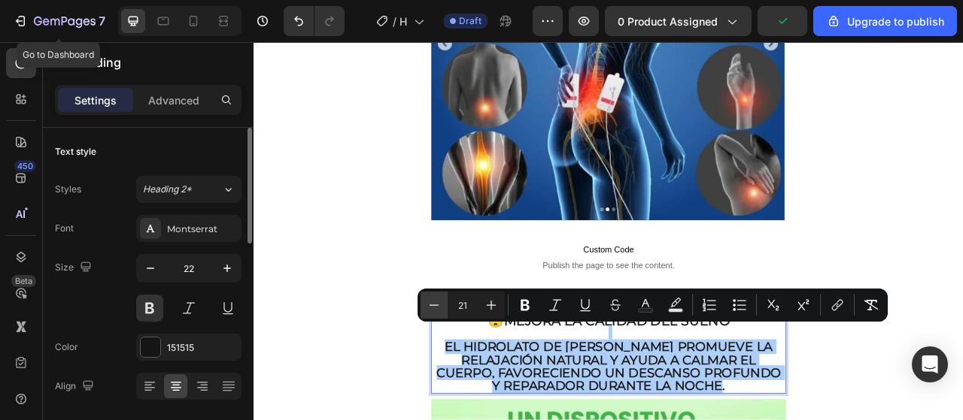
click at [444, 308] on button "Minus" at bounding box center [433, 305] width 27 height 27
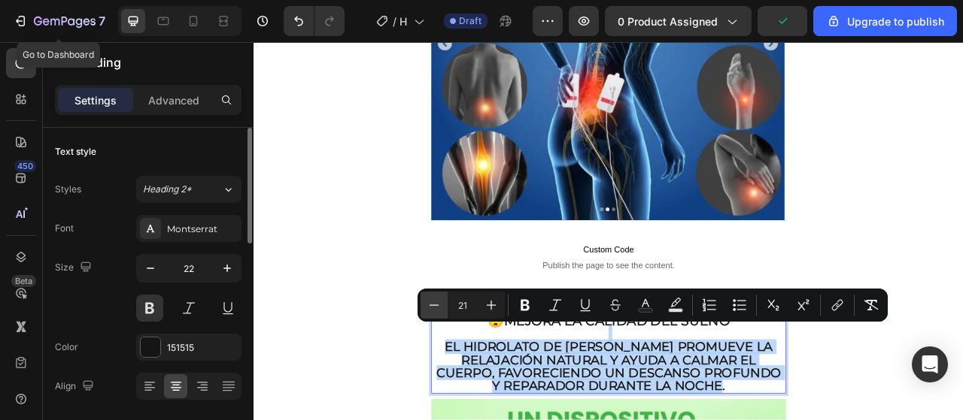
type input "20"
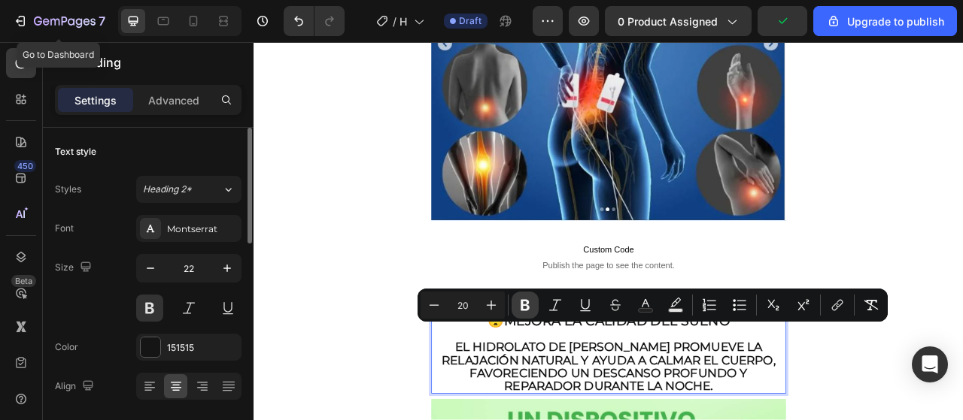
click at [526, 309] on icon "Editor contextual toolbar" at bounding box center [524, 305] width 9 height 11
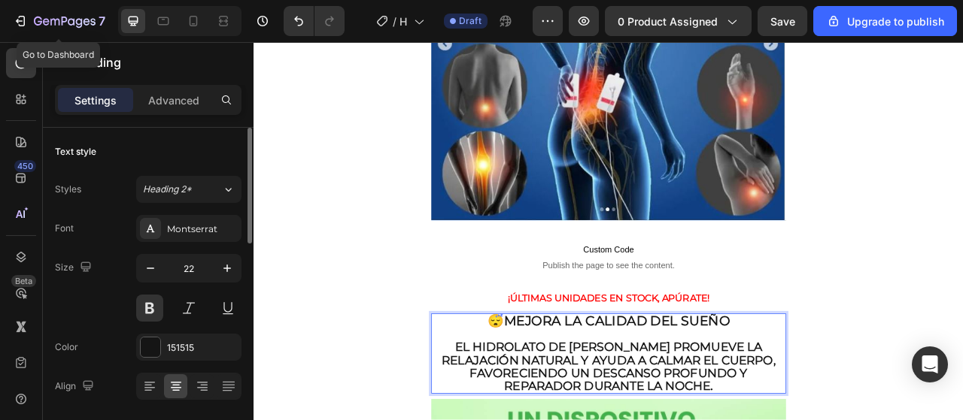
click at [614, 387] on strong "Mejora la calidad del sueño" at bounding box center [715, 397] width 287 height 20
click at [615, 387] on strong "Mejora la calidad del sueño" at bounding box center [715, 397] width 287 height 20
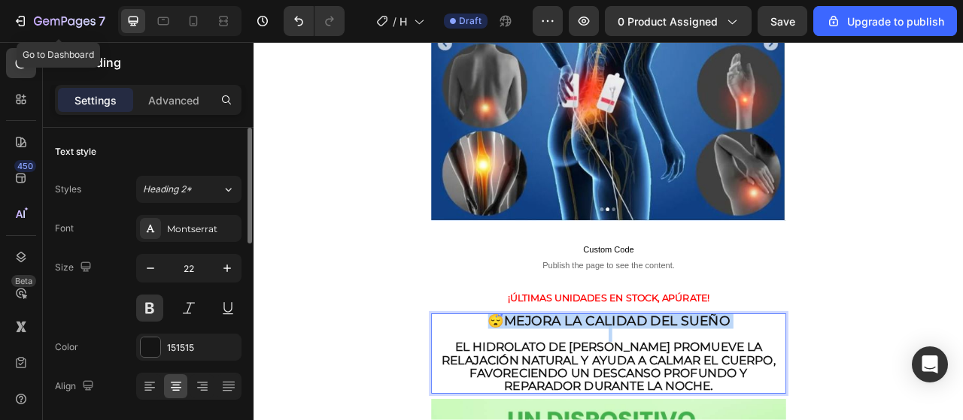
click at [676, 387] on strong "Mejora la calidad del sueño" at bounding box center [715, 397] width 287 height 20
drag, startPoint x: 676, startPoint y: 376, endPoint x: 651, endPoint y: 375, distance: 25.6
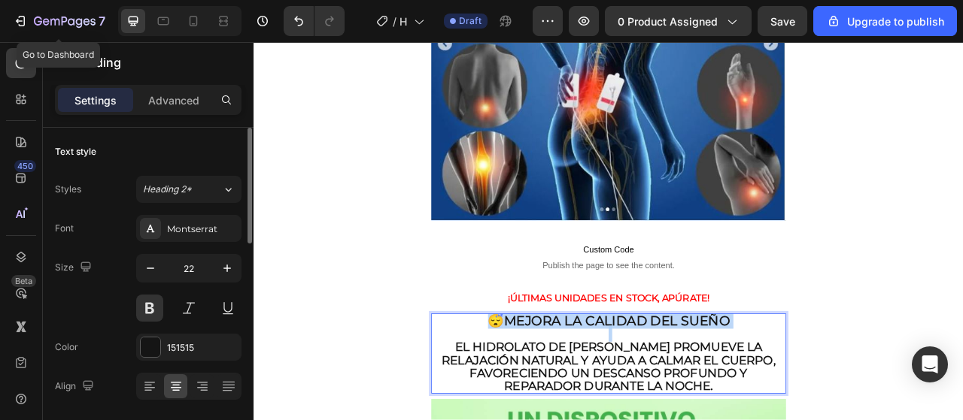
click at [651, 387] on strong "Mejora la calidad del sueño" at bounding box center [715, 397] width 287 height 20
drag, startPoint x: 562, startPoint y: 375, endPoint x: 718, endPoint y: 381, distance: 155.8
click at [563, 390] on p "😴 Mejora la calidad del sueño" at bounding box center [705, 398] width 448 height 17
drag, startPoint x: 836, startPoint y: 381, endPoint x: 872, endPoint y: 384, distance: 36.9
click at [839, 387] on strong "Mejora la calidad del sueño" at bounding box center [715, 397] width 287 height 20
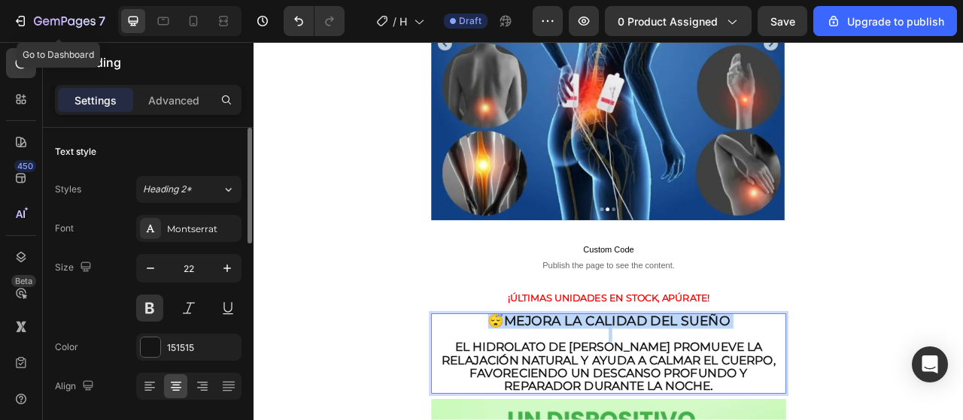
click at [877, 390] on p "😴 Mejora la calidad del sueño" at bounding box center [705, 398] width 448 height 17
drag, startPoint x: 861, startPoint y: 382, endPoint x: 557, endPoint y: 378, distance: 304.6
click at [557, 390] on p "😴 Mejora la calidad del sueño" at bounding box center [705, 398] width 448 height 17
drag, startPoint x: 777, startPoint y: 397, endPoint x: 755, endPoint y: 432, distance: 40.9
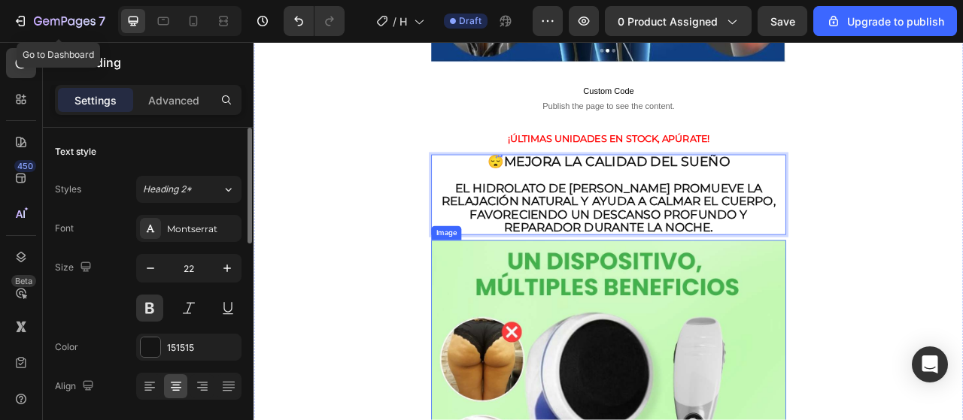
scroll to position [2278, 0]
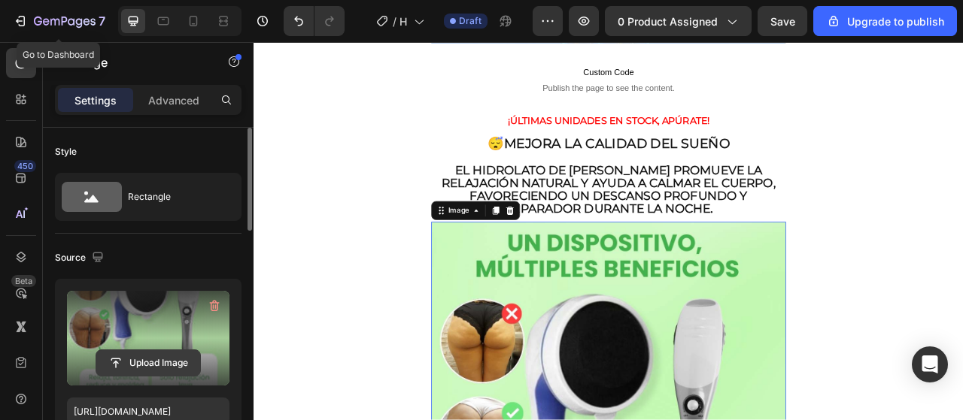
drag, startPoint x: 136, startPoint y: 357, endPoint x: 126, endPoint y: 363, distance: 11.9
click at [126, 363] on input "file" at bounding box center [148, 363] width 104 height 26
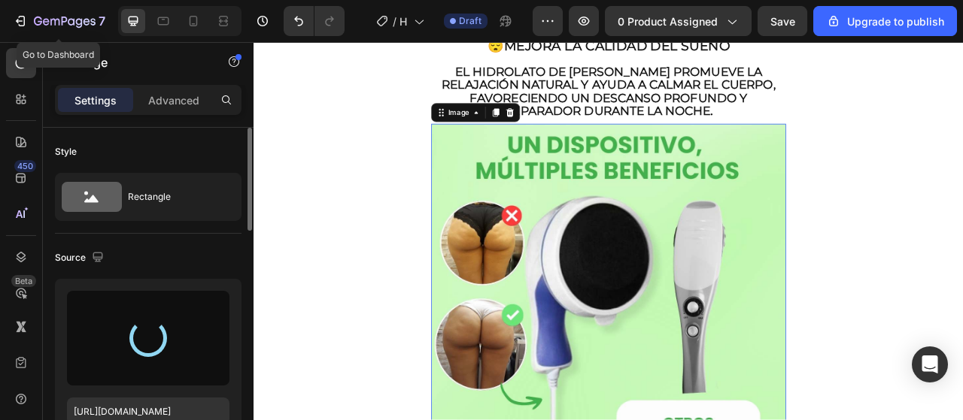
scroll to position [2504, 0]
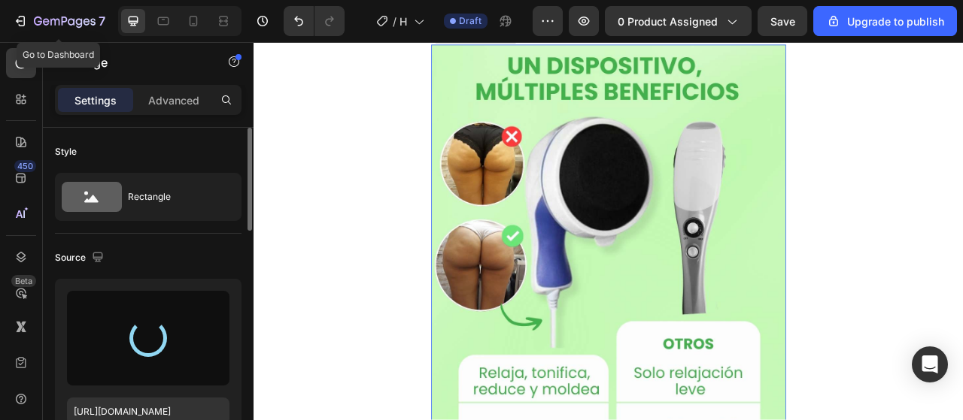
type input "[URL][DOMAIN_NAME]"
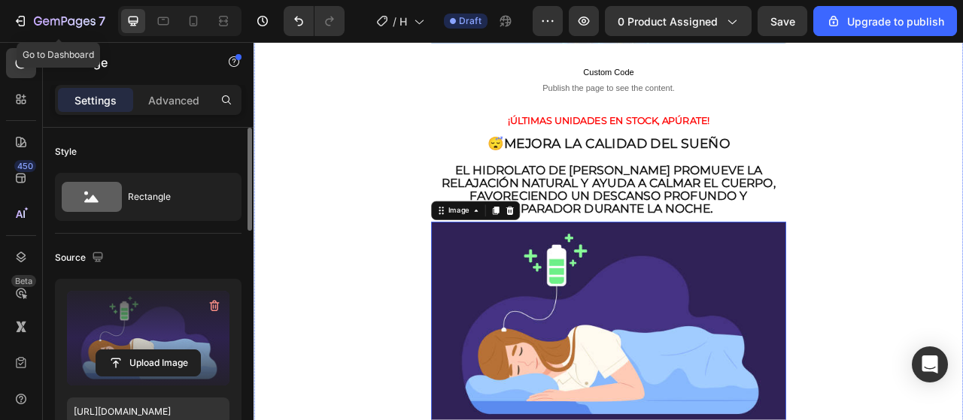
click at [962, 272] on div "¡COMPRA [DATE] CON ENVÍO GRATIS! Heading Image ⭐⭐⭐⭐⭐ 4.8/5 por +115 clientes ve…" at bounding box center [704, 336] width 903 height 5082
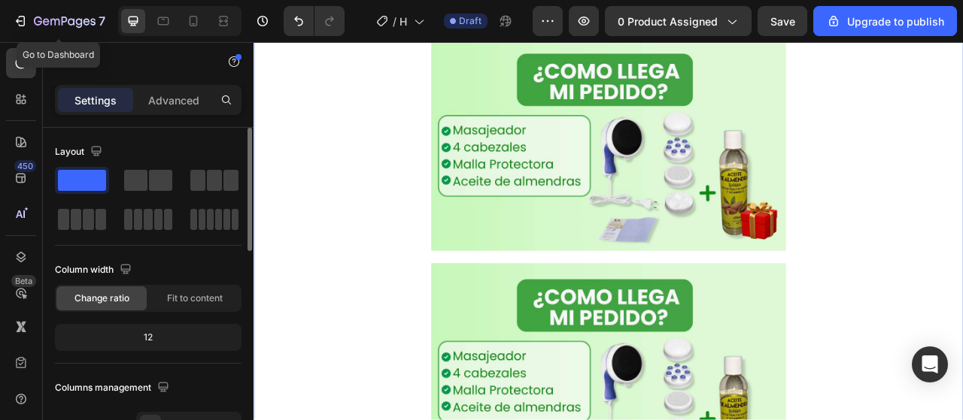
scroll to position [3106, 0]
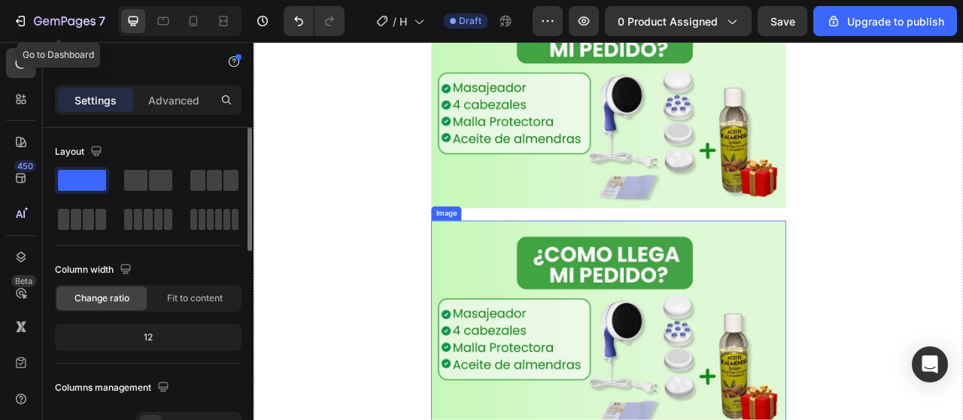
click at [879, 351] on img at bounding box center [704, 406] width 451 height 272
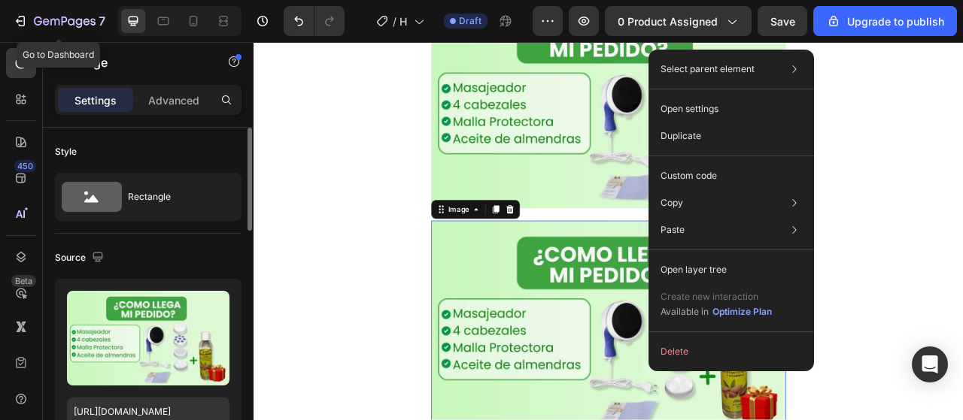
click at [637, 351] on img at bounding box center [704, 406] width 451 height 272
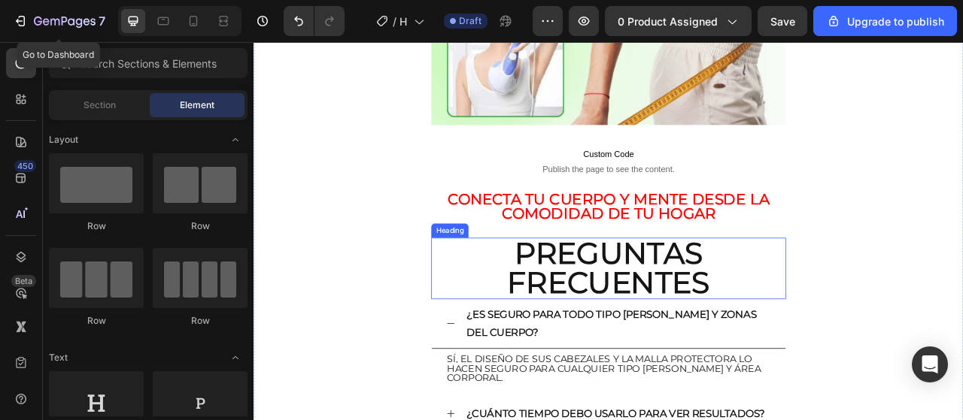
scroll to position [4083, 0]
